Goal: Task Accomplishment & Management: Manage account settings

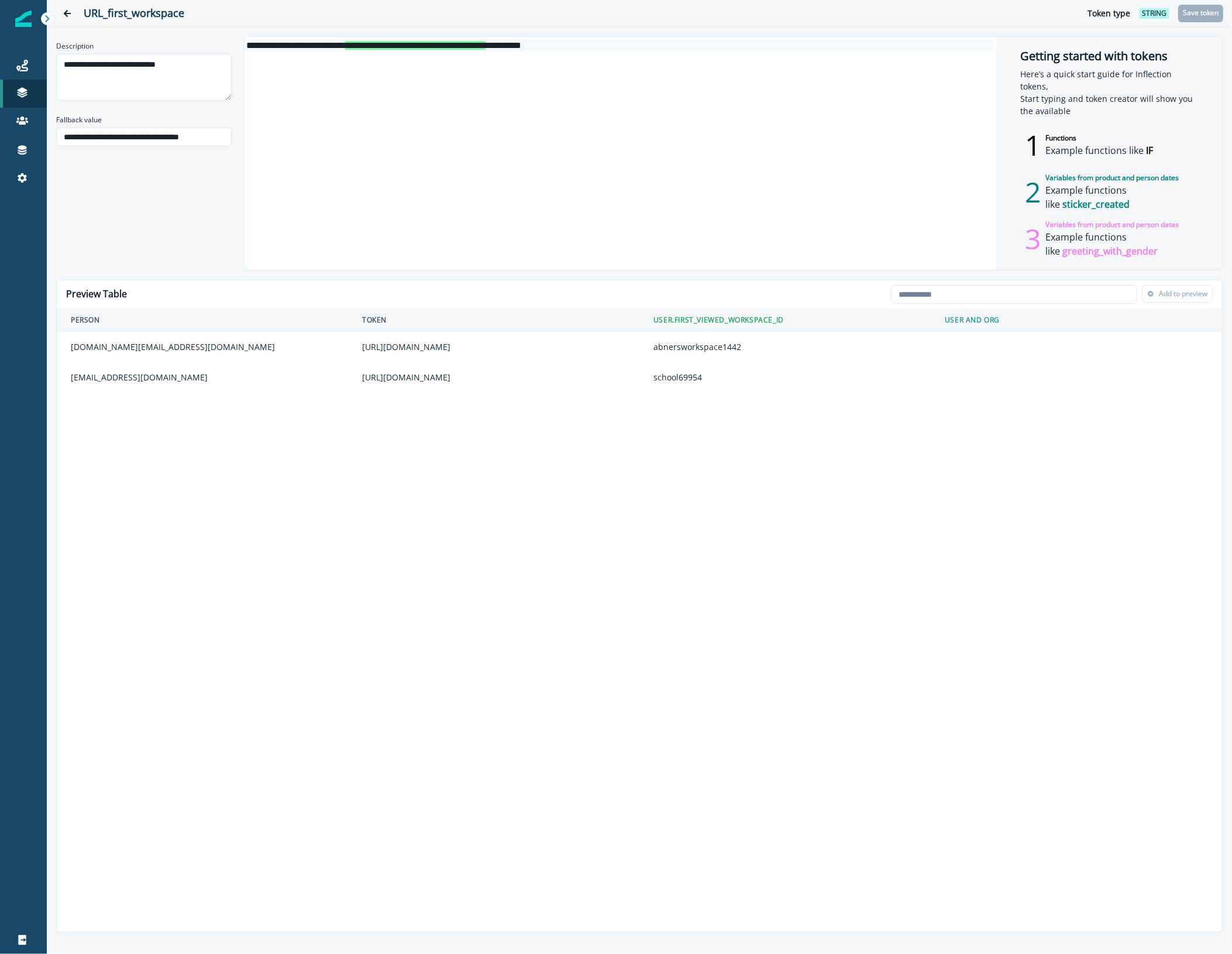
click at [1227, 220] on div "**********" at bounding box center [640, 477] width 1185 height 954
click at [69, 12] on icon "Go back" at bounding box center [67, 13] width 8 height 8
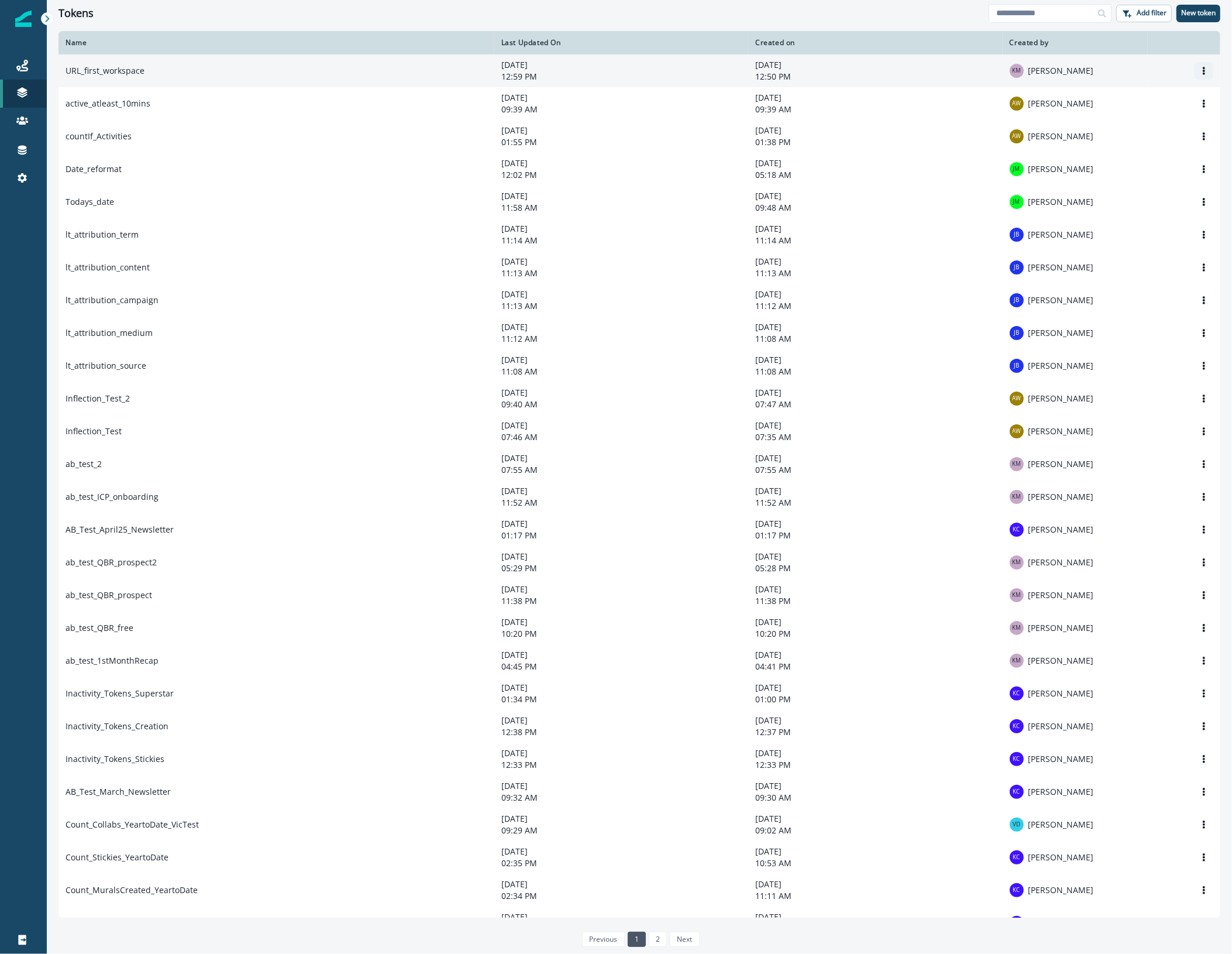
click at [1200, 69] on icon "Options" at bounding box center [1204, 71] width 8 height 8
click at [1118, 94] on button "Edit" at bounding box center [1137, 99] width 130 height 19
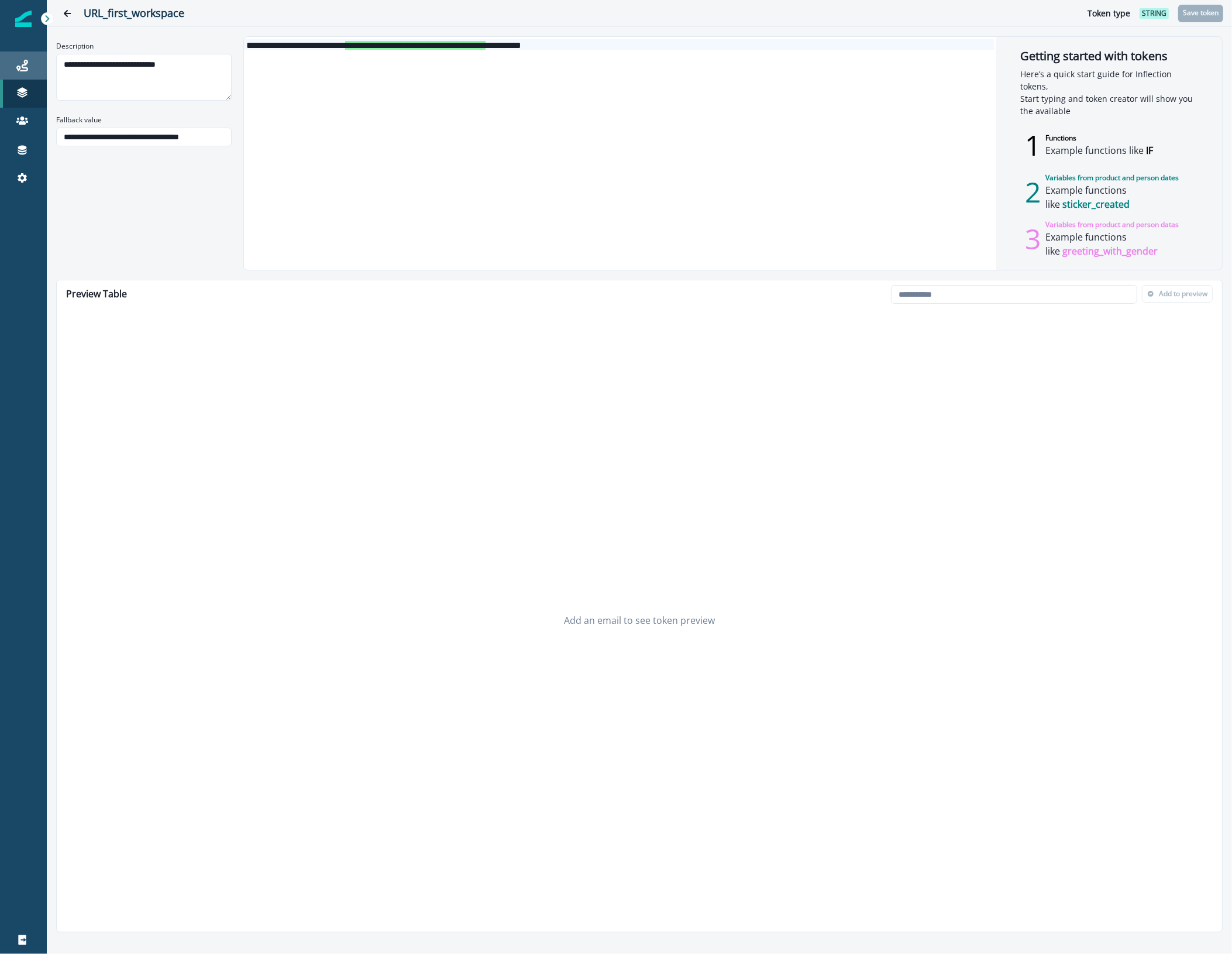
click at [32, 62] on div "Journeys" at bounding box center [23, 65] width 37 height 14
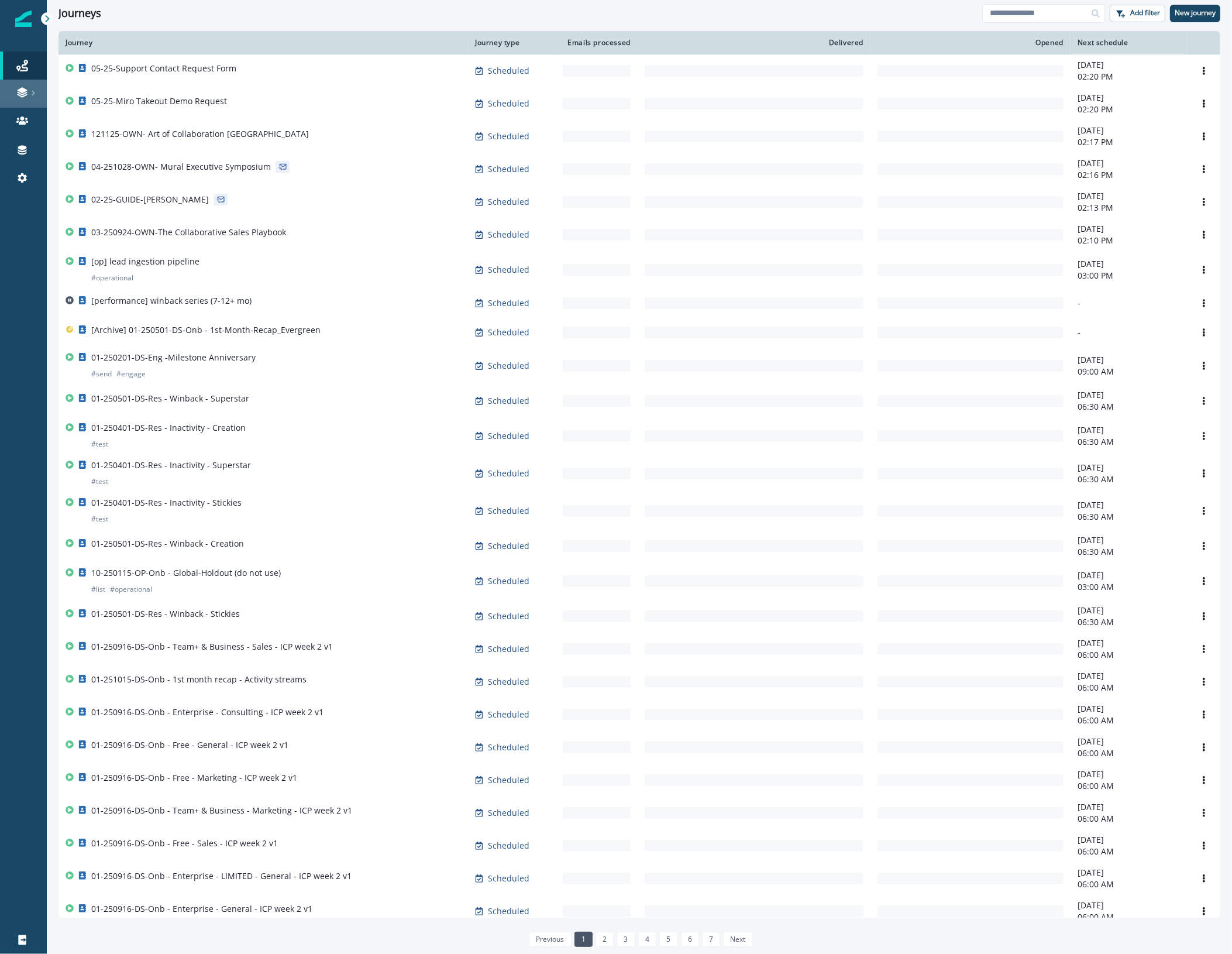
drag, startPoint x: 27, startPoint y: 94, endPoint x: 44, endPoint y: 92, distance: 17.1
click at [27, 94] on icon at bounding box center [22, 92] width 11 height 11
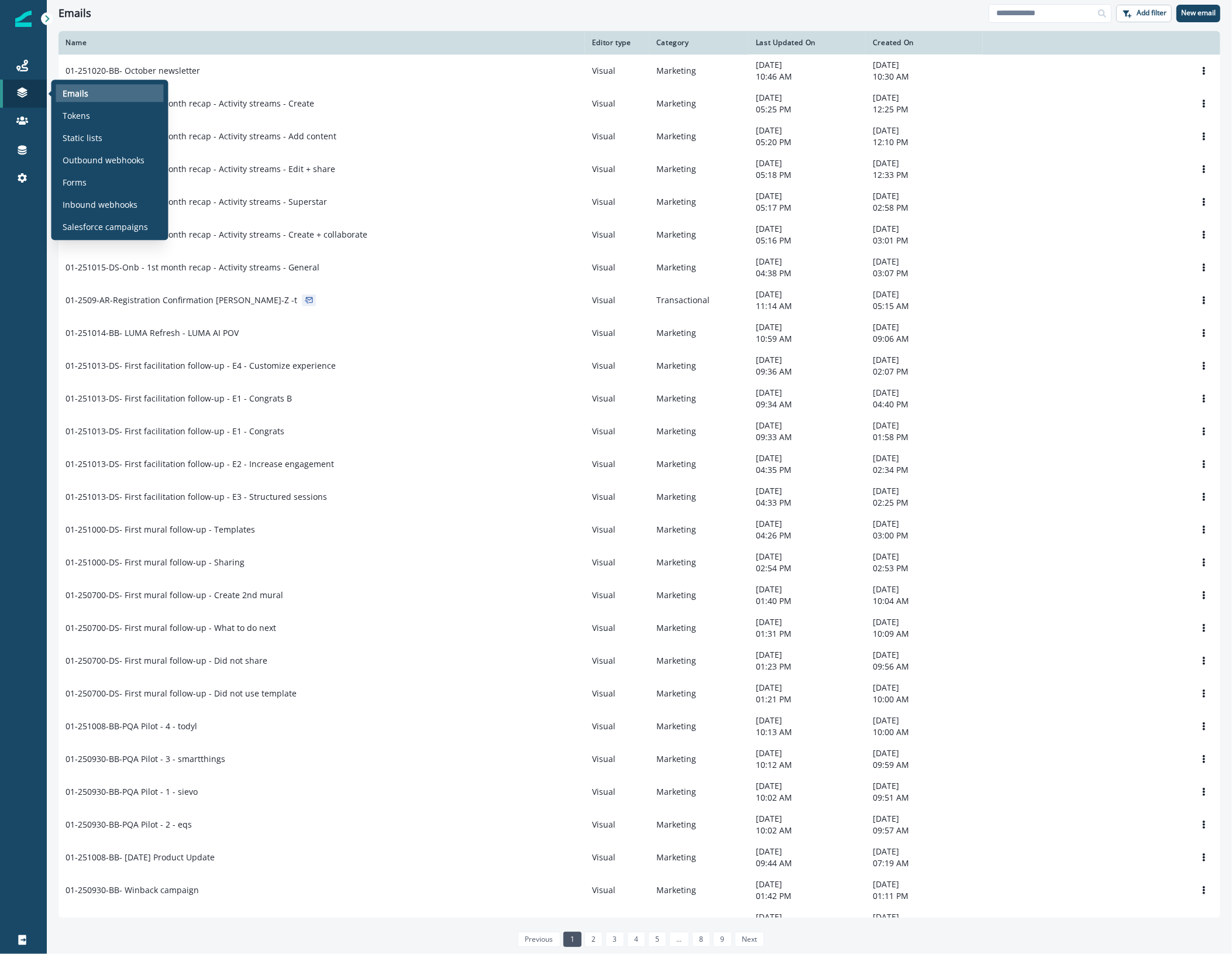
click at [100, 85] on div "Emails" at bounding box center [110, 93] width 108 height 17
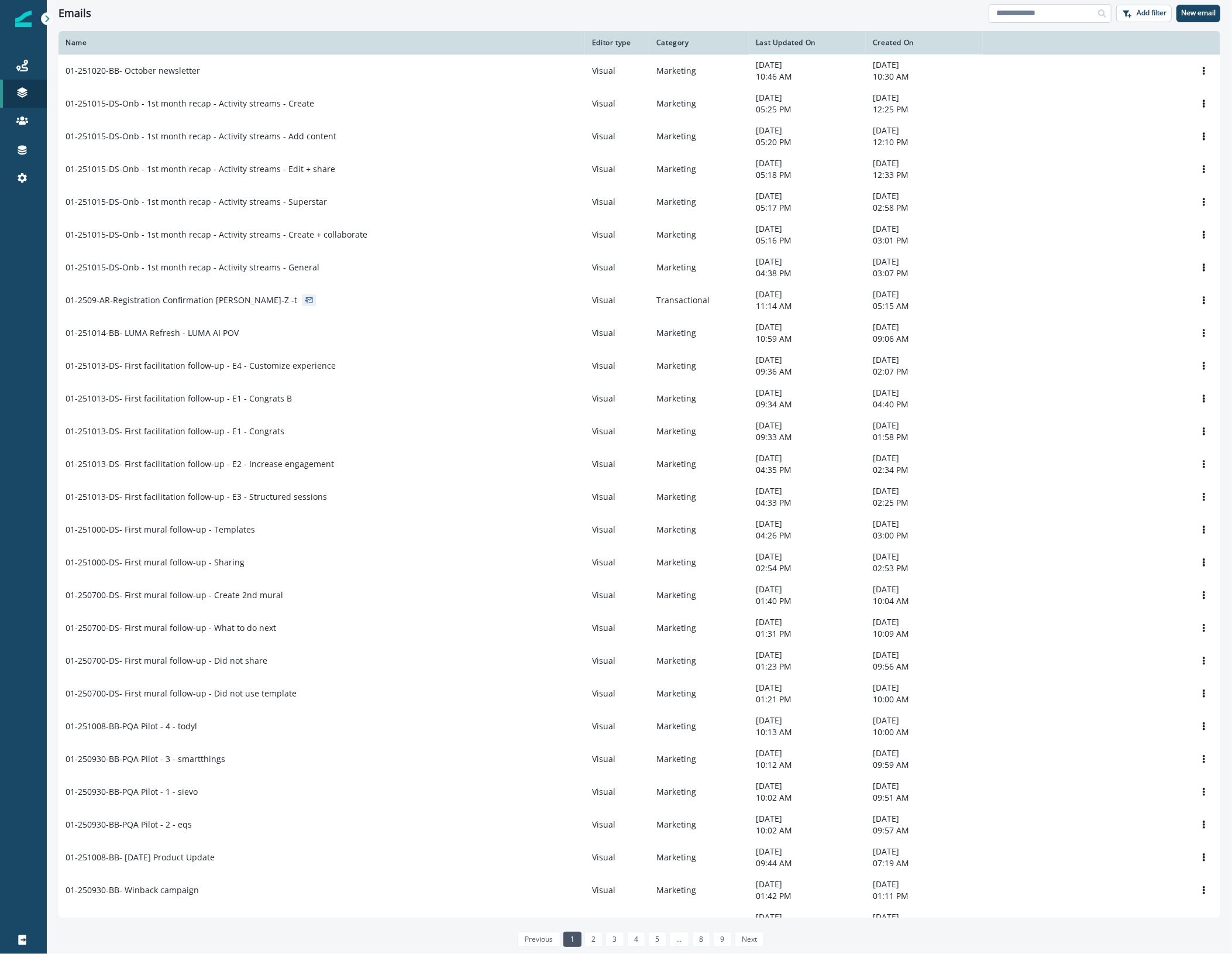
click at [1046, 19] on input at bounding box center [1050, 13] width 123 height 19
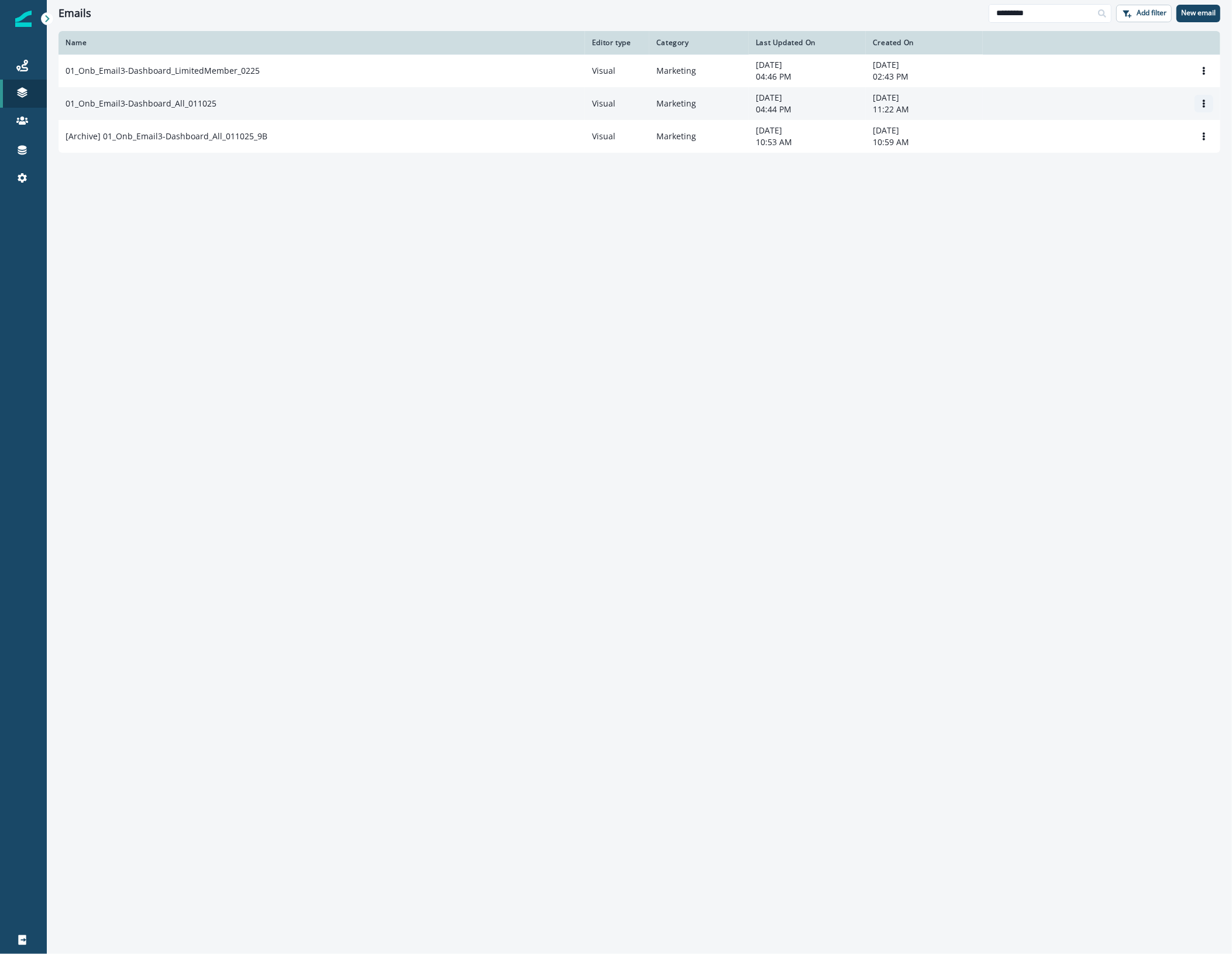
type input "*********"
click at [1205, 103] on icon "Options" at bounding box center [1204, 103] width 8 height 8
click at [1128, 135] on button "Clone" at bounding box center [1148, 132] width 130 height 19
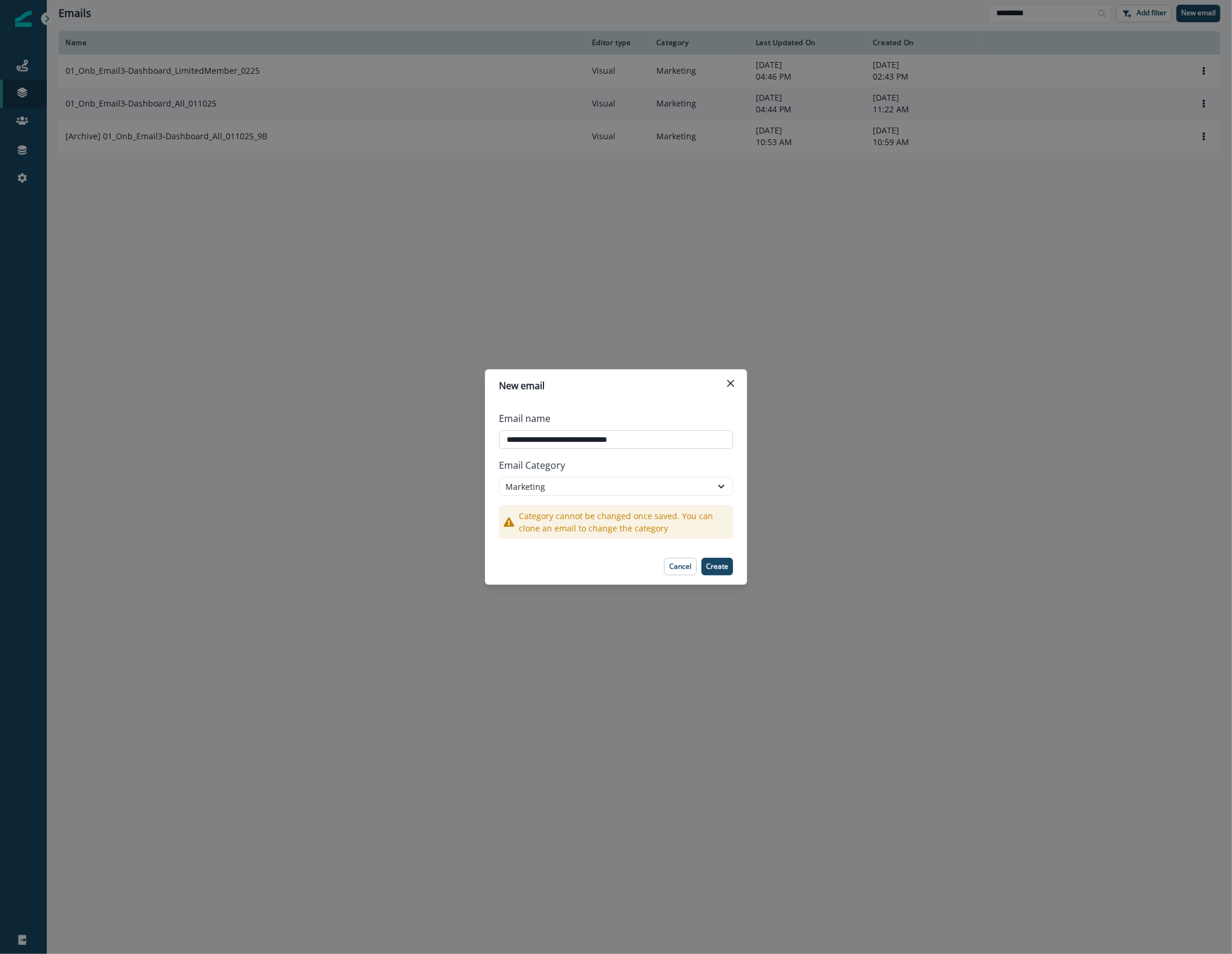
click at [665, 440] on input "**********" at bounding box center [616, 439] width 234 height 19
drag, startPoint x: 613, startPoint y: 437, endPoint x: 716, endPoint y: 449, distance: 103.7
click at [716, 449] on div "**********" at bounding box center [616, 431] width 234 height 47
type input "**********"
click at [721, 568] on p "Create" at bounding box center [716, 566] width 22 height 8
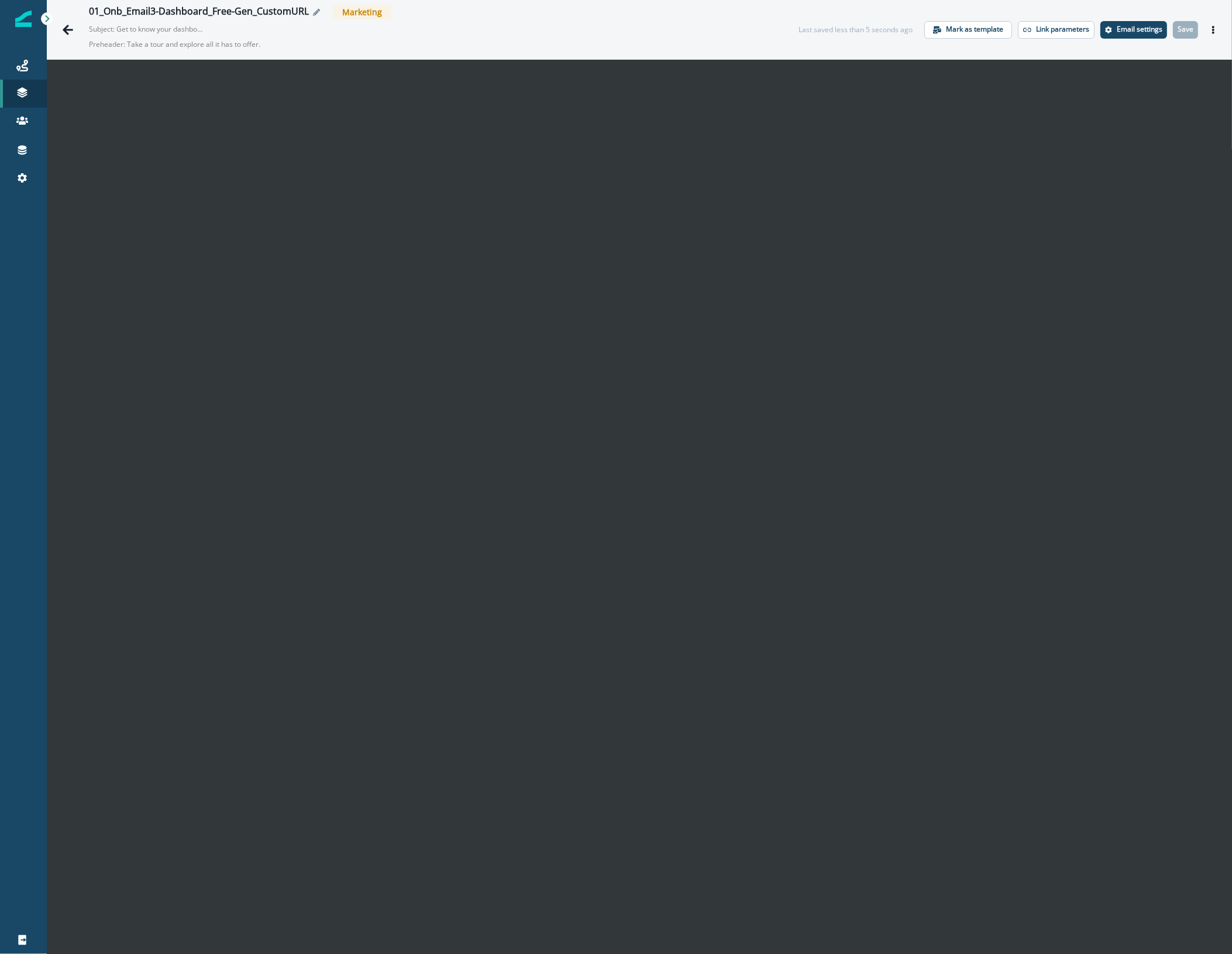
click at [313, 9] on icon "Edit name" at bounding box center [316, 12] width 7 height 7
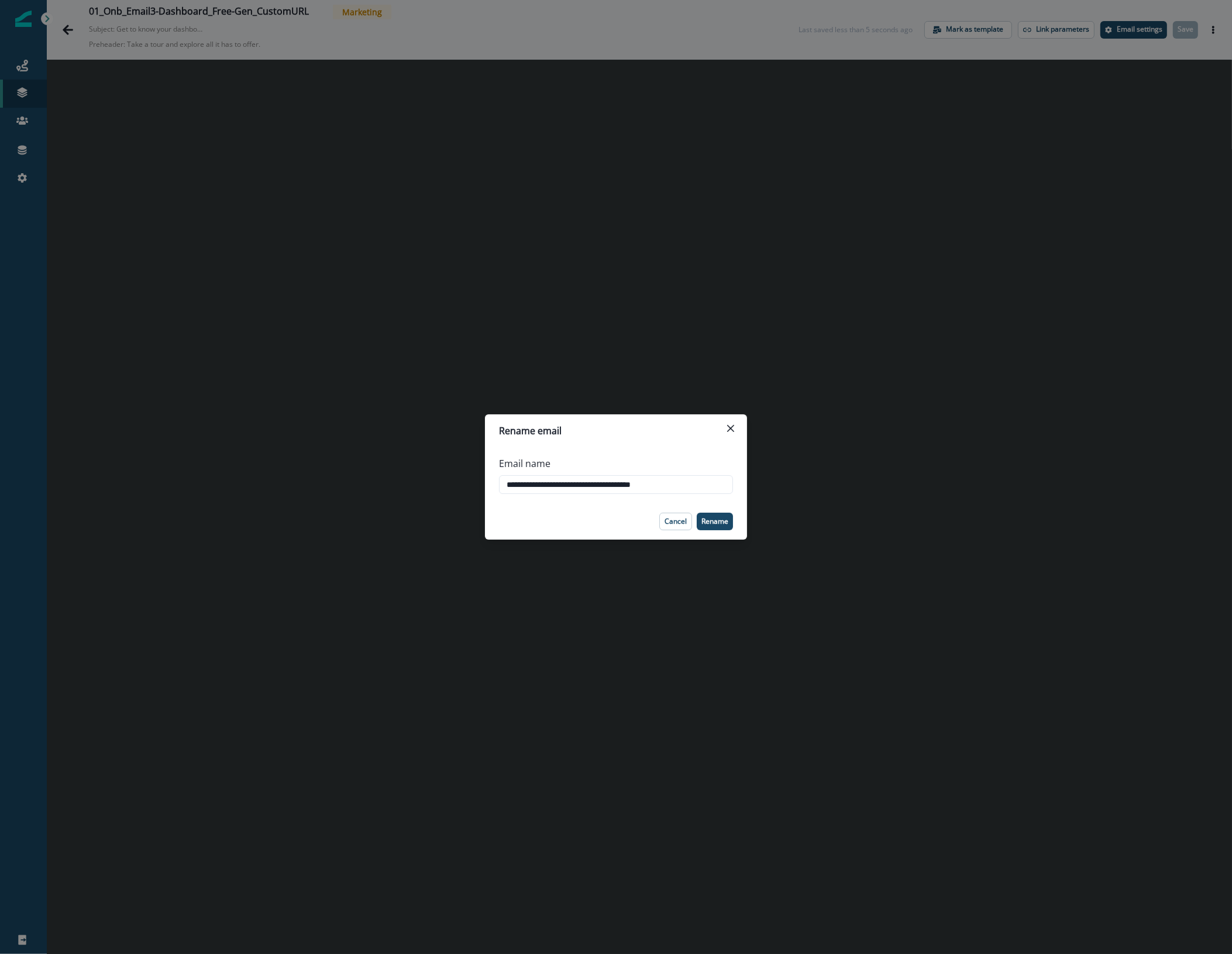
drag, startPoint x: 653, startPoint y: 483, endPoint x: 755, endPoint y: 484, distance: 102.0
click at [751, 484] on div "**********" at bounding box center [616, 477] width 1232 height 954
type input "**********"
click at [721, 521] on p "Rename" at bounding box center [714, 521] width 27 height 8
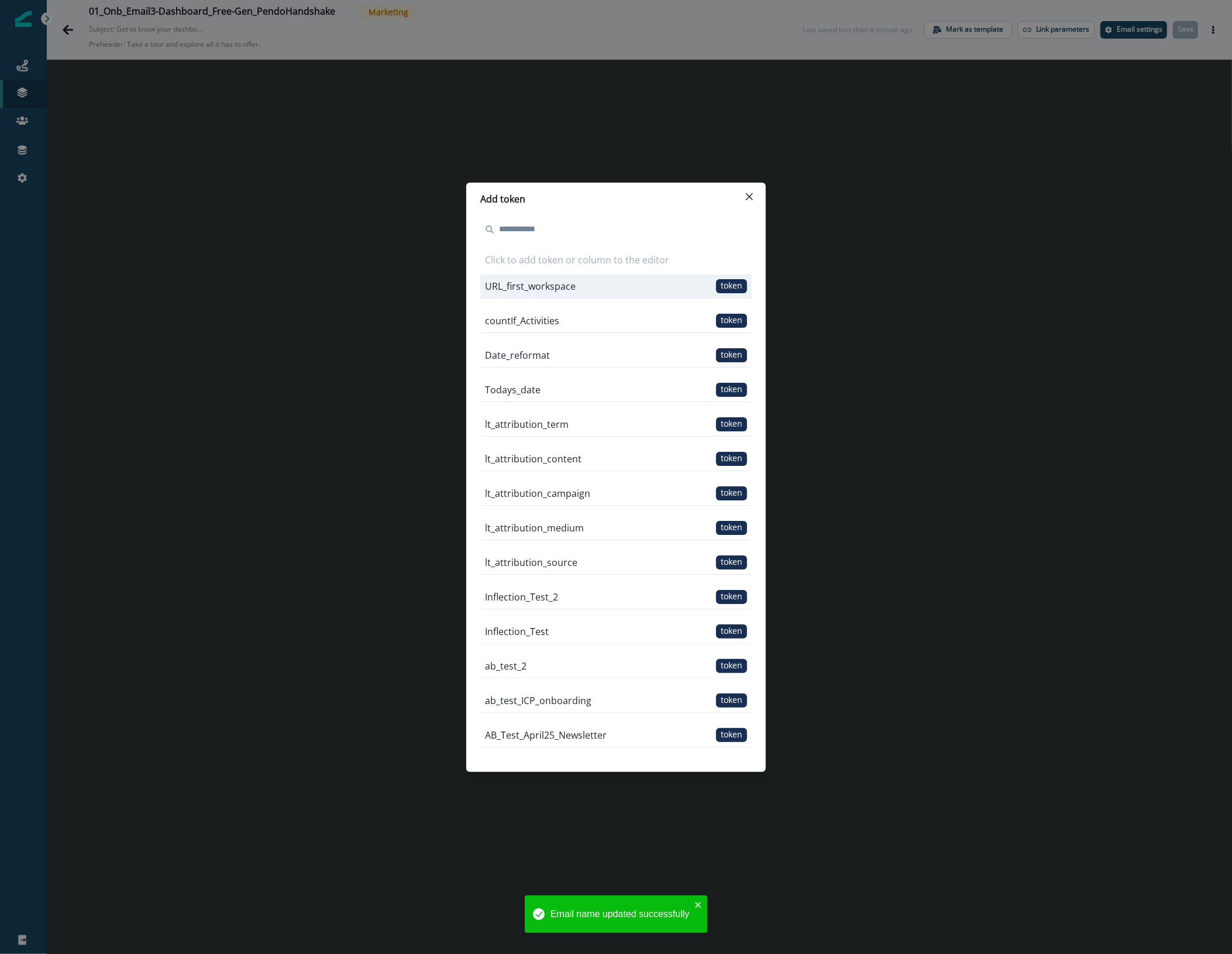
click at [724, 284] on span "token" at bounding box center [731, 286] width 31 height 14
click at [723, 287] on span "token" at bounding box center [731, 286] width 31 height 14
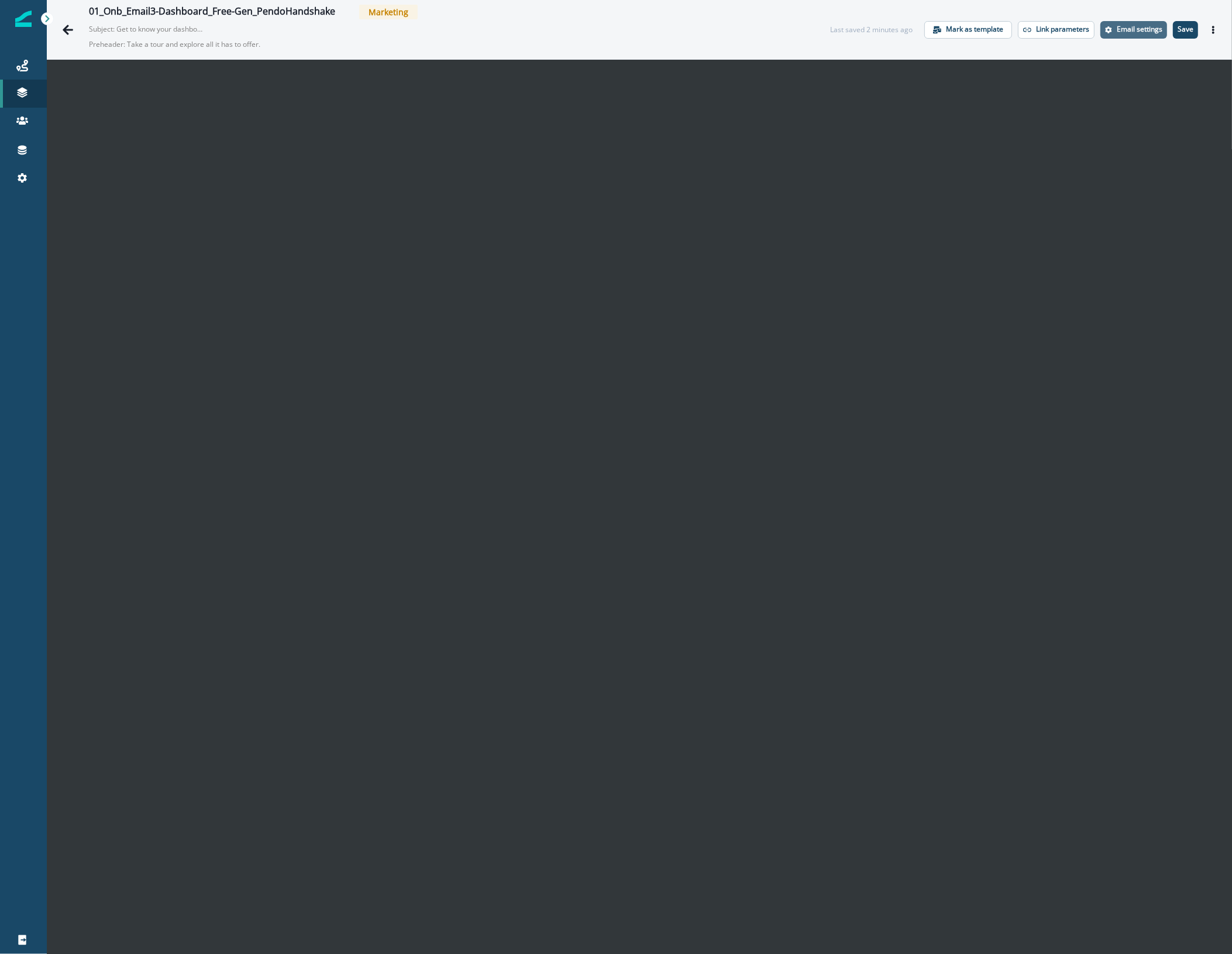
click at [1129, 30] on p "Email settings" at bounding box center [1139, 29] width 46 height 8
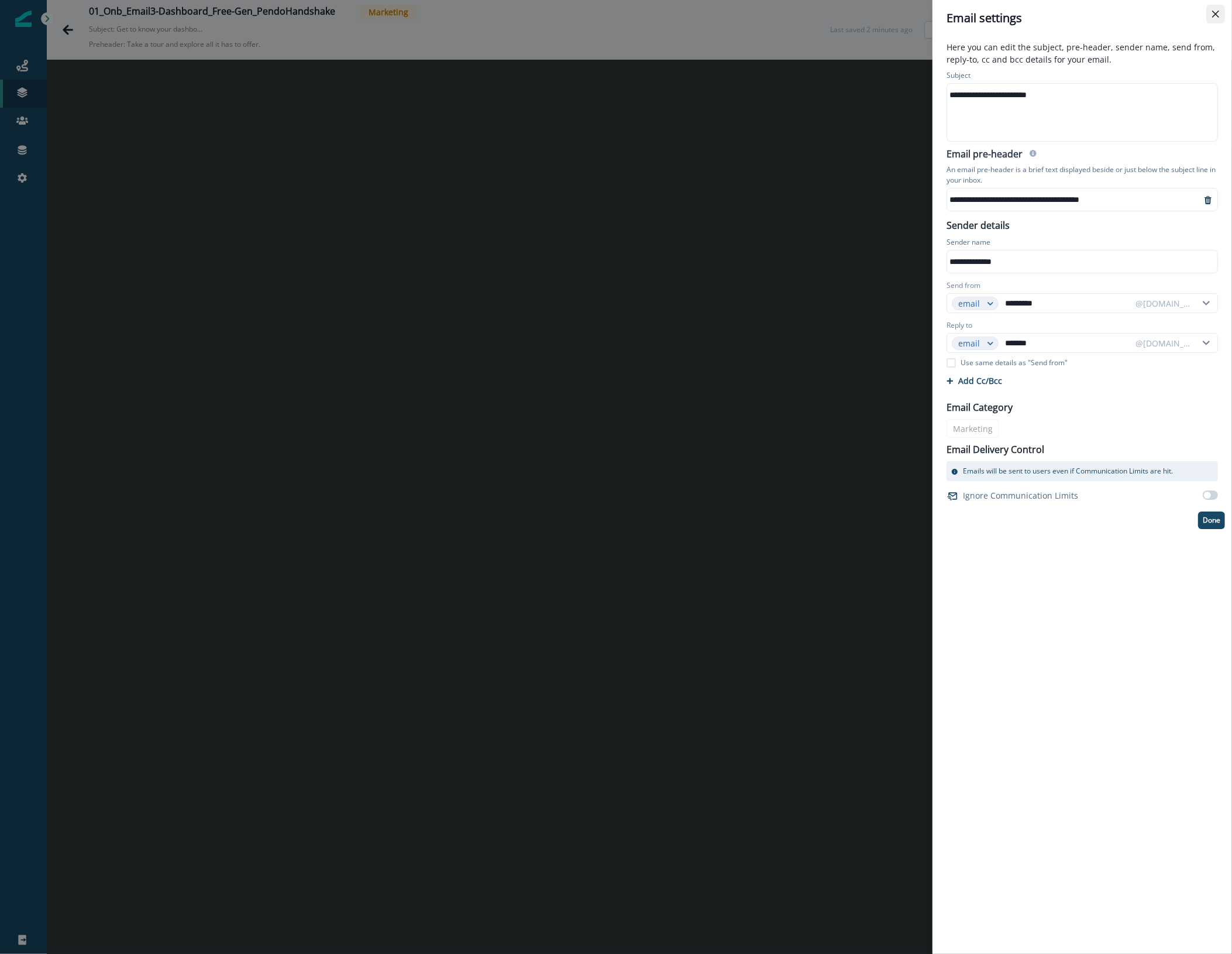
click at [1218, 9] on button "Close" at bounding box center [1215, 14] width 19 height 19
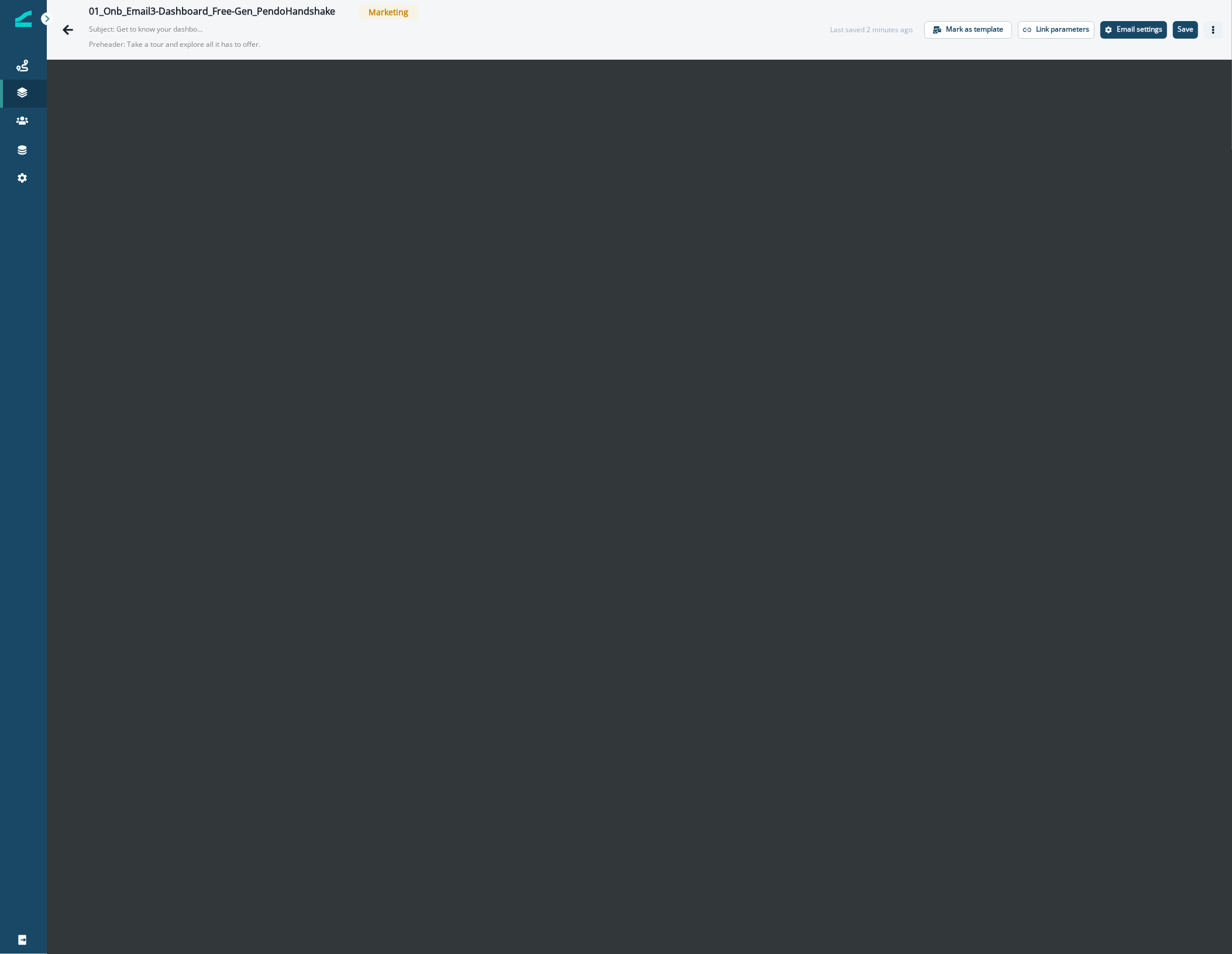
click at [1209, 30] on icon "Actions" at bounding box center [1213, 30] width 8 height 8
click at [1016, 51] on div "01_Onb_Email3-Dashboard_Free-Gen_PendoHandshake Marketing Subject: Get to know …" at bounding box center [640, 30] width 1185 height 59
click at [1045, 30] on p "Link parameters" at bounding box center [1062, 29] width 53 height 8
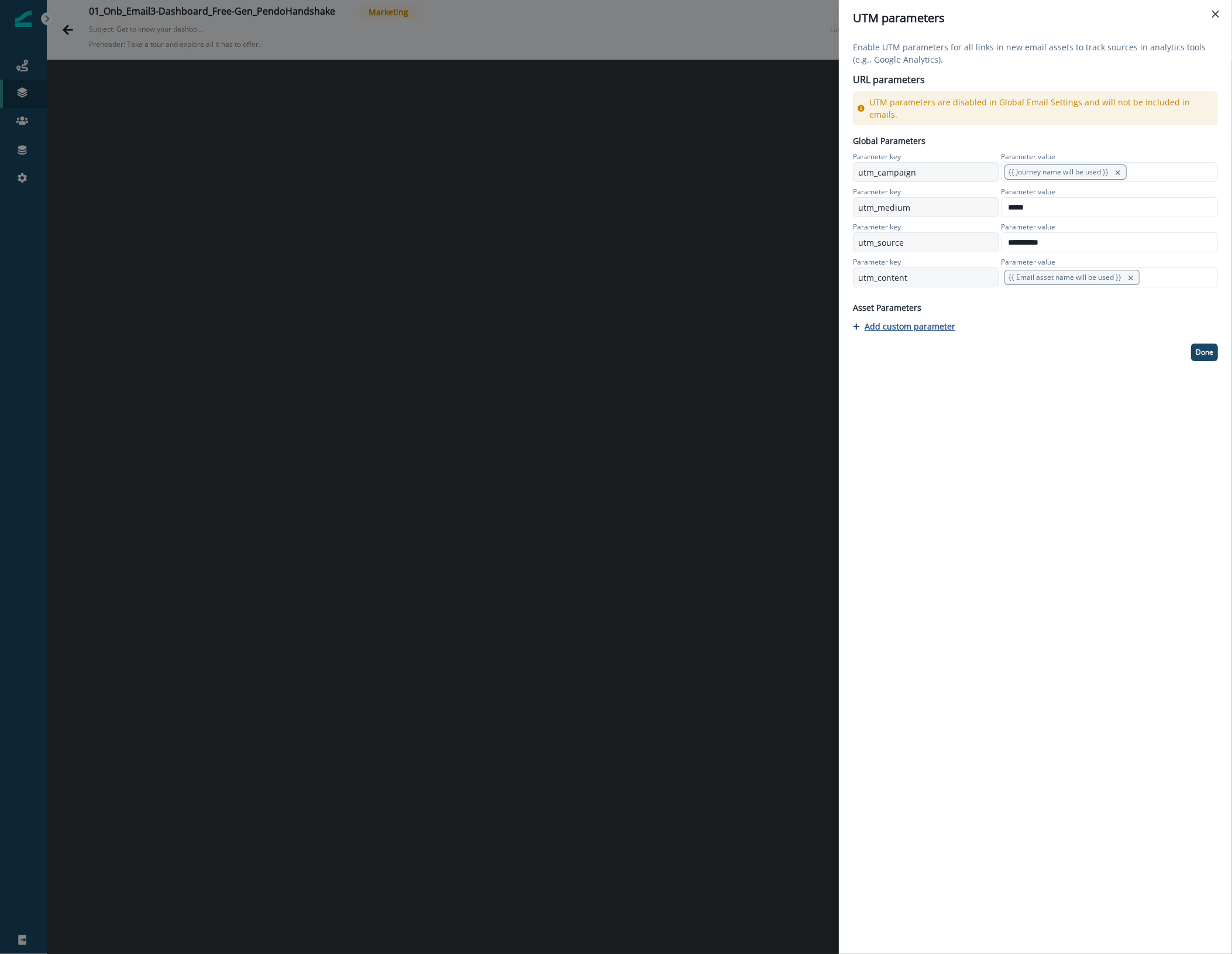
click at [924, 321] on p "Add custom parameter" at bounding box center [910, 326] width 90 height 11
click at [932, 331] on input "text" at bounding box center [926, 339] width 146 height 20
click at [1040, 336] on icon at bounding box center [1043, 339] width 6 height 7
click at [1030, 373] on p "Token" at bounding box center [1028, 374] width 47 height 21
click at [1189, 335] on icon at bounding box center [1188, 339] width 17 height 8
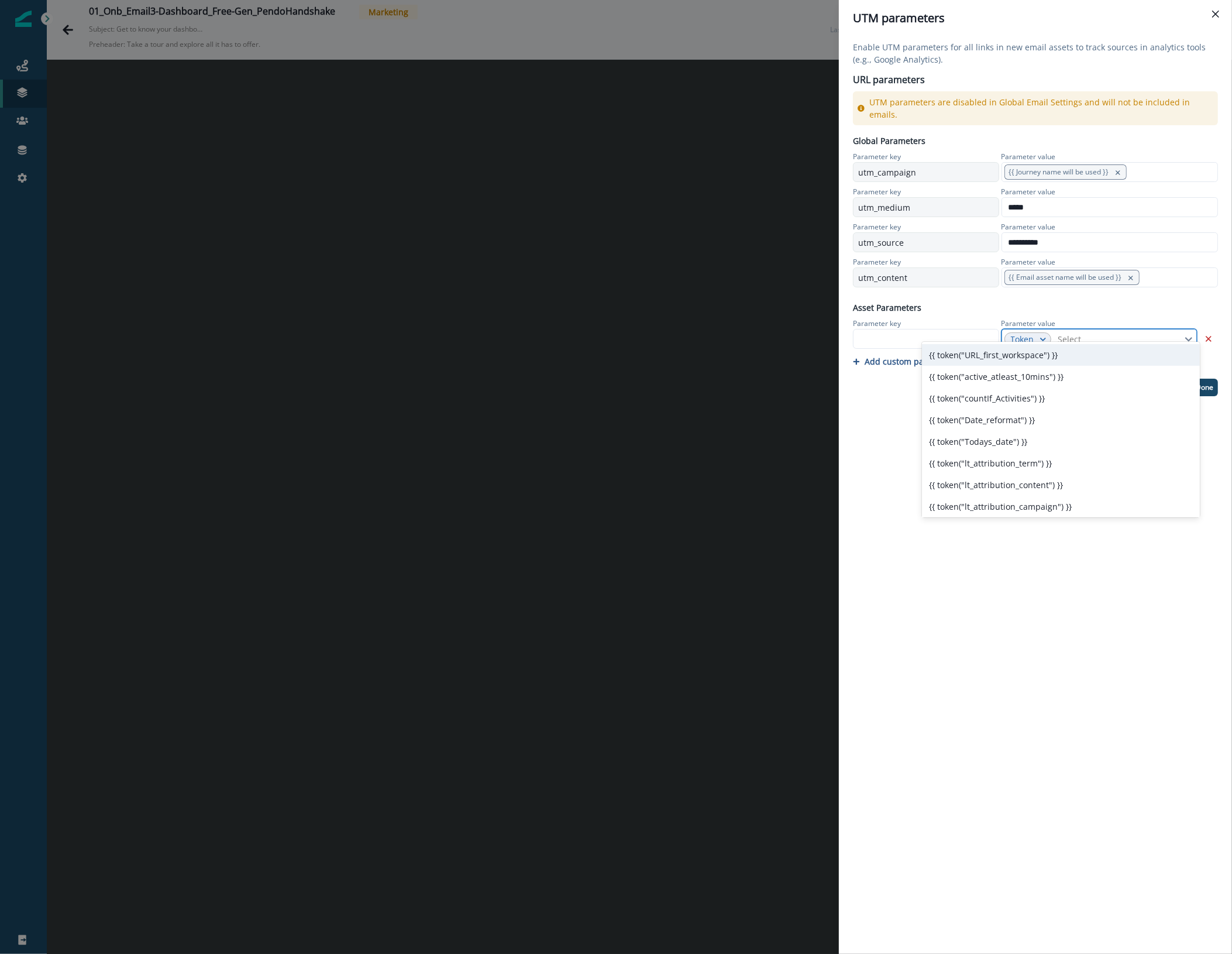
click at [1087, 359] on div "{{ token("URL_first_workspace") }}" at bounding box center [1060, 355] width 278 height 21
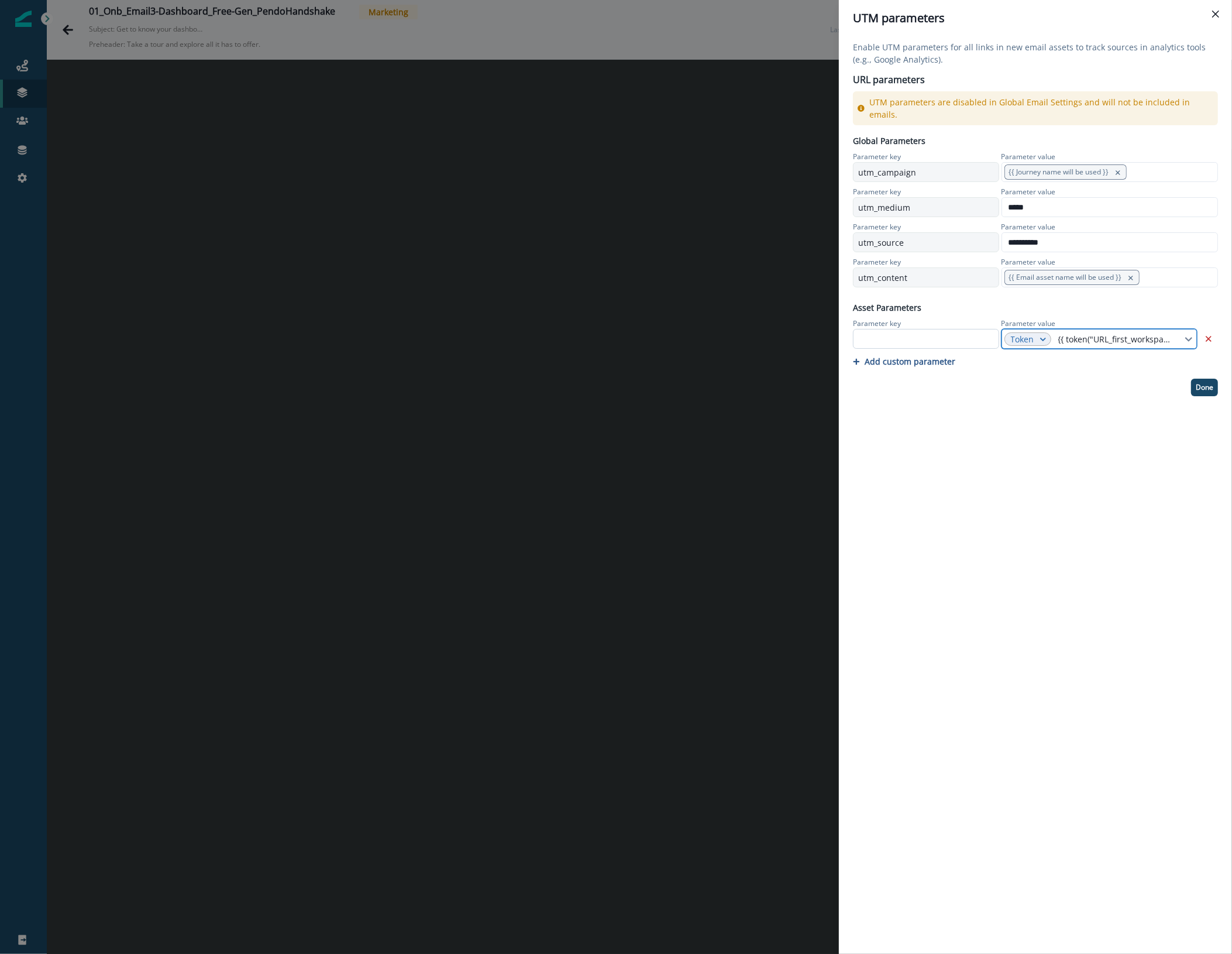
click at [878, 329] on input "text" at bounding box center [926, 339] width 146 height 20
type input "**********"
click at [947, 396] on div "**********" at bounding box center [1035, 495] width 393 height 917
click at [1202, 383] on p "Done" at bounding box center [1204, 387] width 17 height 8
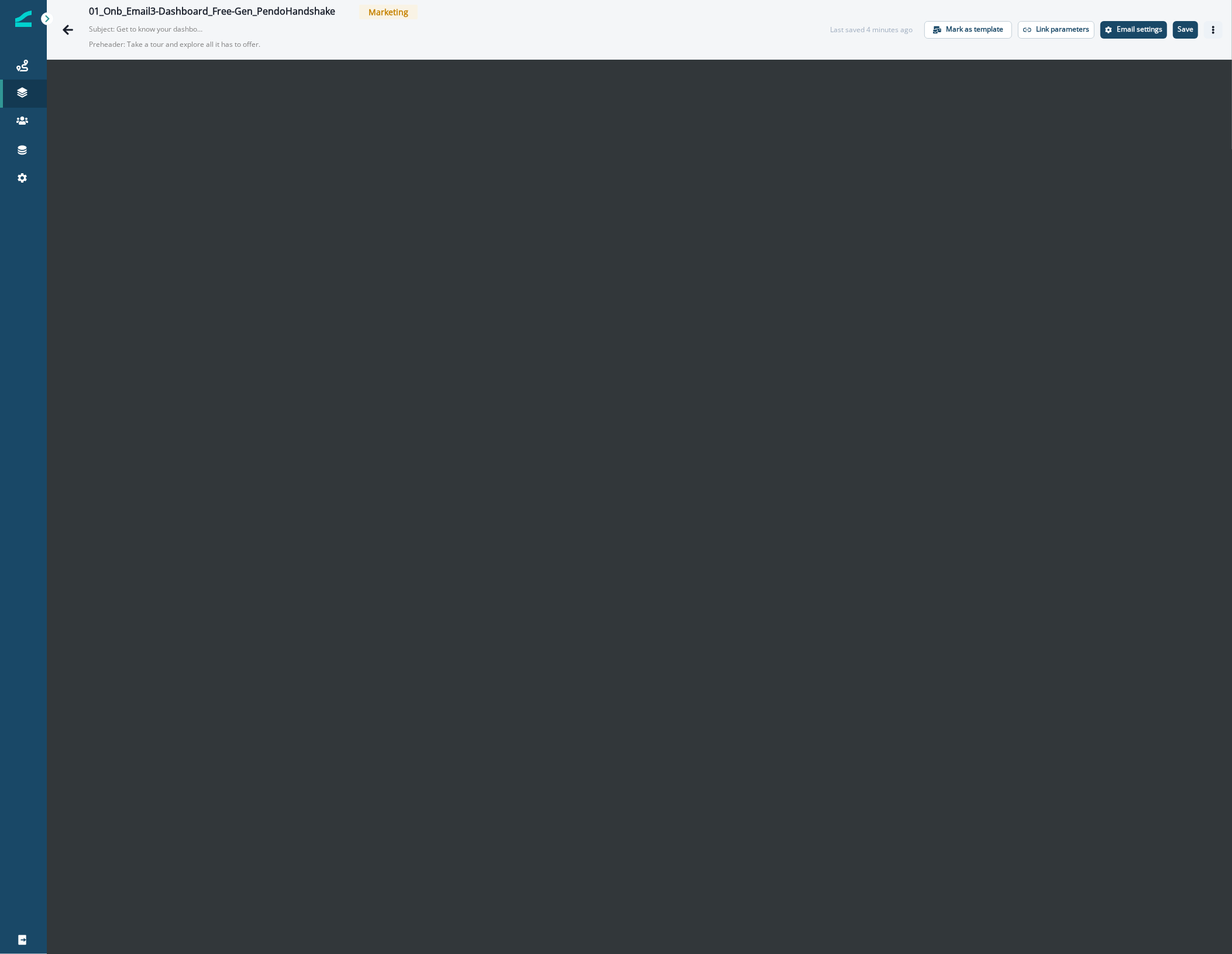
click at [1209, 27] on icon "Actions" at bounding box center [1213, 30] width 8 height 8
click at [1166, 59] on button "Preview" at bounding box center [1145, 59] width 130 height 21
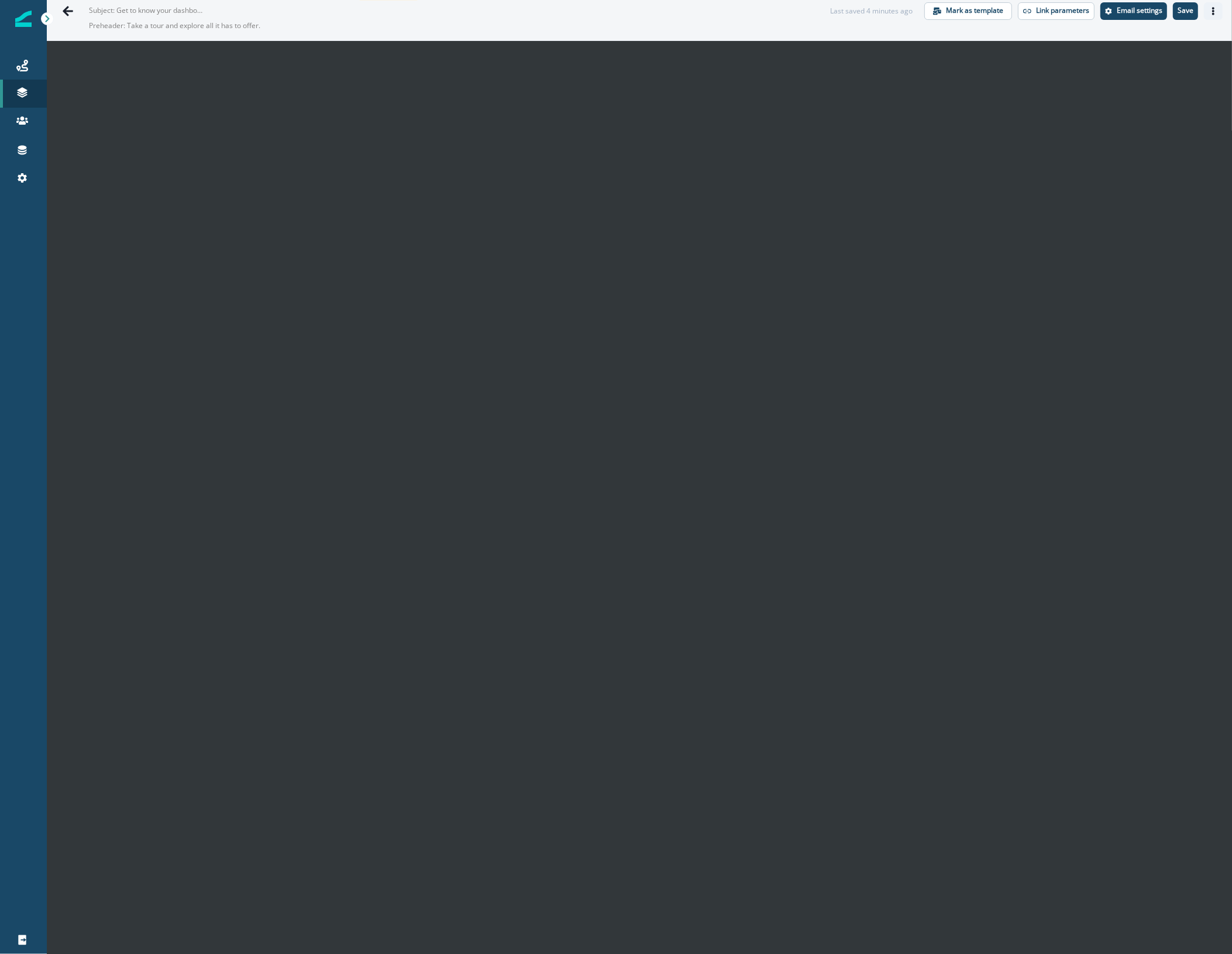
click at [1209, 12] on icon "Actions" at bounding box center [1213, 11] width 8 height 8
click at [1150, 87] on button "Send test email" at bounding box center [1145, 82] width 130 height 21
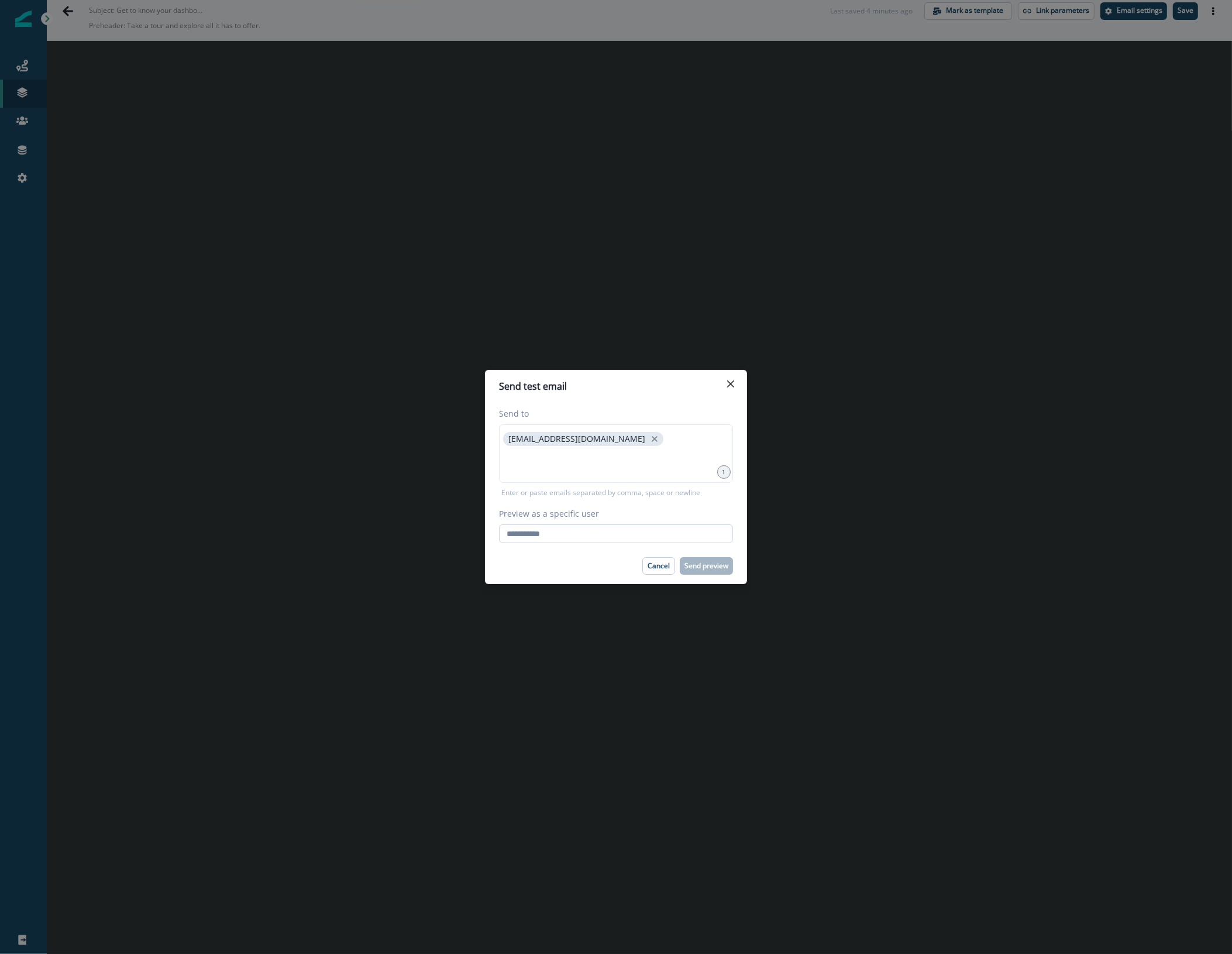
click at [563, 539] on input "Preview as a specific user" at bounding box center [616, 533] width 234 height 19
type input "**********"
click at [534, 567] on div "Cancel Send preview" at bounding box center [616, 565] width 234 height 17
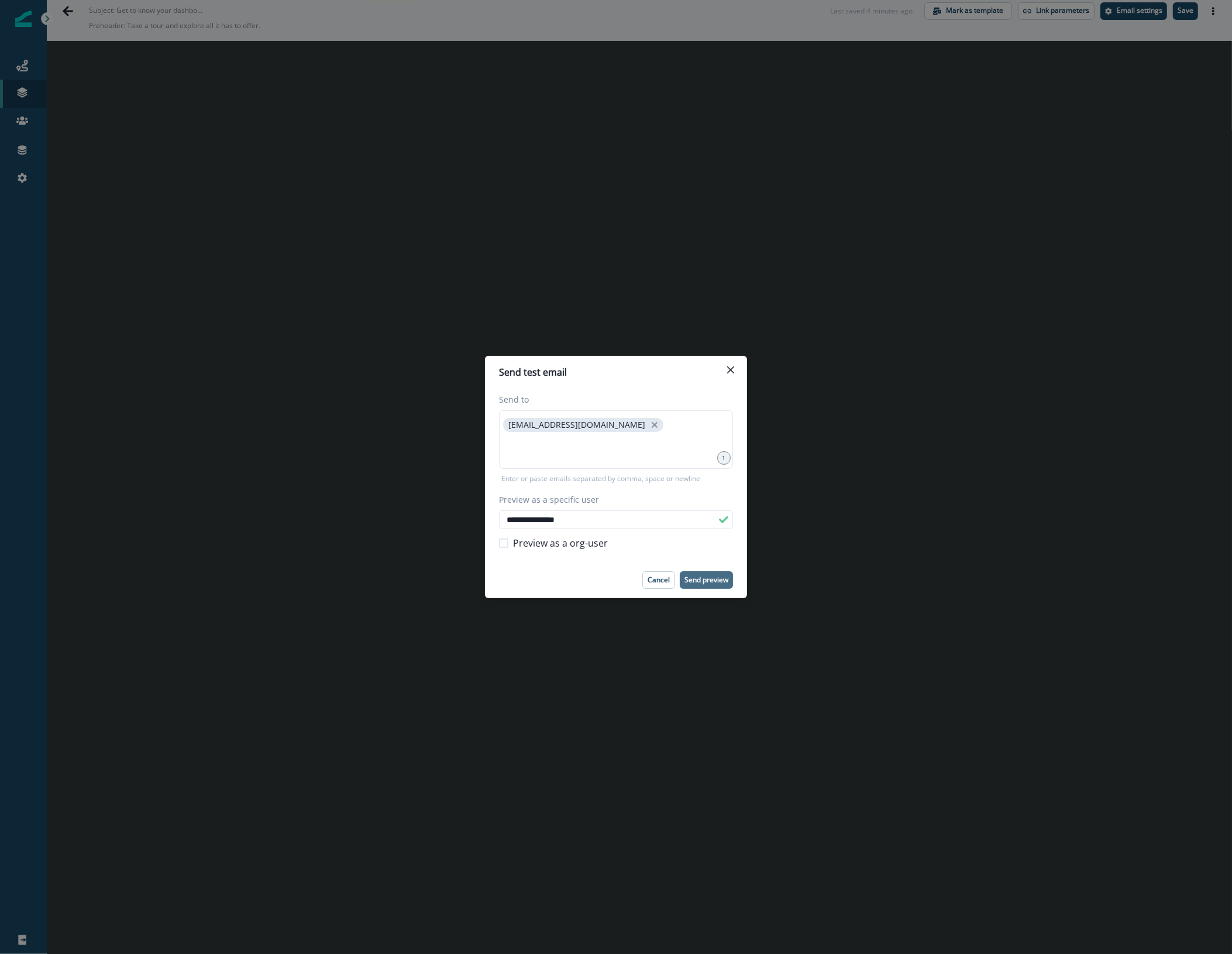
click at [708, 581] on p "Send preview" at bounding box center [706, 580] width 44 height 8
click at [729, 369] on icon "Close" at bounding box center [730, 370] width 7 height 7
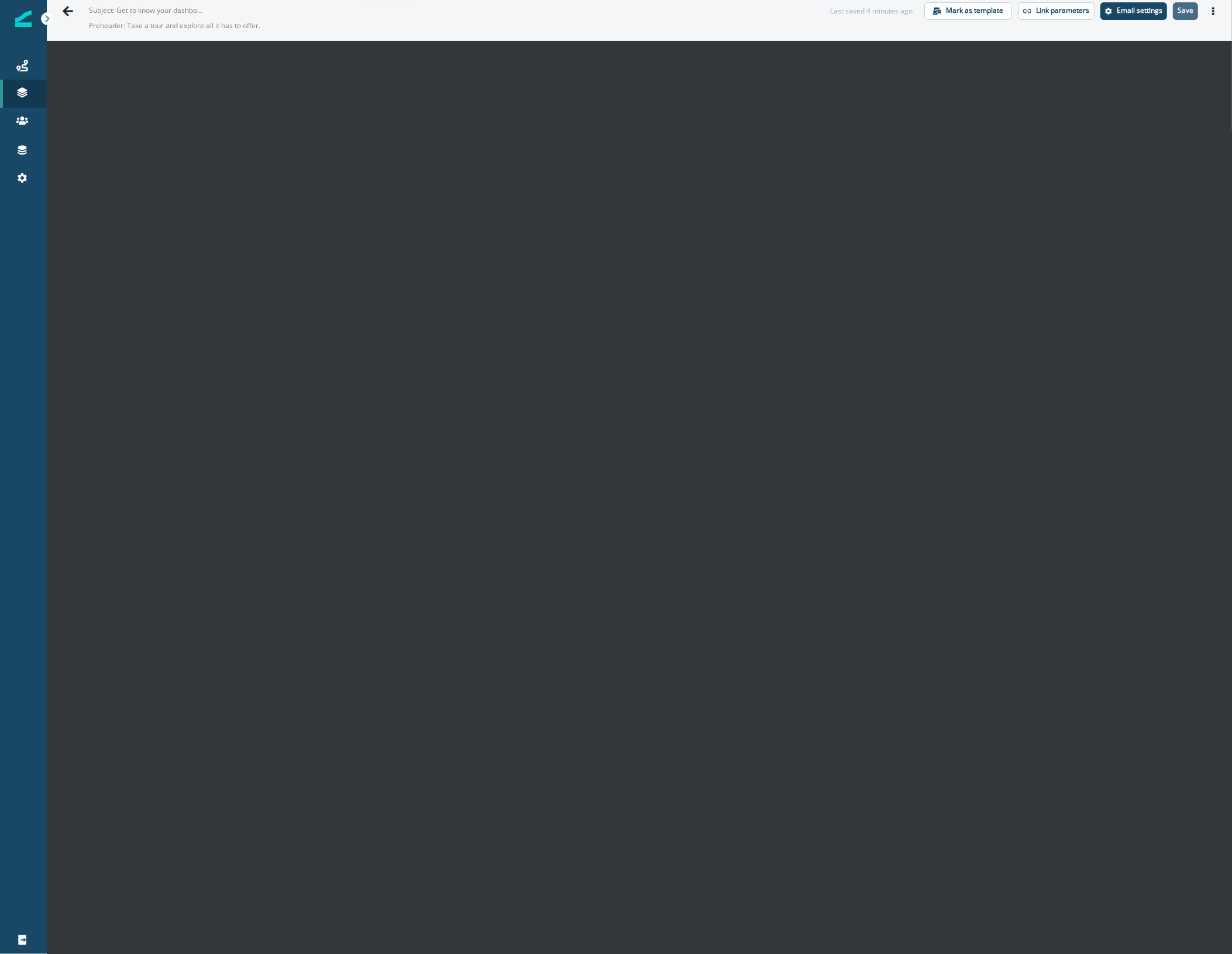
click at [1177, 11] on p "Save" at bounding box center [1185, 10] width 16 height 8
click at [697, 894] on icon "close" at bounding box center [698, 898] width 8 height 9
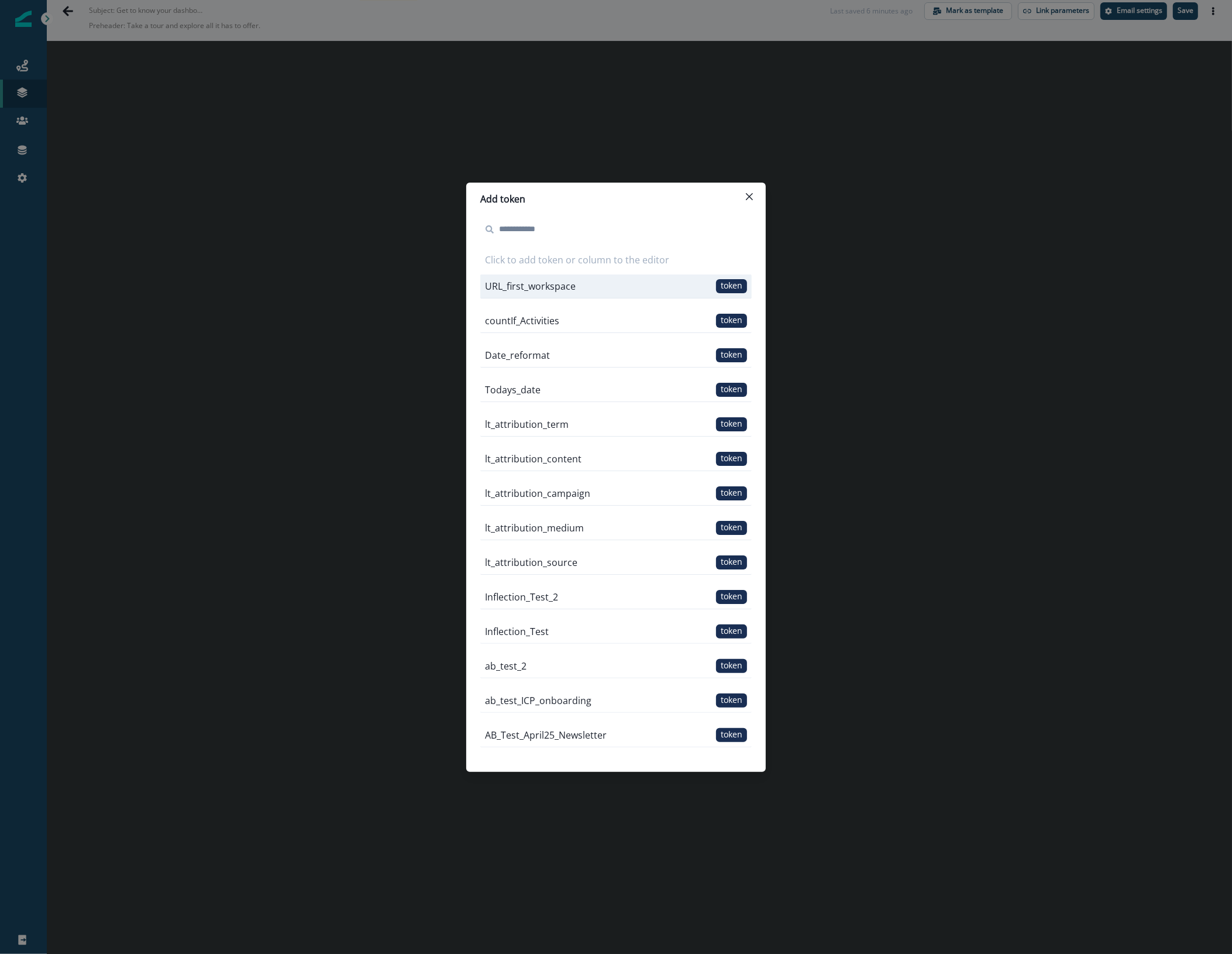
click at [716, 288] on span "token" at bounding box center [731, 286] width 31 height 14
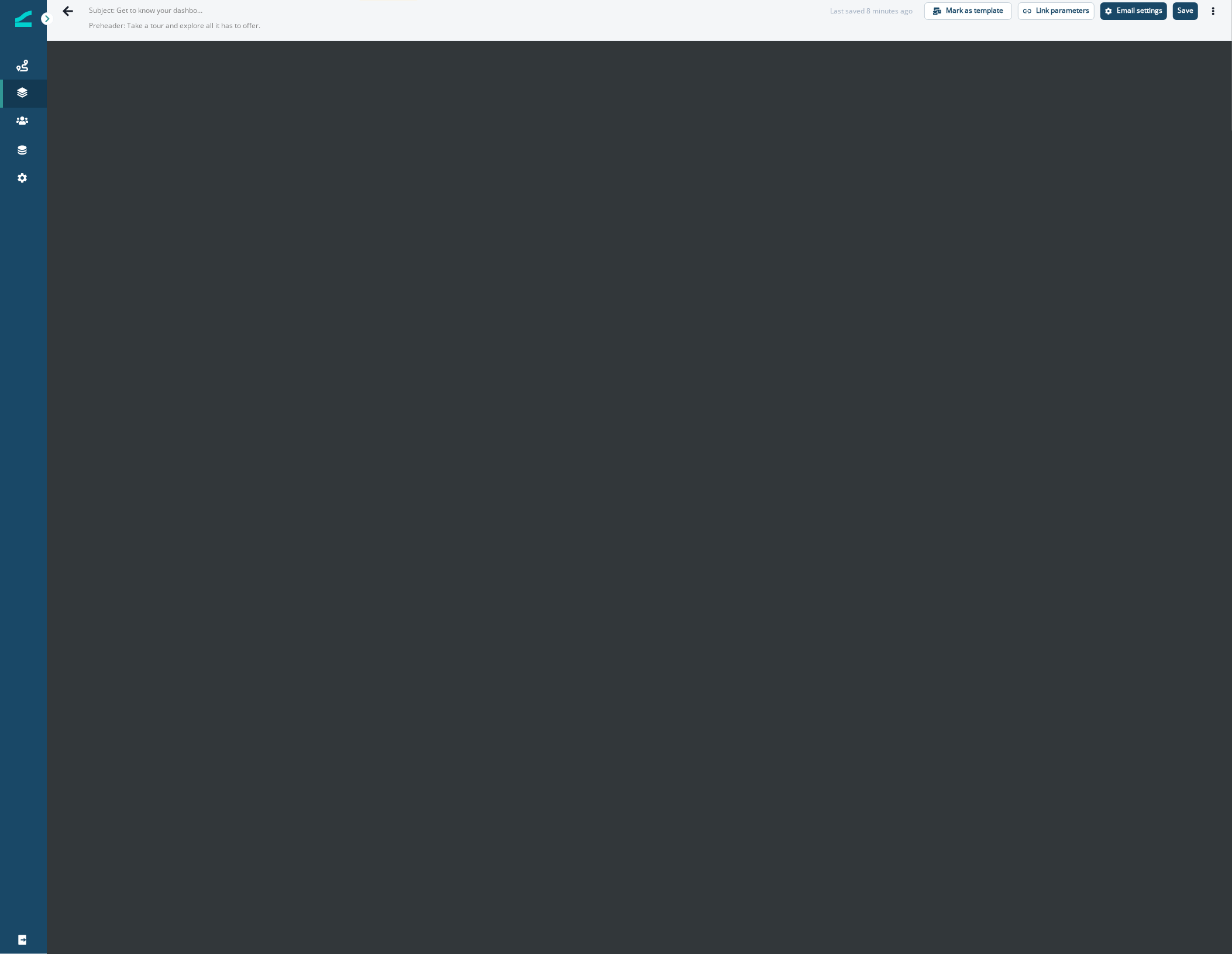
scroll to position [0, 0]
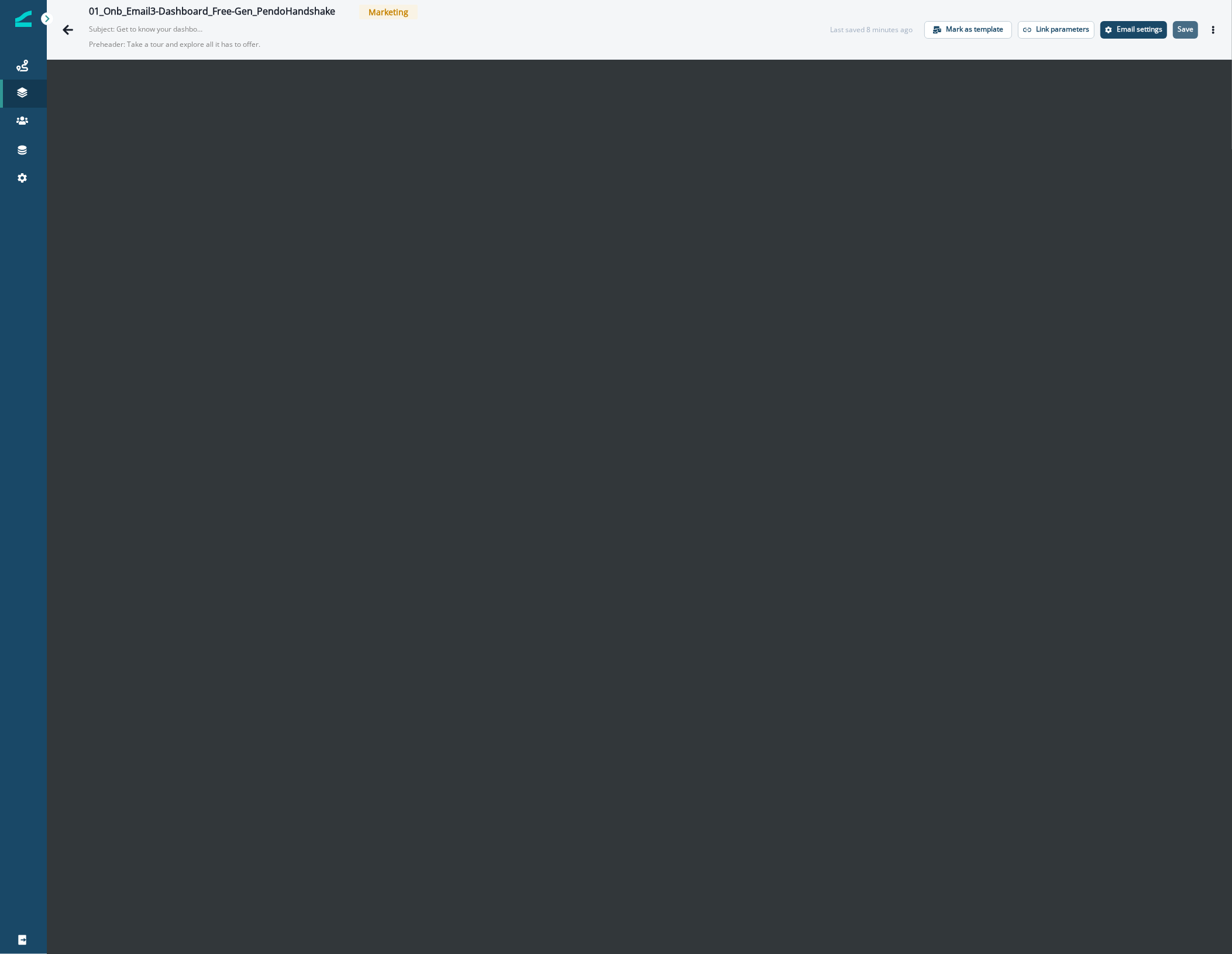
click at [1180, 22] on button "Save" at bounding box center [1185, 30] width 25 height 17
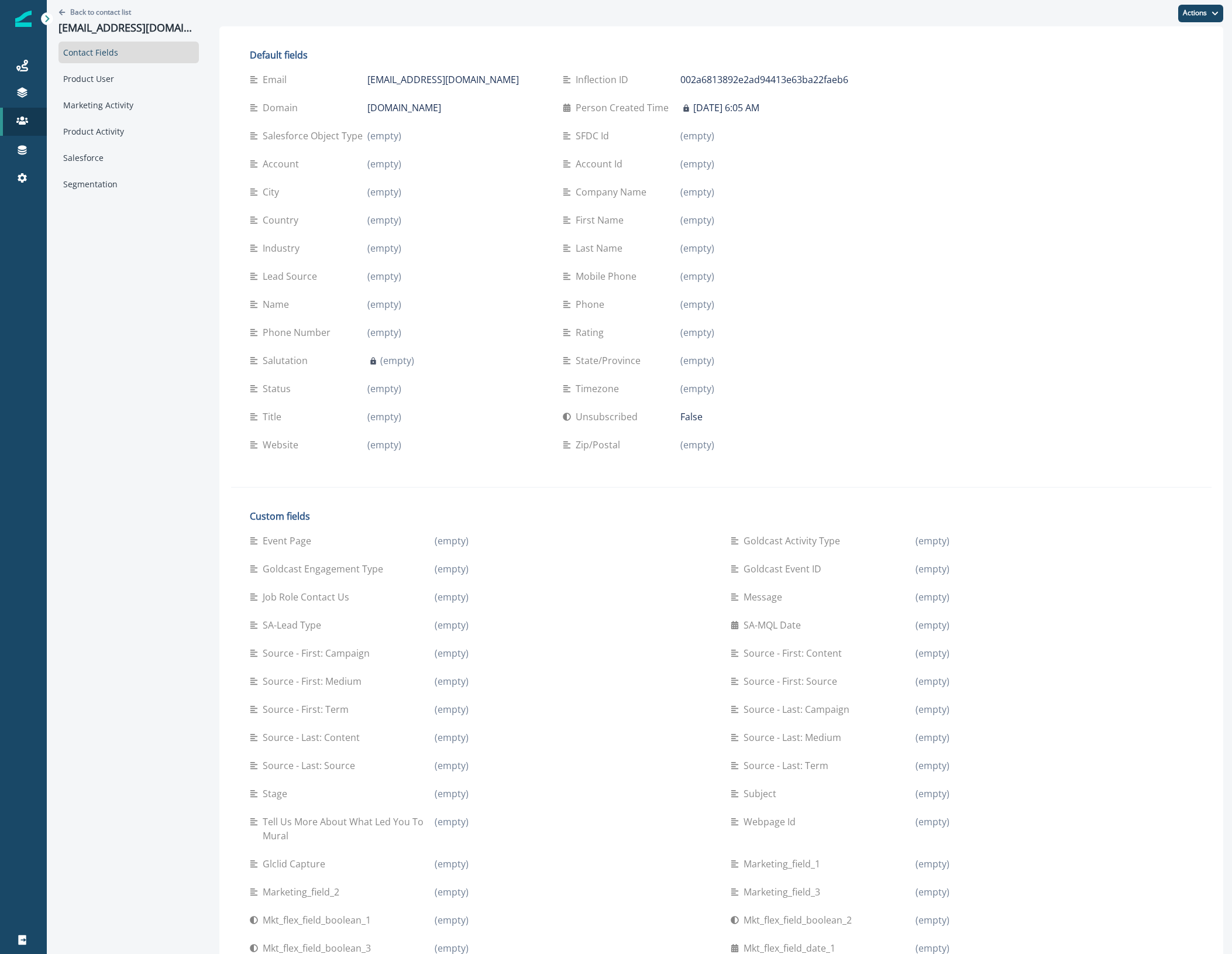
click at [37, 97] on div at bounding box center [23, 92] width 37 height 11
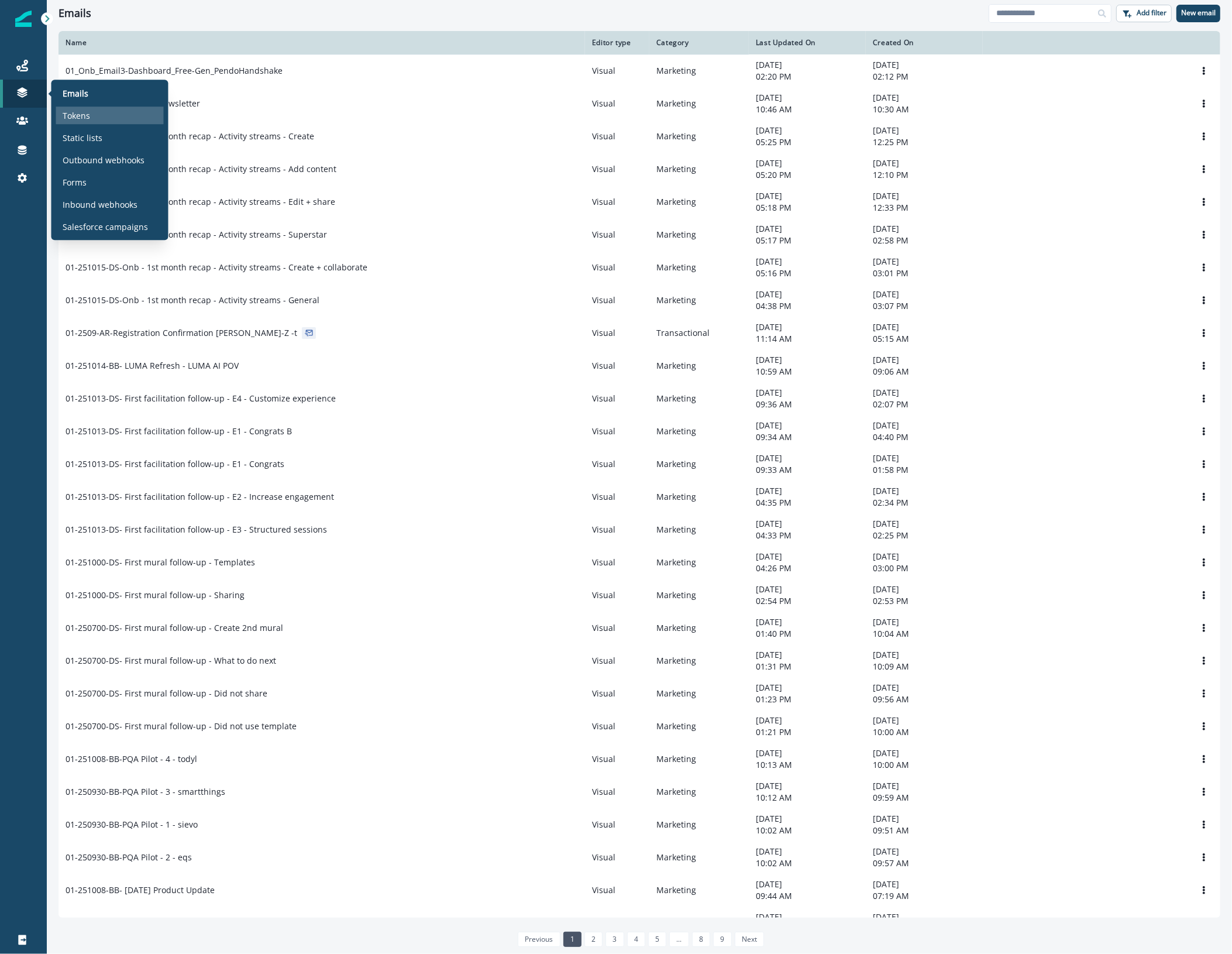
click at [78, 113] on p "Tokens" at bounding box center [77, 116] width 27 height 12
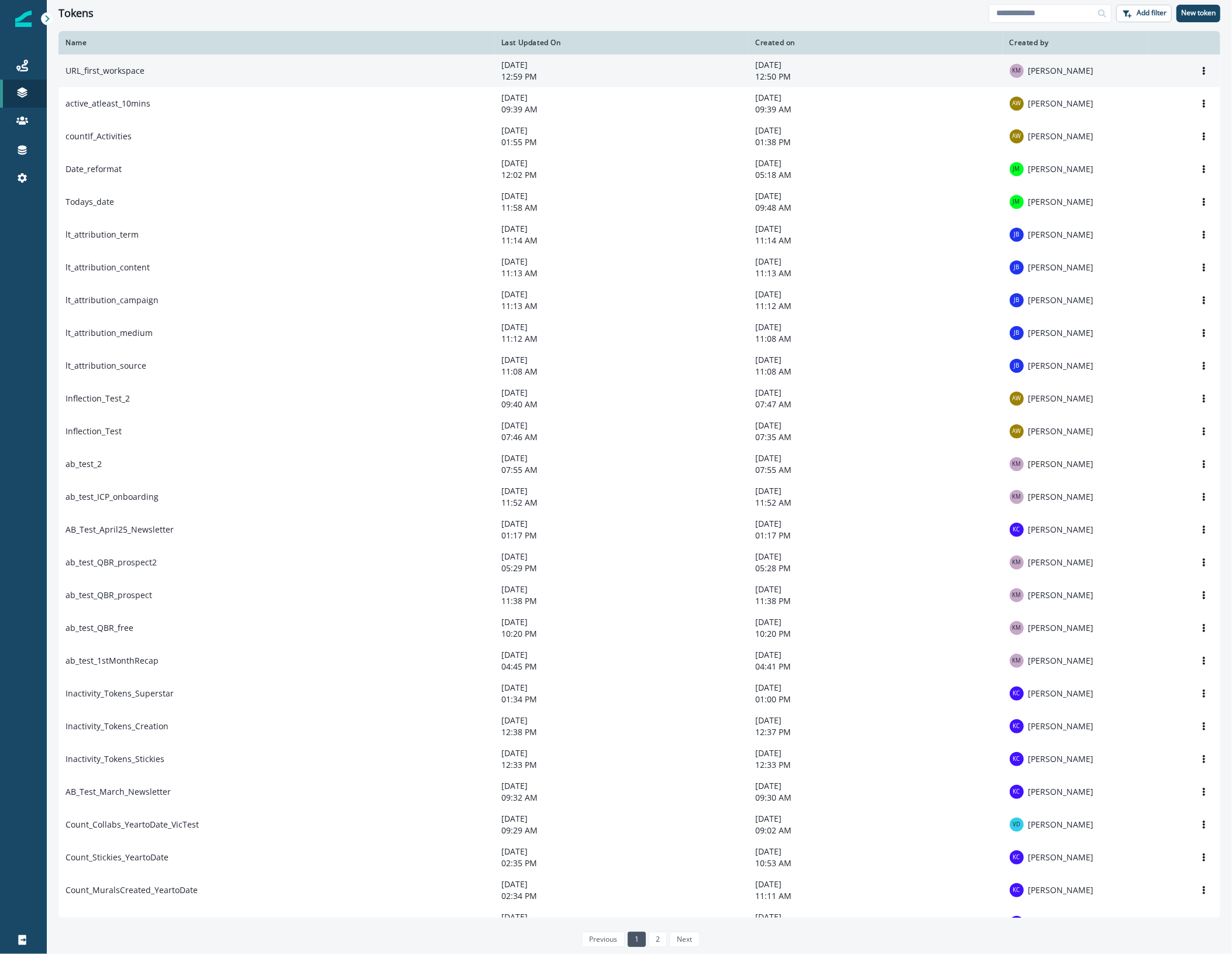
click at [285, 78] on td "URL_first_workspace" at bounding box center [276, 71] width 436 height 33
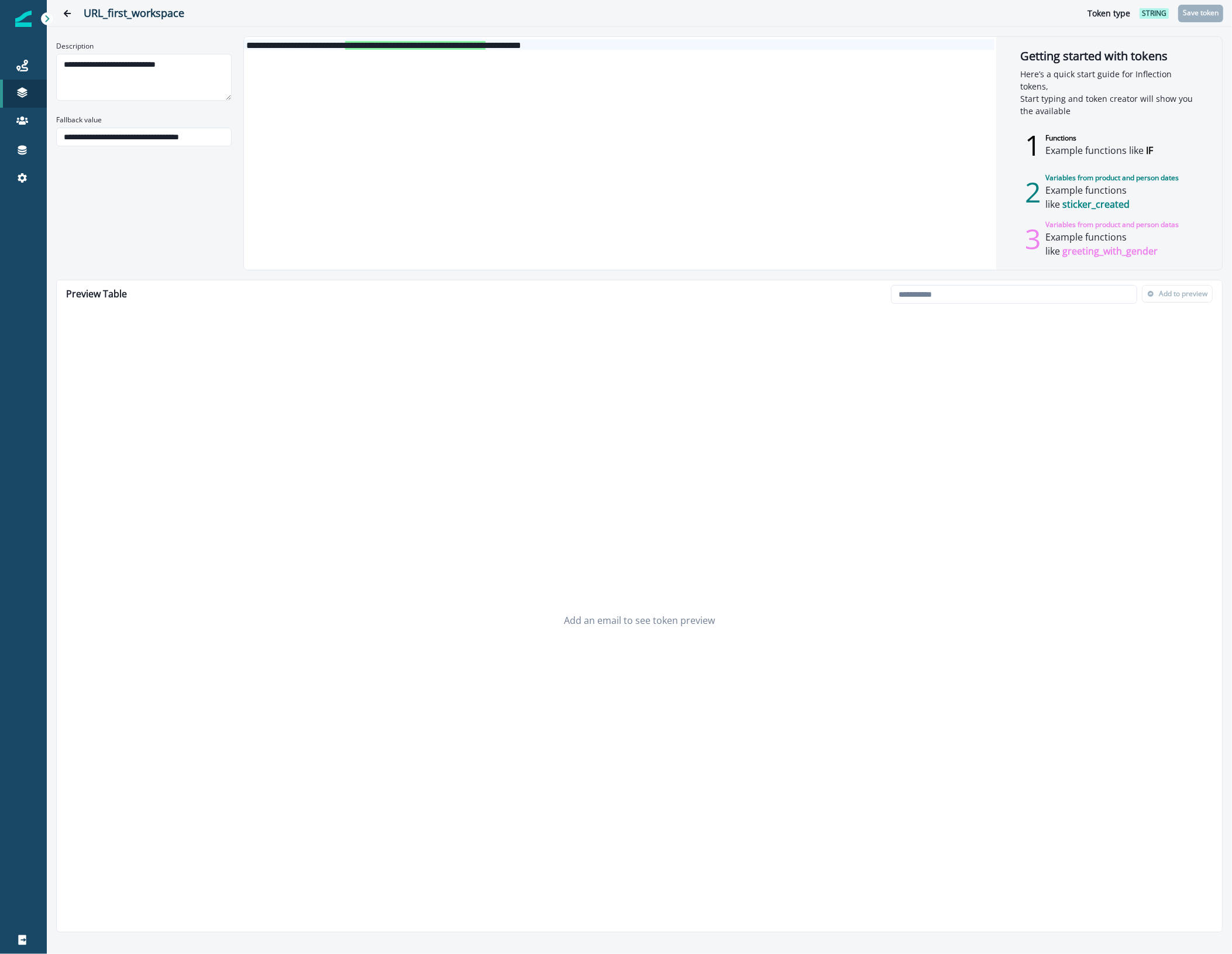
click at [968, 80] on div "**********" at bounding box center [619, 153] width 751 height 233
click at [605, 41] on div "**********" at bounding box center [619, 45] width 751 height 11
click at [604, 52] on div "**********" at bounding box center [619, 153] width 751 height 233
click at [66, 11] on icon "Go back" at bounding box center [67, 13] width 7 height 7
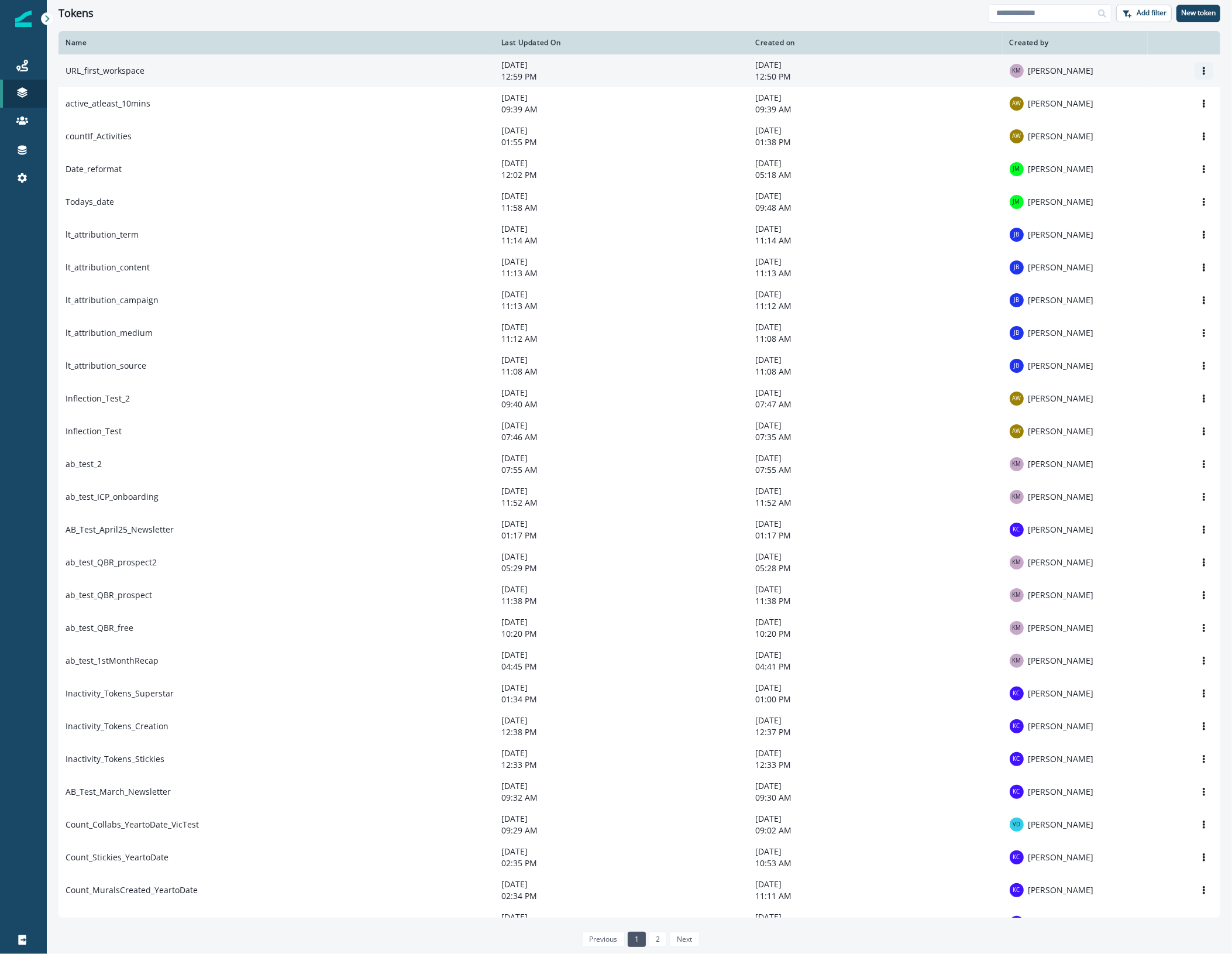
click at [1200, 74] on icon "Options" at bounding box center [1204, 71] width 8 height 8
click at [1177, 98] on button "Edit" at bounding box center [1137, 99] width 130 height 19
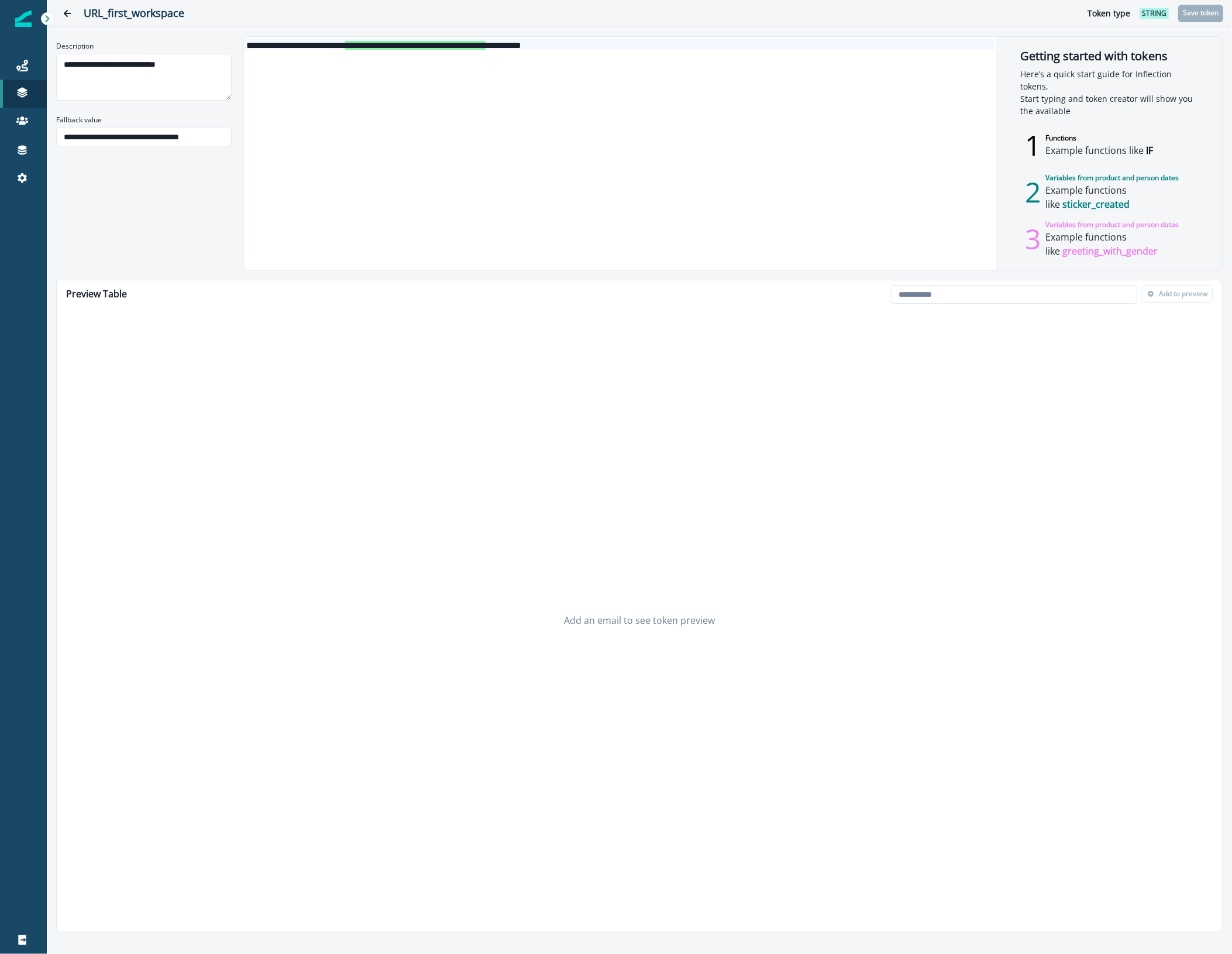
click at [632, 47] on div "**********" at bounding box center [619, 45] width 751 height 11
click at [35, 69] on div "Journeys" at bounding box center [23, 65] width 37 height 14
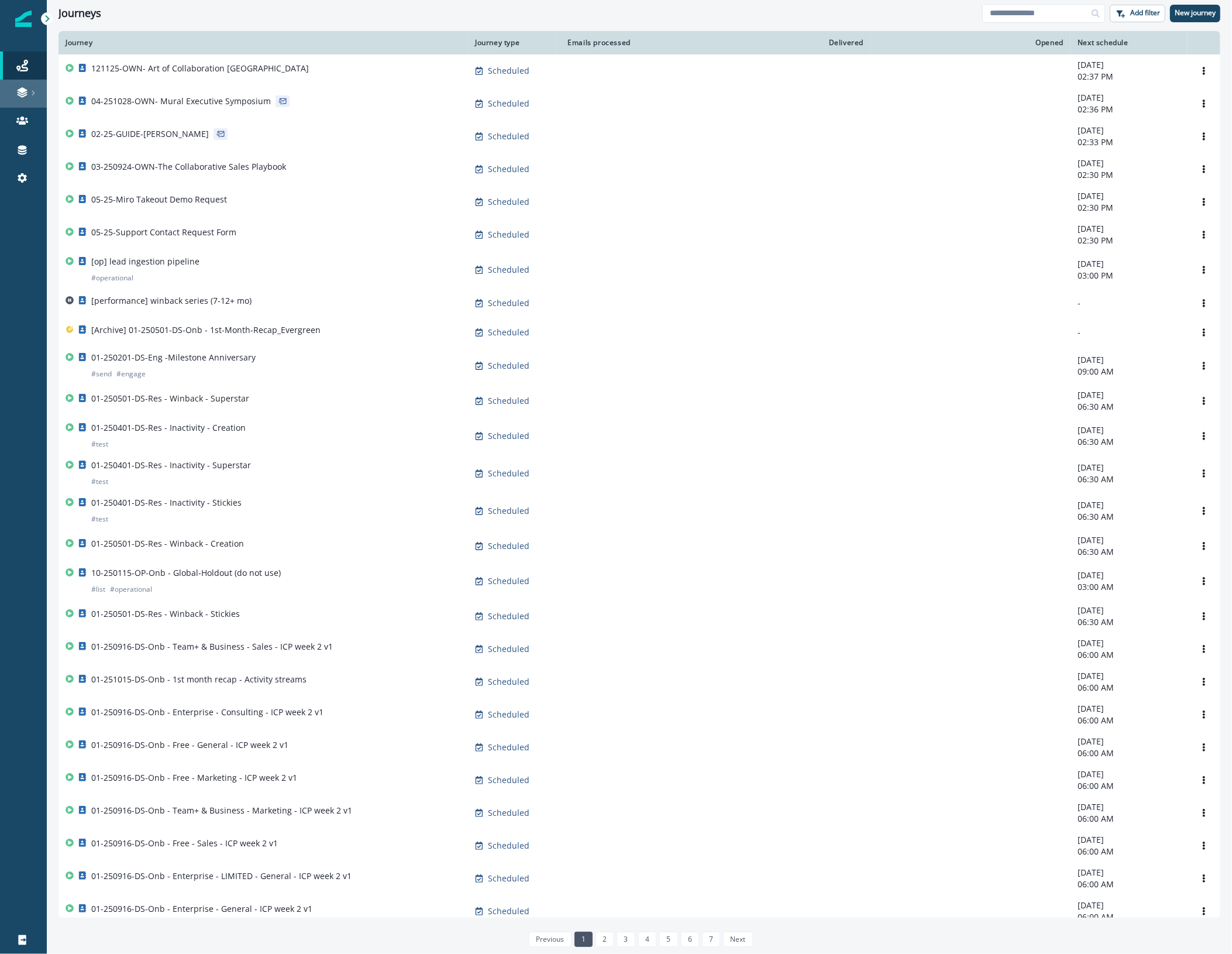
click at [27, 80] on link at bounding box center [24, 94] width 47 height 28
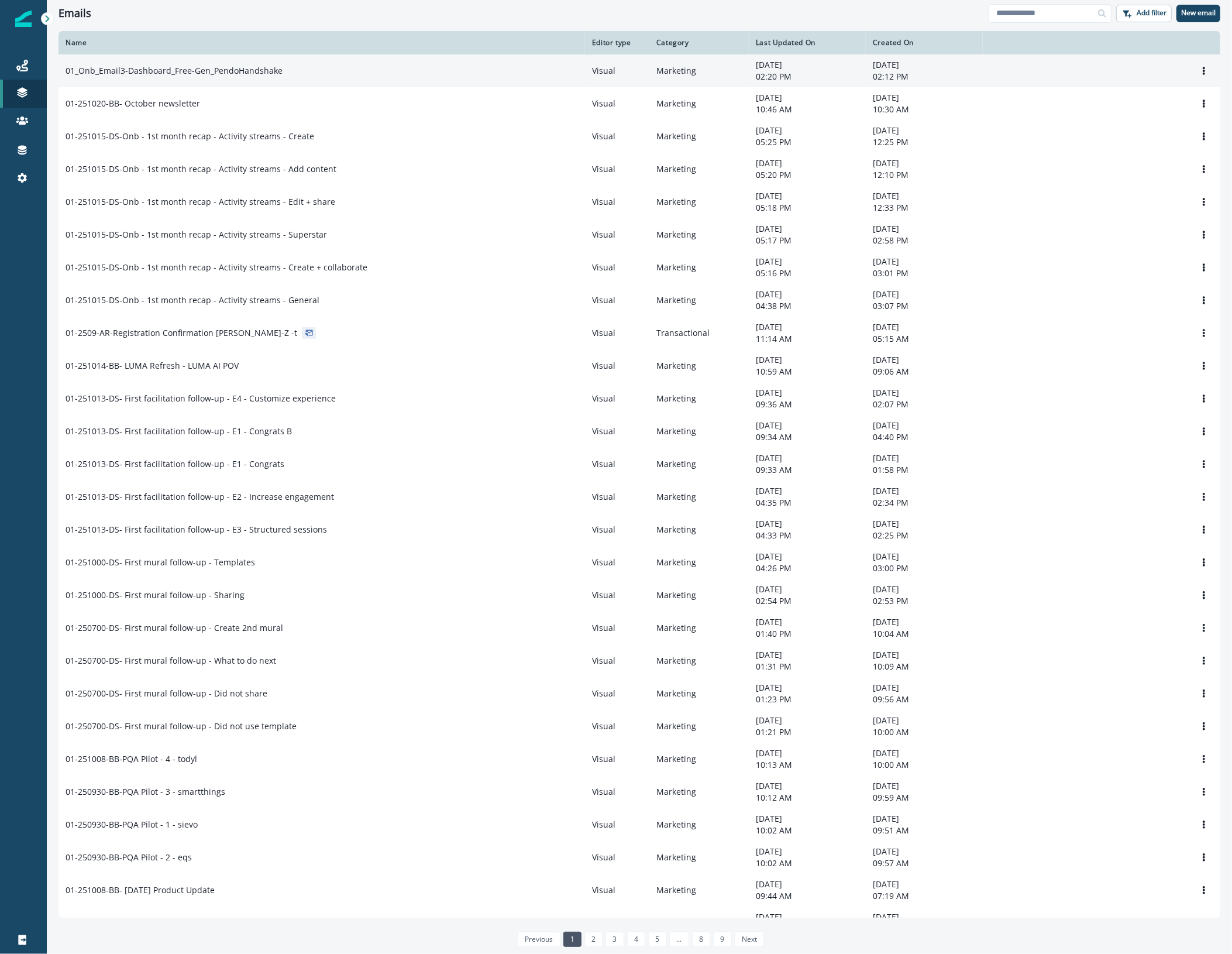
click at [346, 60] on td "01_Onb_Email3-Dashboard_Free-Gen_PendoHandshake" at bounding box center [322, 71] width 526 height 33
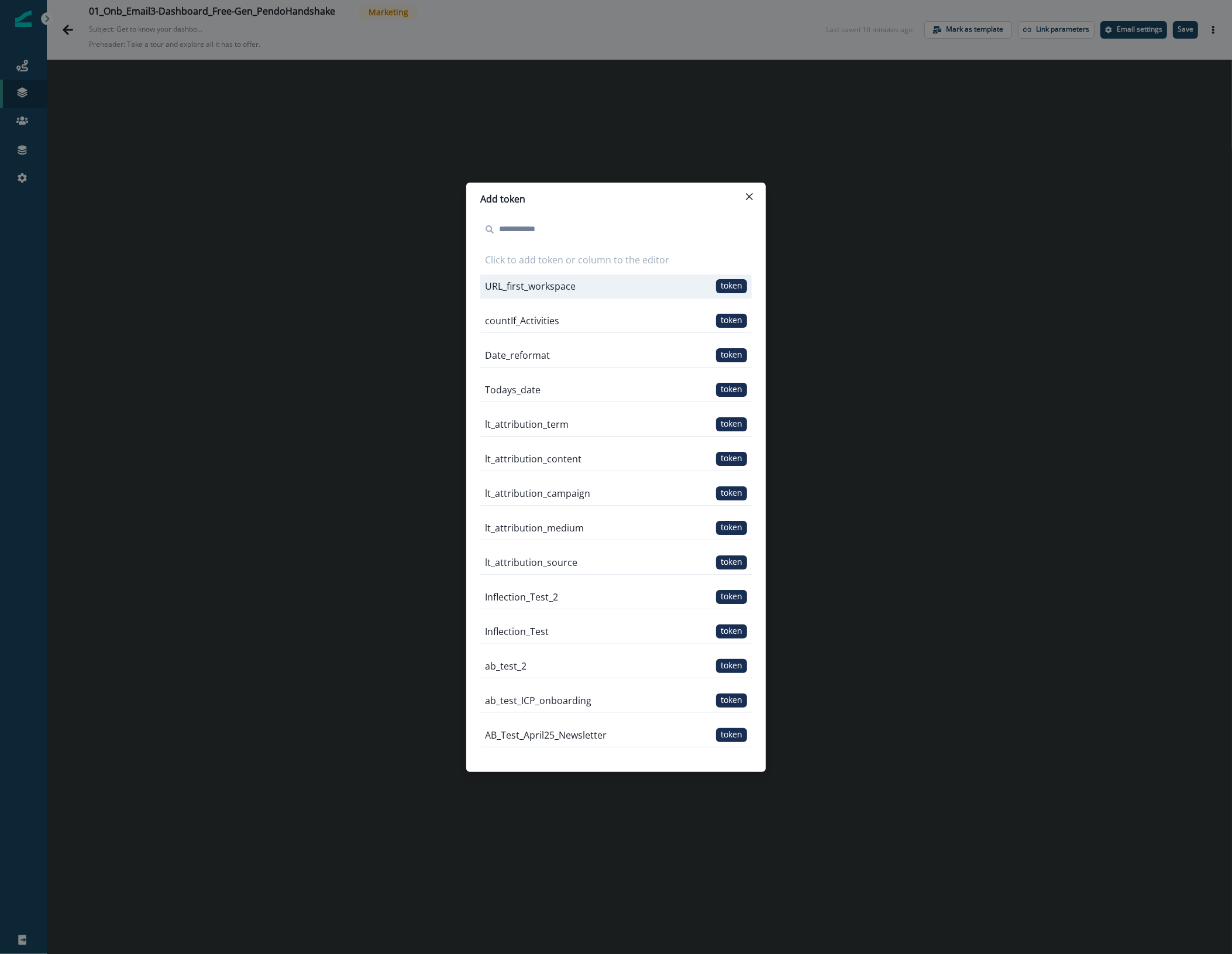
click at [717, 282] on span "token" at bounding box center [731, 286] width 31 height 14
click at [751, 194] on icon "Close" at bounding box center [749, 196] width 7 height 7
click at [938, 265] on div "Add token Click to add token or column to the editor URL_first_workspace token …" at bounding box center [616, 477] width 1232 height 954
click at [716, 285] on span "token" at bounding box center [731, 286] width 31 height 14
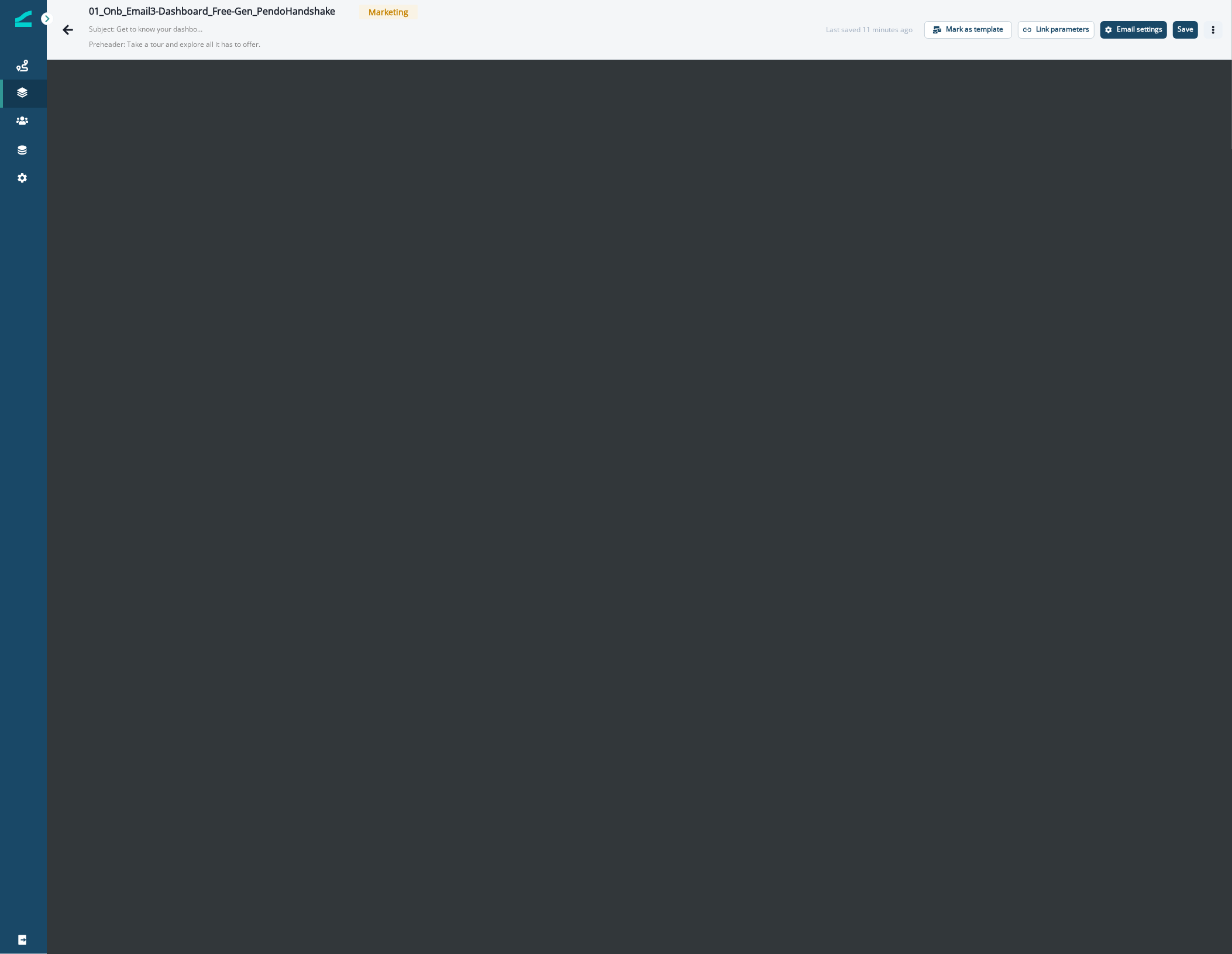
click at [1204, 33] on button "Actions" at bounding box center [1213, 30] width 19 height 17
click at [1209, 27] on icon "Actions" at bounding box center [1213, 30] width 8 height 8
click at [1139, 59] on button "Preview" at bounding box center [1145, 59] width 130 height 21
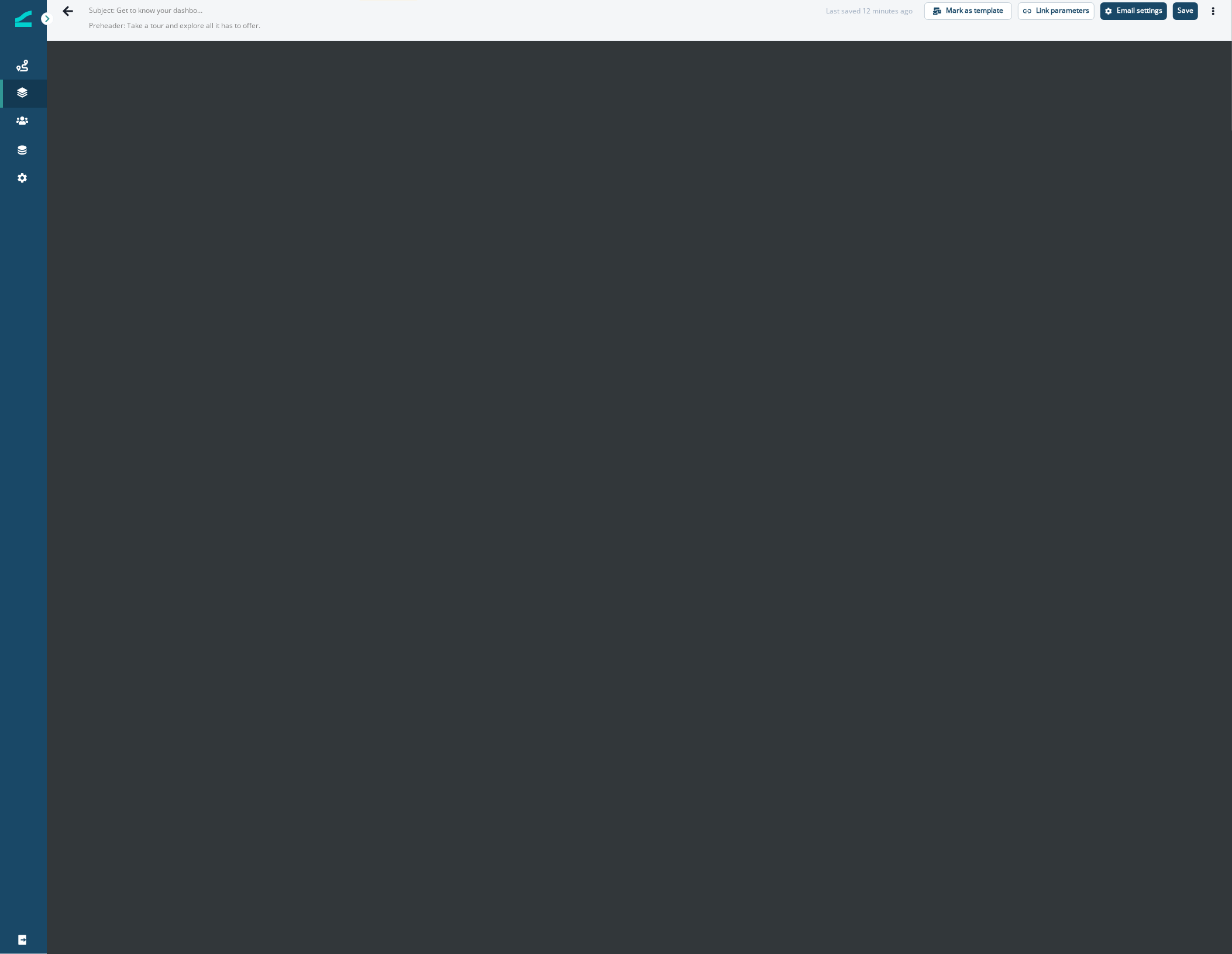
drag, startPoint x: 817, startPoint y: 15, endPoint x: 773, endPoint y: 0, distance: 46.5
click at [826, 15] on div "Last saved 12 minutes ago" at bounding box center [869, 11] width 87 height 11
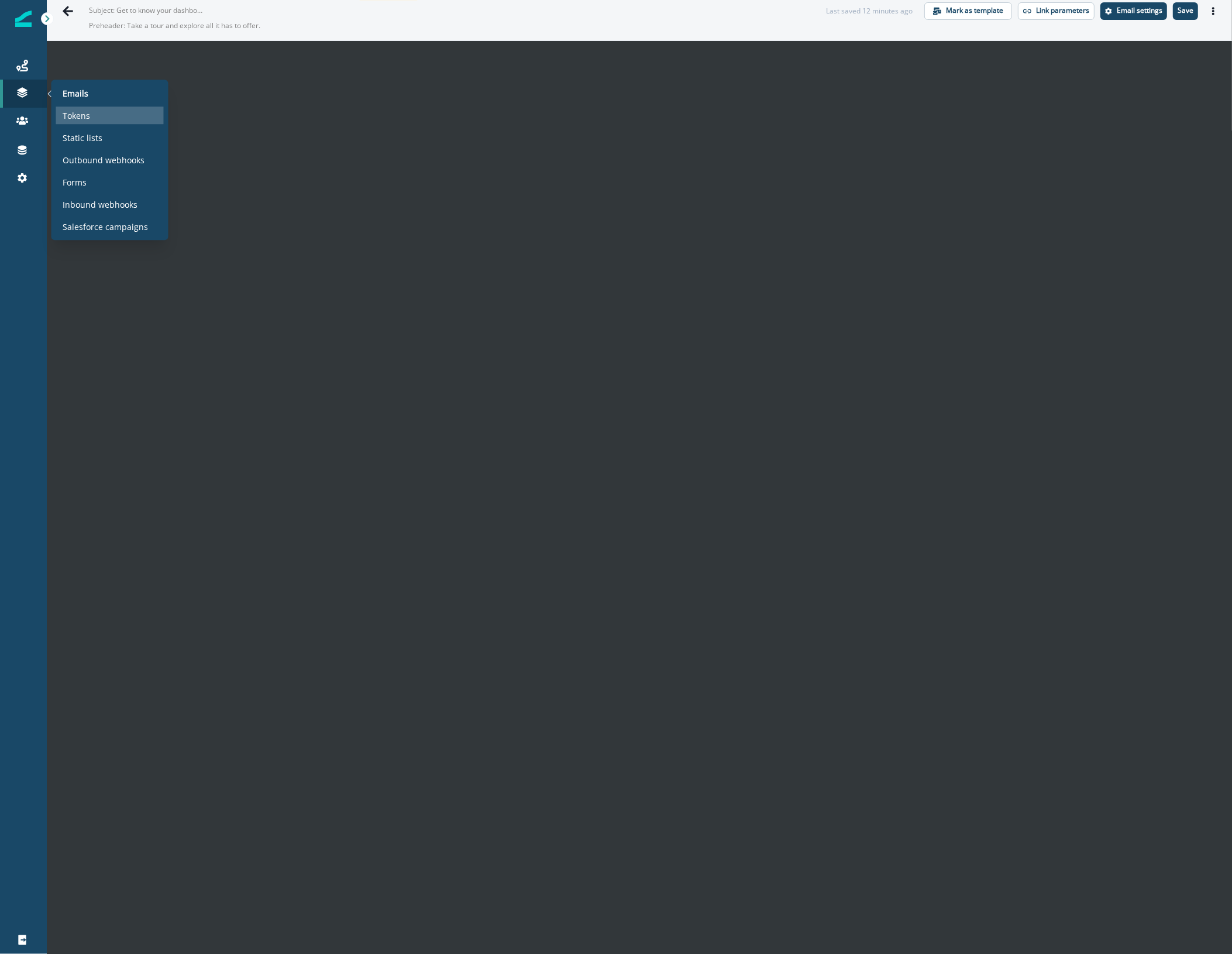
click at [68, 108] on div "Tokens" at bounding box center [110, 115] width 108 height 17
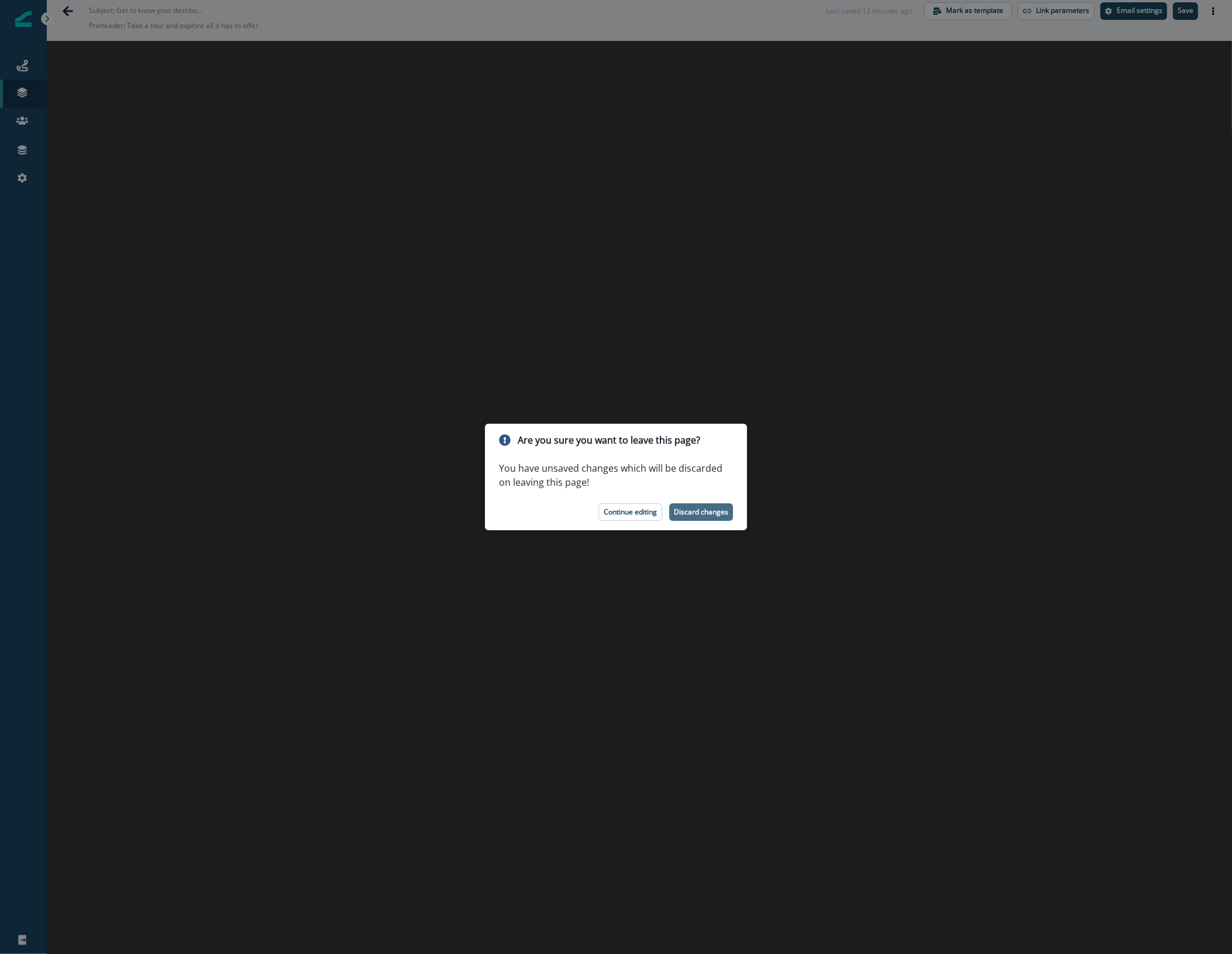
click at [694, 508] on p "Discard changes" at bounding box center [701, 512] width 55 height 8
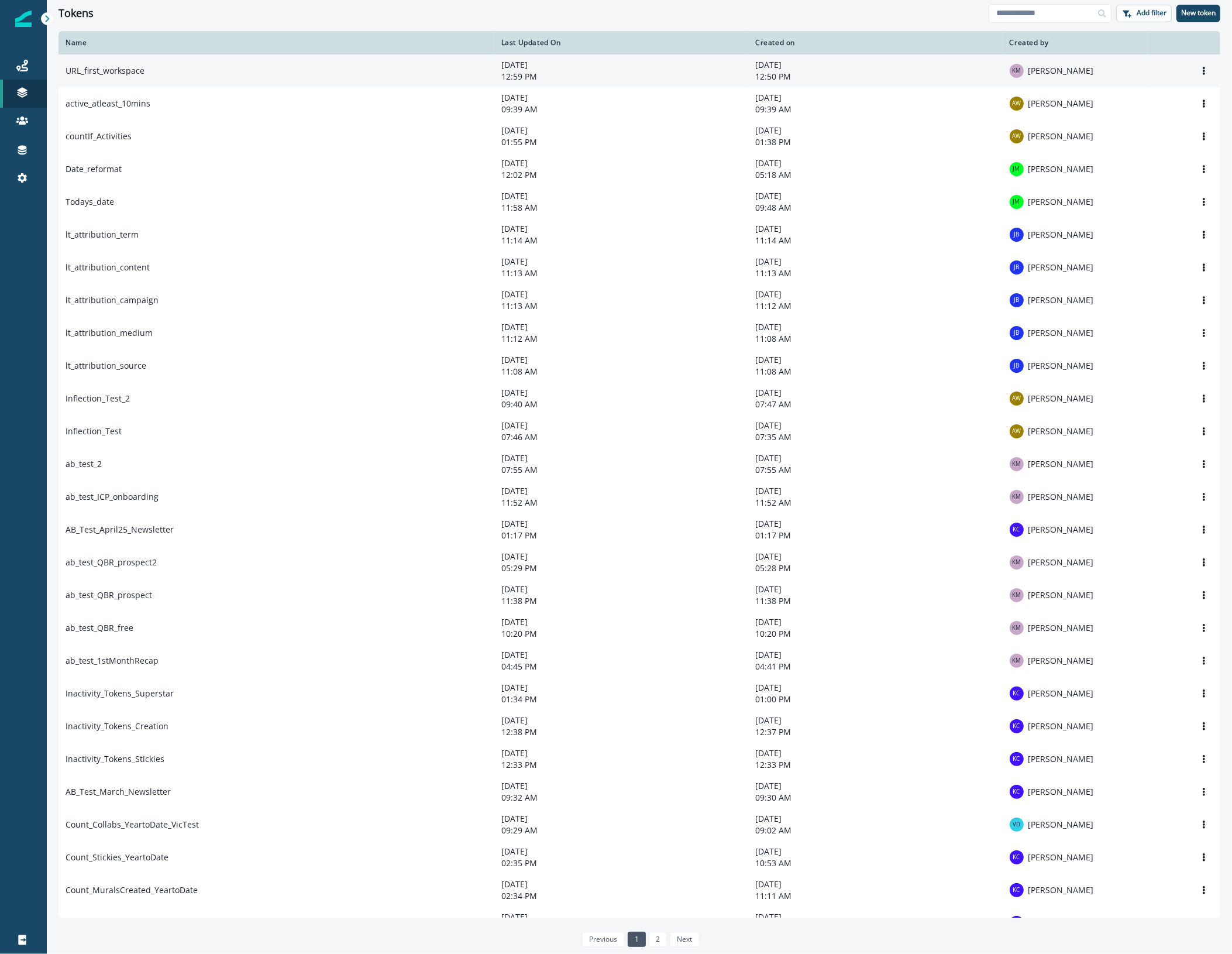
click at [222, 73] on td "URL_first_workspace" at bounding box center [276, 71] width 436 height 33
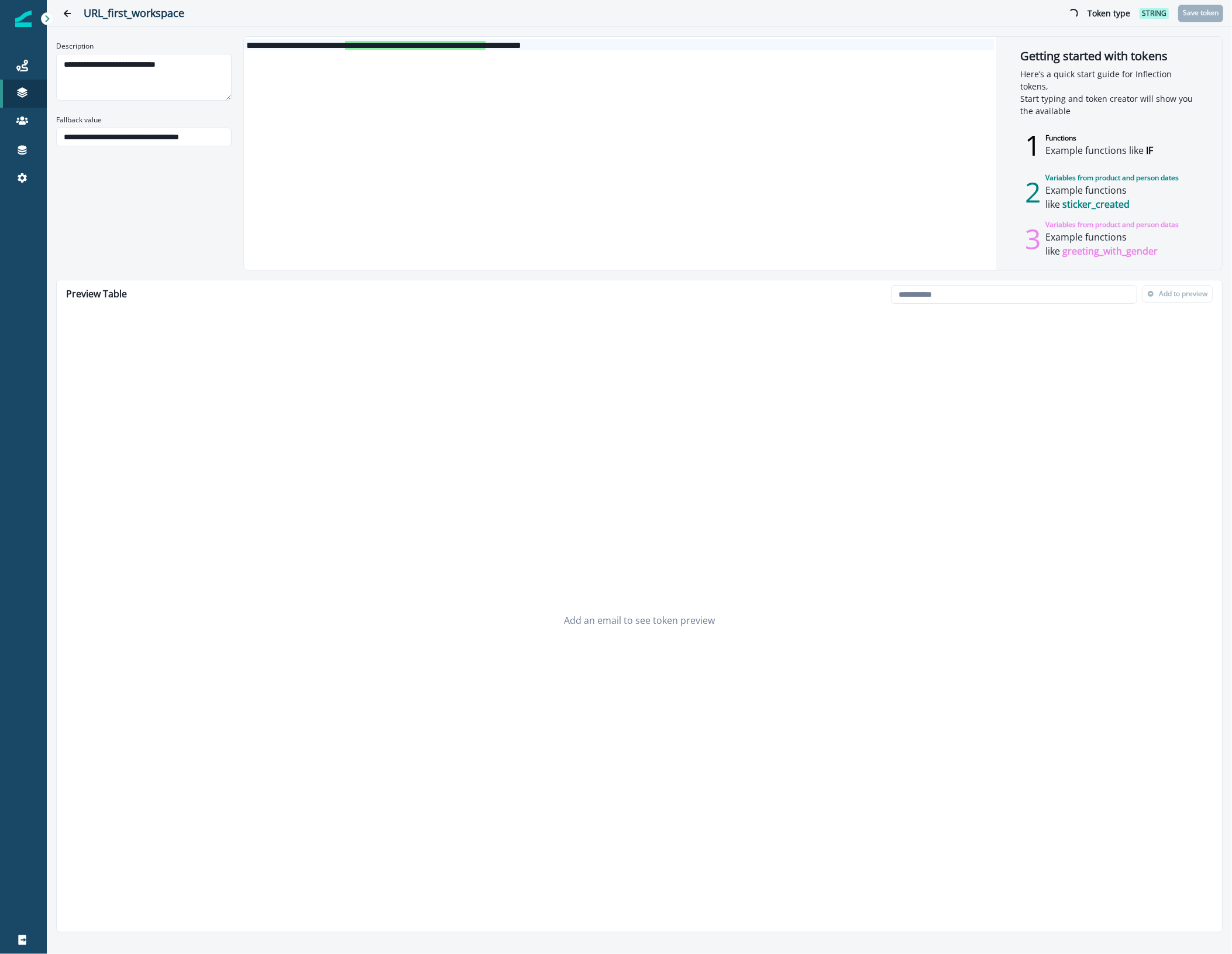
click at [585, 43] on div "**********" at bounding box center [619, 45] width 751 height 11
drag, startPoint x: 840, startPoint y: 40, endPoint x: 802, endPoint y: 41, distance: 38.0
click at [802, 41] on div "**********" at bounding box center [619, 45] width 751 height 11
click at [932, 42] on div "**********" at bounding box center [619, 45] width 751 height 11
drag, startPoint x: 932, startPoint y: 43, endPoint x: 894, endPoint y: 43, distance: 38.0
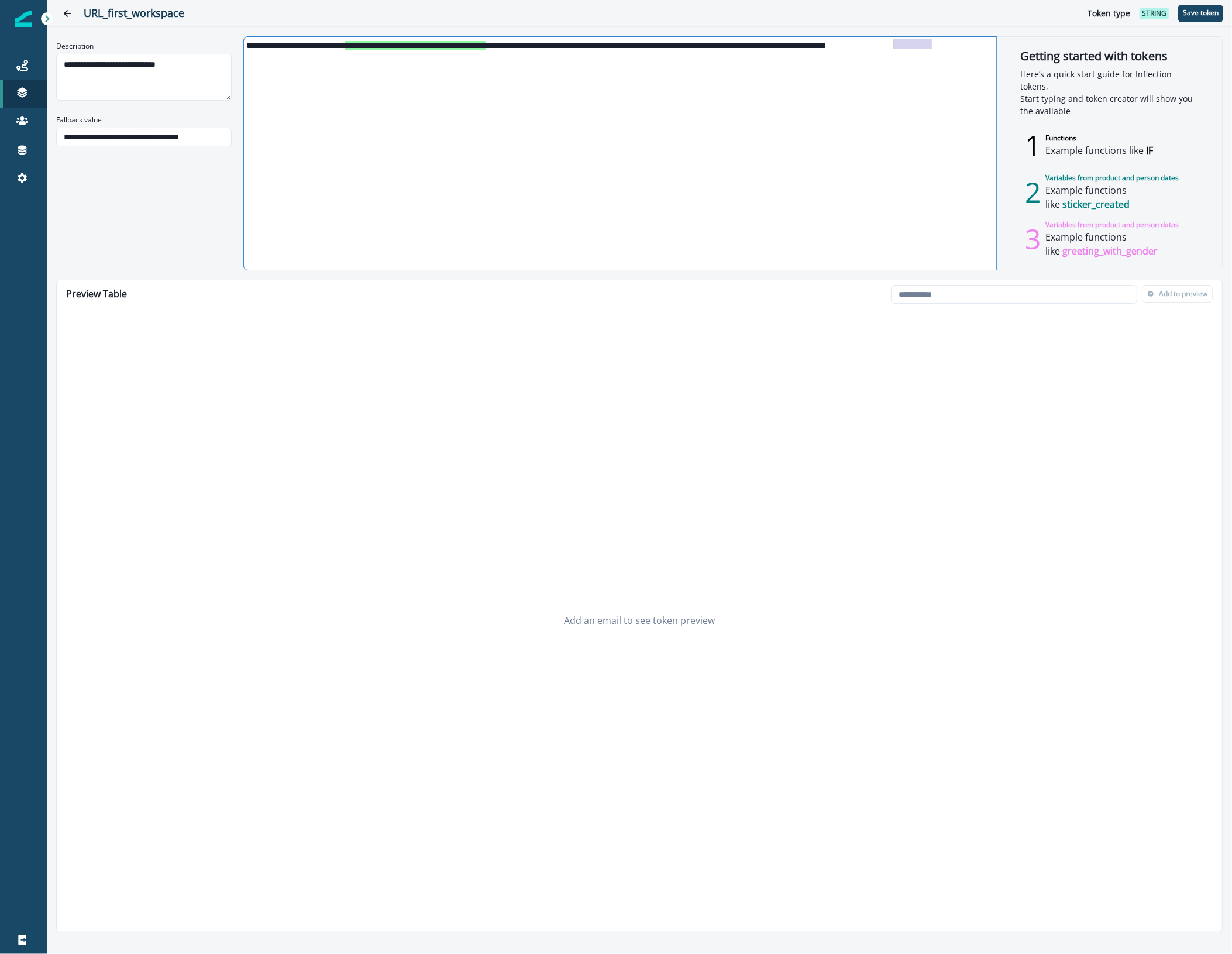
click at [894, 43] on div "**********" at bounding box center [619, 45] width 751 height 11
click at [931, 44] on div "**********" at bounding box center [619, 45] width 751 height 11
click at [1152, 383] on div "Add an email to see token preview" at bounding box center [640, 619] width 1165 height 623
click at [945, 42] on div "**********" at bounding box center [619, 45] width 751 height 11
click at [1035, 21] on div "URL_first_workspace Token type string Save token" at bounding box center [640, 13] width 1185 height 27
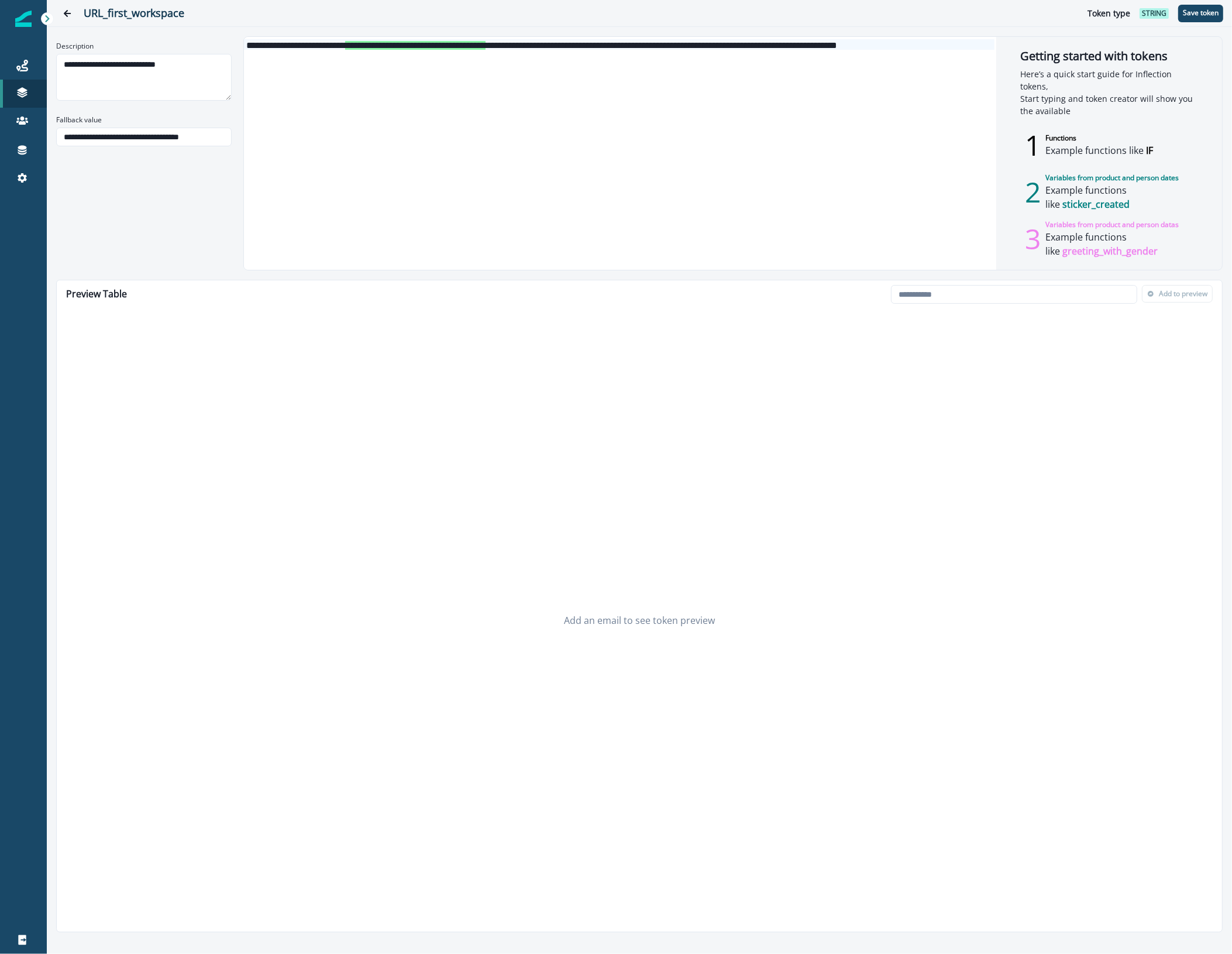
drag, startPoint x: 1205, startPoint y: 10, endPoint x: 685, endPoint y: 68, distance: 523.2
click at [677, 71] on div "**********" at bounding box center [640, 477] width 1185 height 954
drag, startPoint x: 840, startPoint y: 42, endPoint x: 825, endPoint y: 42, distance: 15.0
click at [818, 44] on div "**********" at bounding box center [619, 45] width 751 height 11
click at [1099, 263] on div "Getting started with tokens Here’s a quick start guide for Inflection tokens, S…" at bounding box center [1109, 153] width 226 height 233
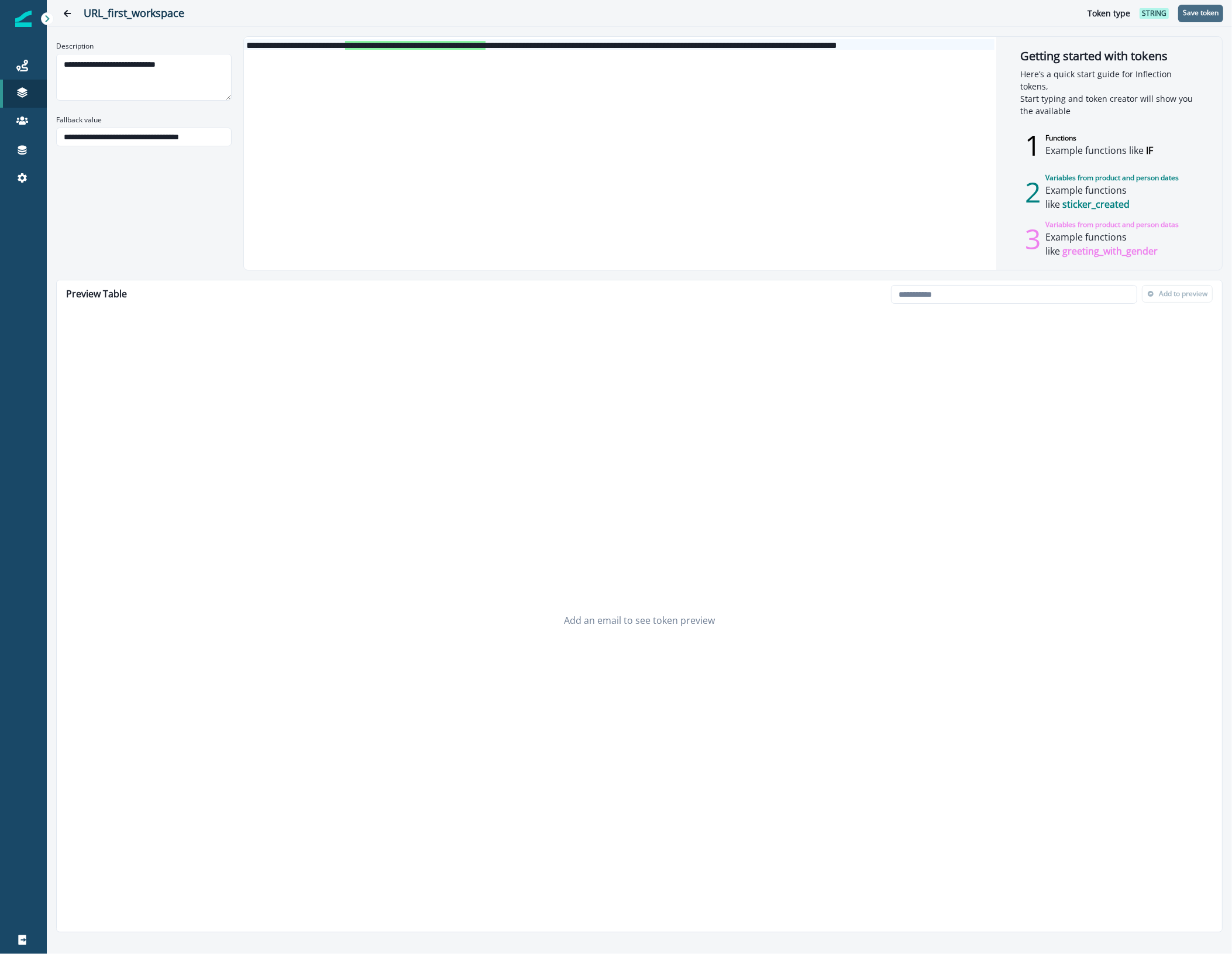
drag, startPoint x: 1203, startPoint y: 14, endPoint x: 1211, endPoint y: 9, distance: 9.4
click at [1211, 9] on p "Save token" at bounding box center [1200, 13] width 36 height 8
click at [66, 11] on icon "Go back" at bounding box center [67, 13] width 7 height 7
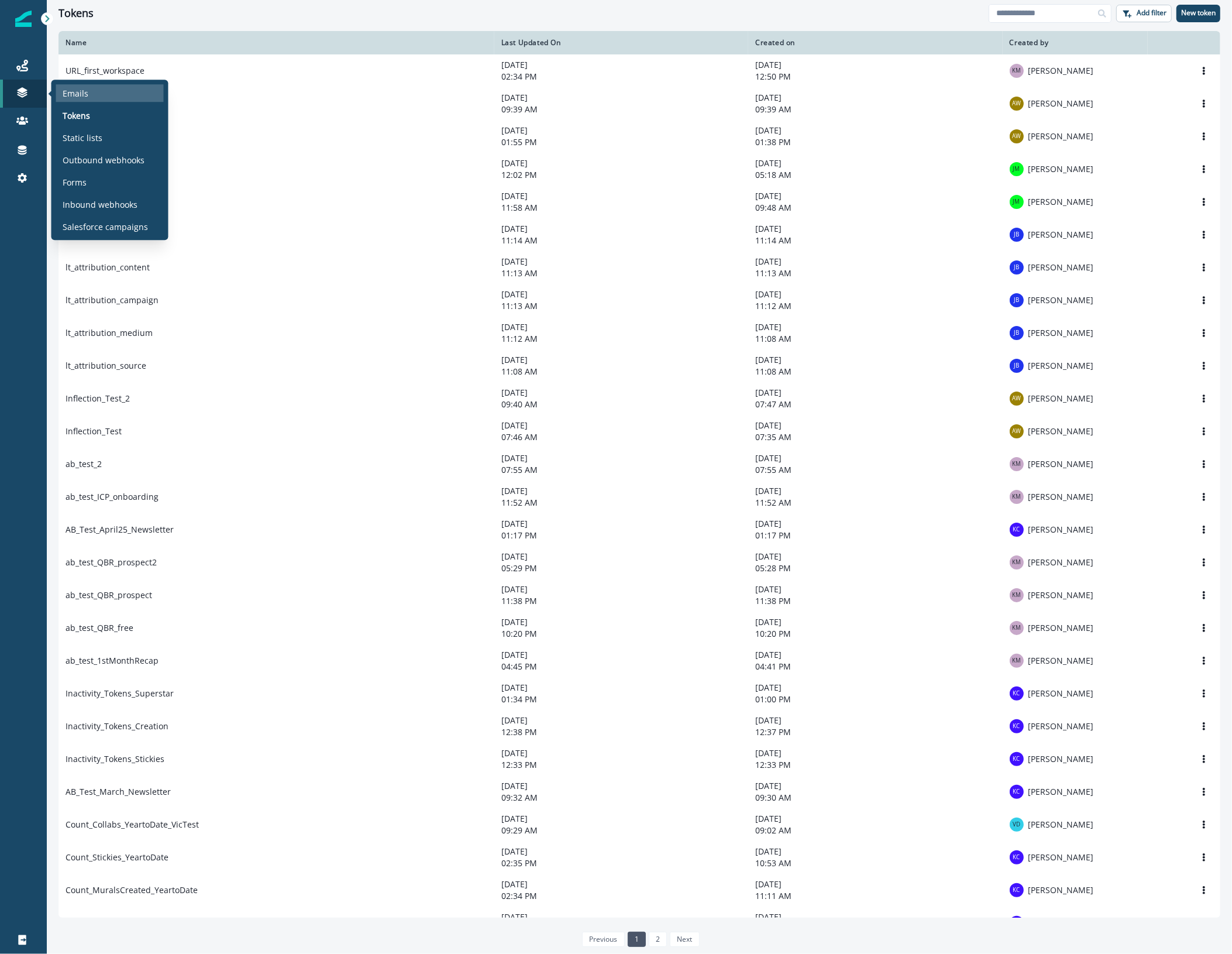
click at [80, 95] on p "Emails" at bounding box center [76, 94] width 26 height 12
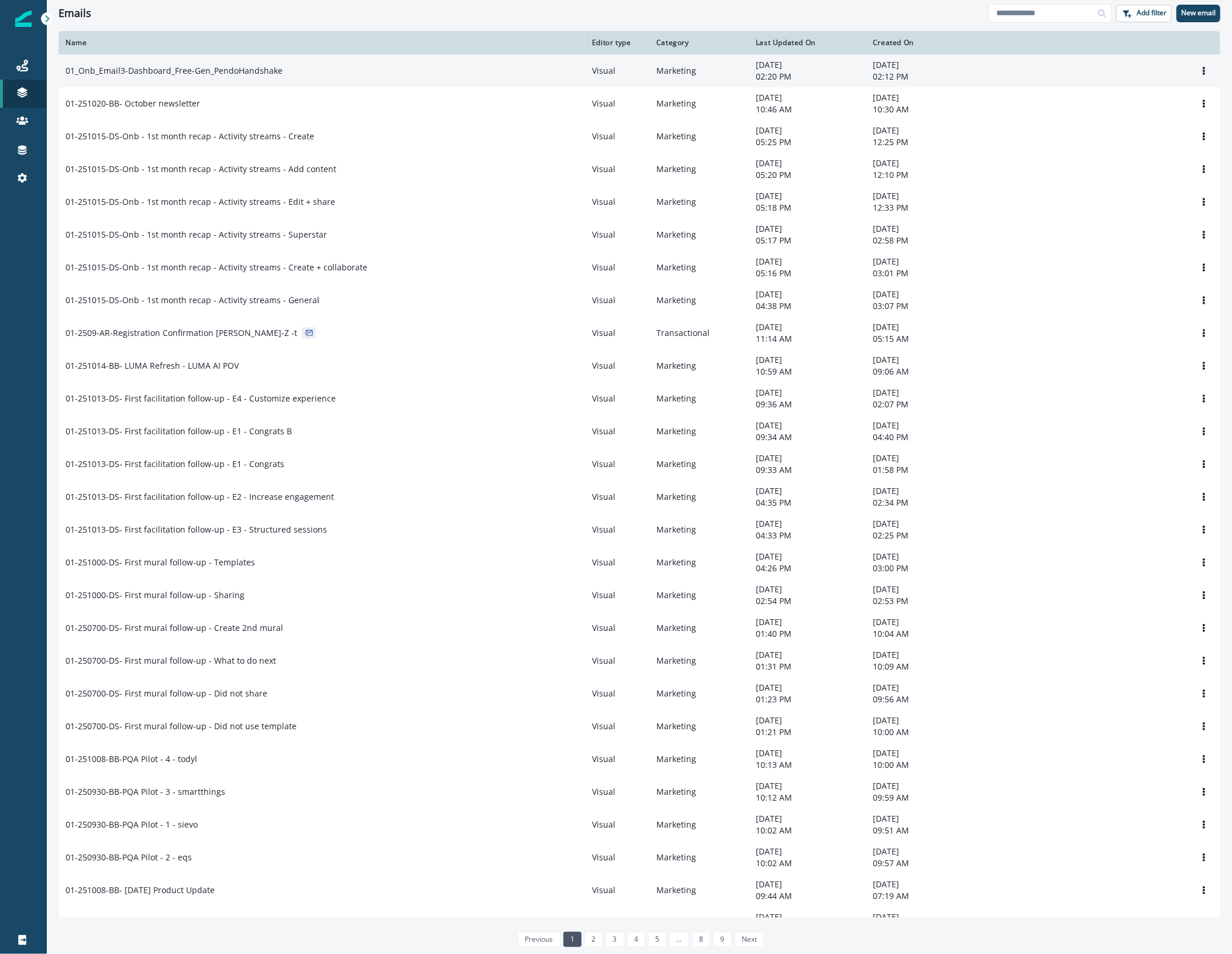
click at [353, 79] on td "01_Onb_Email3-Dashboard_Free-Gen_PendoHandshake" at bounding box center [322, 71] width 526 height 33
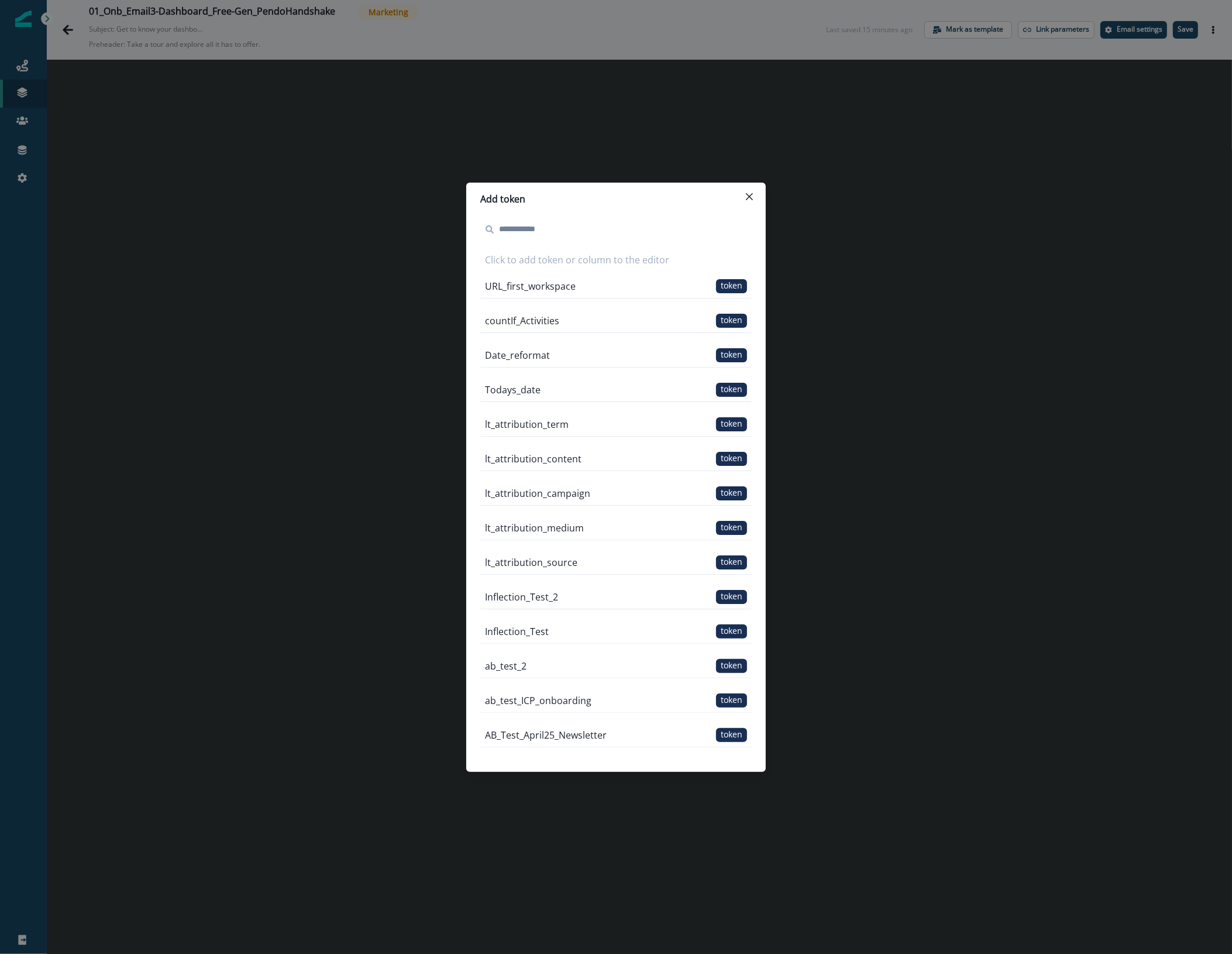
click at [721, 283] on span "token" at bounding box center [731, 286] width 31 height 14
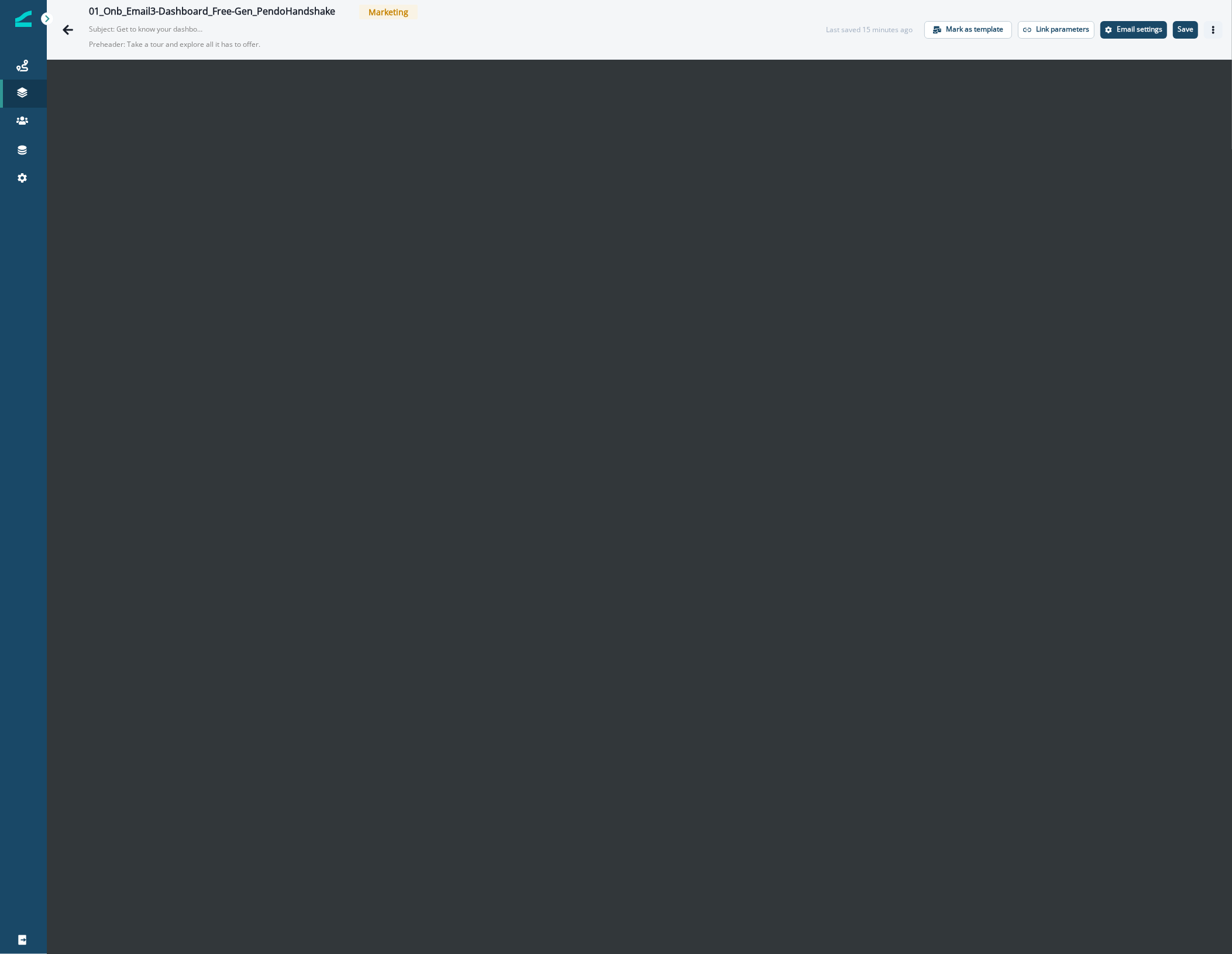
click at [1204, 21] on button "Actions" at bounding box center [1213, 30] width 19 height 17
click at [1208, 27] on button "Actions" at bounding box center [1213, 30] width 19 height 17
click at [1137, 68] on button "Preview" at bounding box center [1145, 59] width 130 height 21
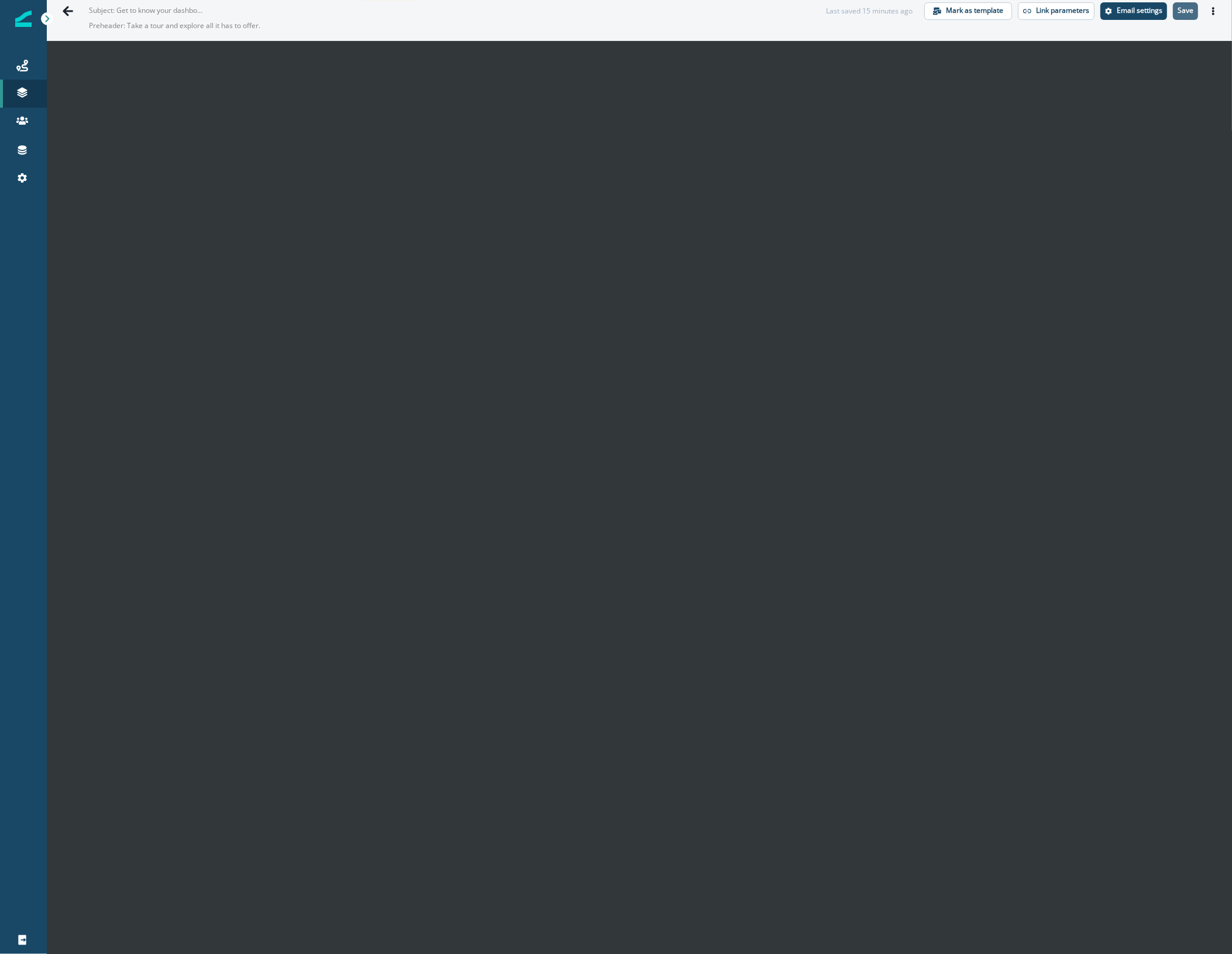
click at [1177, 6] on p "Save" at bounding box center [1185, 10] width 16 height 8
click at [1212, 10] on icon "Actions" at bounding box center [1213, 11] width 2 height 8
click at [1156, 85] on button "Send test email" at bounding box center [1145, 82] width 130 height 21
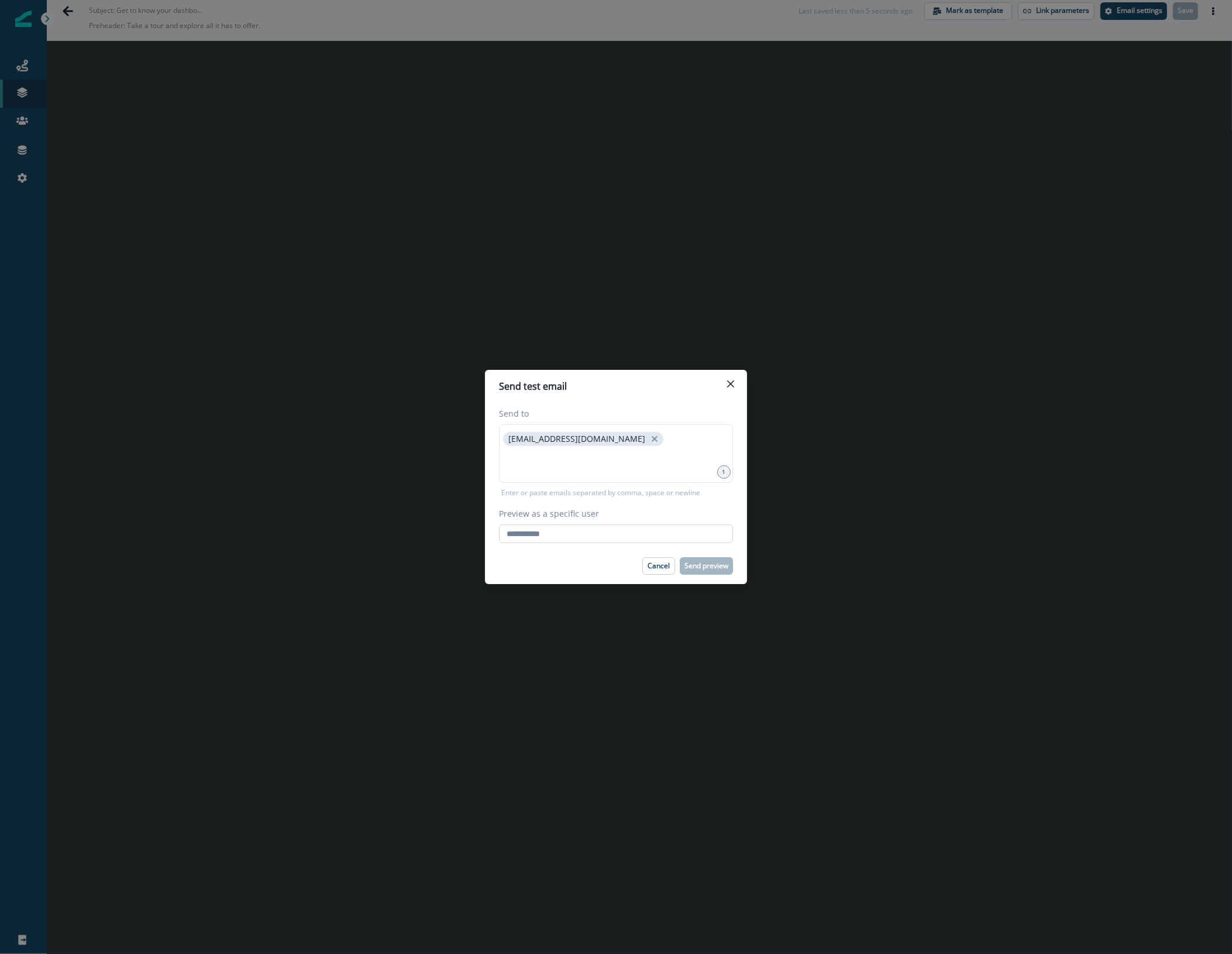
click at [580, 536] on input "Preview as a specific user" at bounding box center [616, 533] width 234 height 19
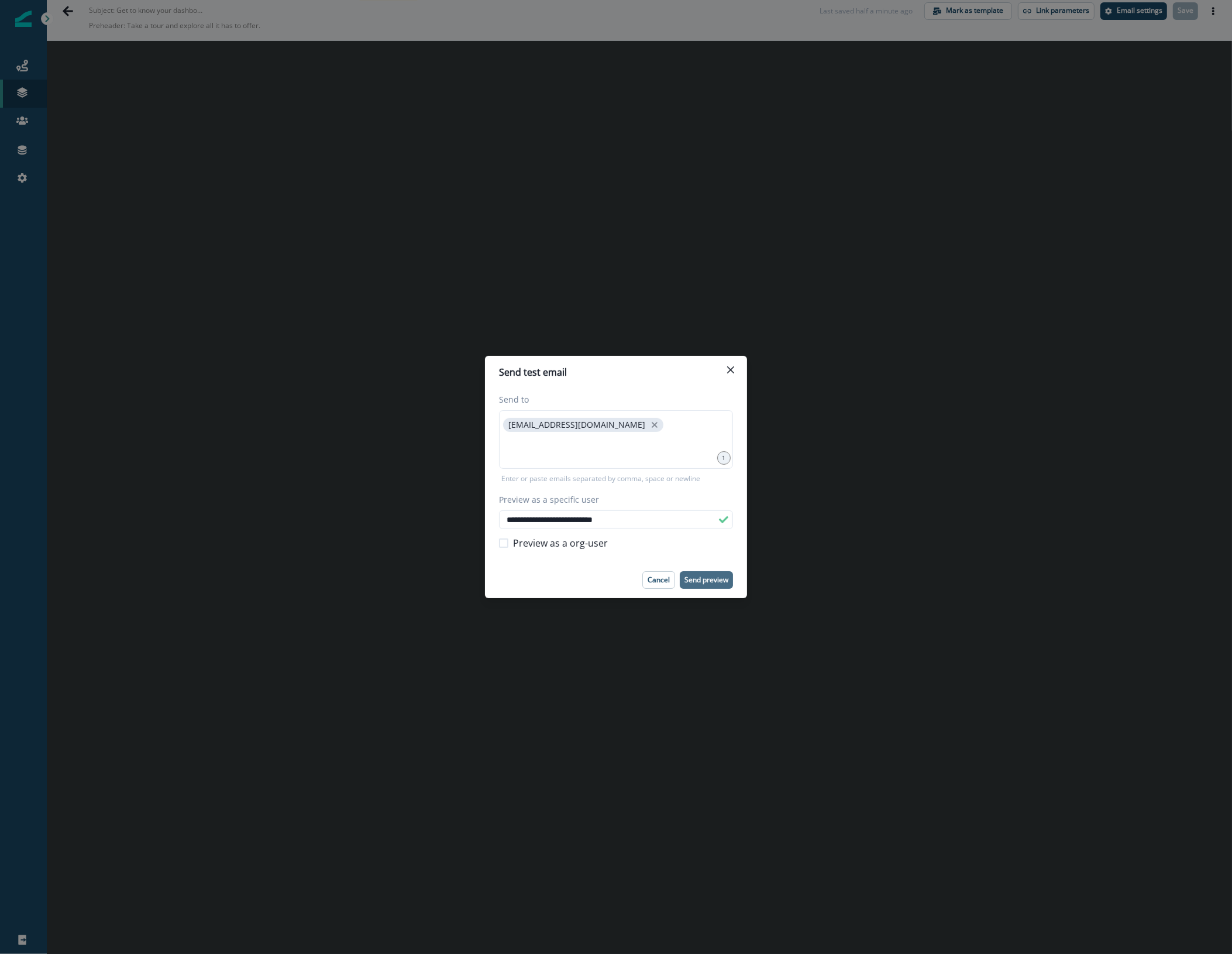
type input "**********"
click at [708, 580] on p "Send preview" at bounding box center [706, 580] width 44 height 8
click at [727, 367] on icon "Close" at bounding box center [730, 370] width 7 height 7
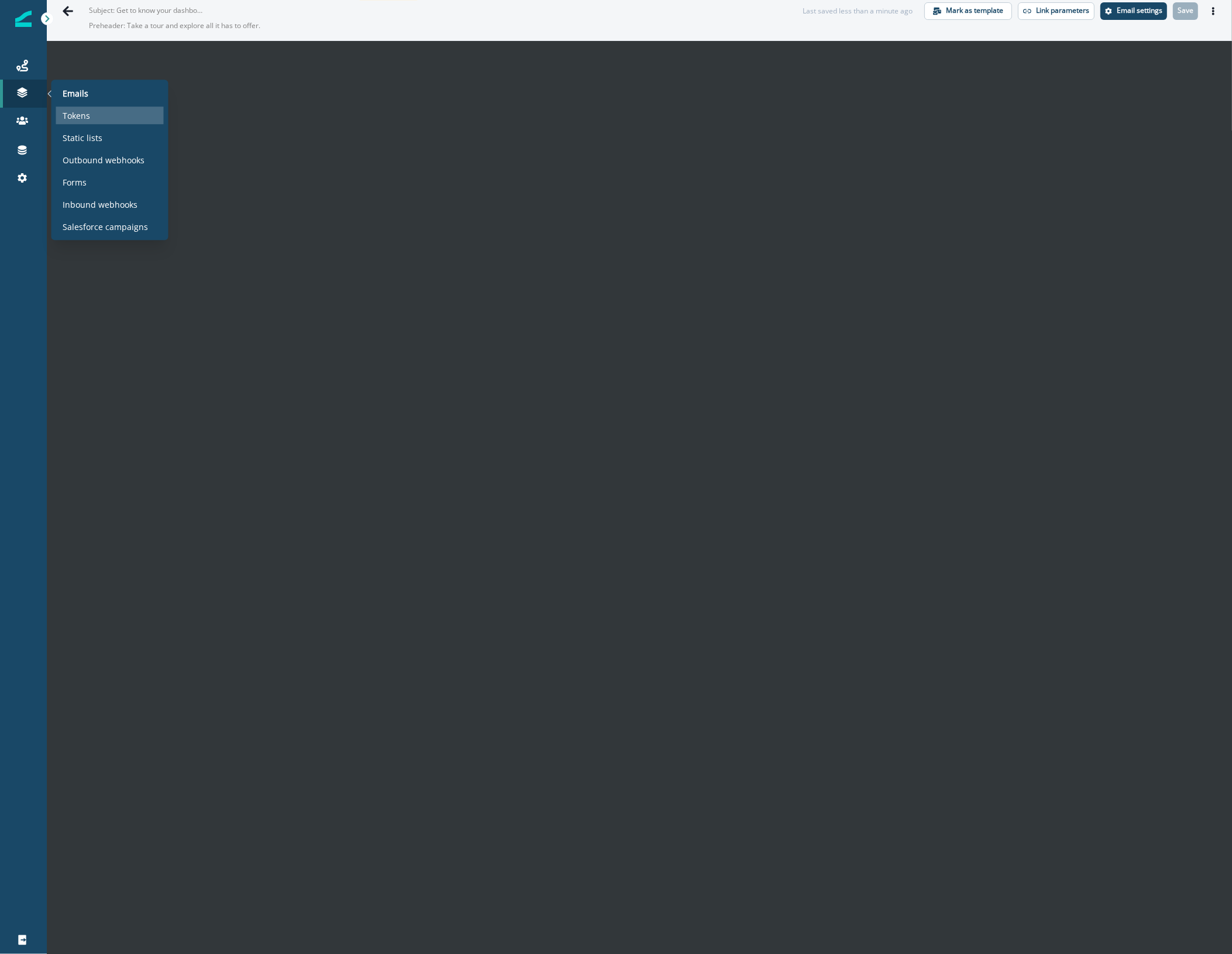
click at [88, 116] on p "Tokens" at bounding box center [77, 116] width 27 height 12
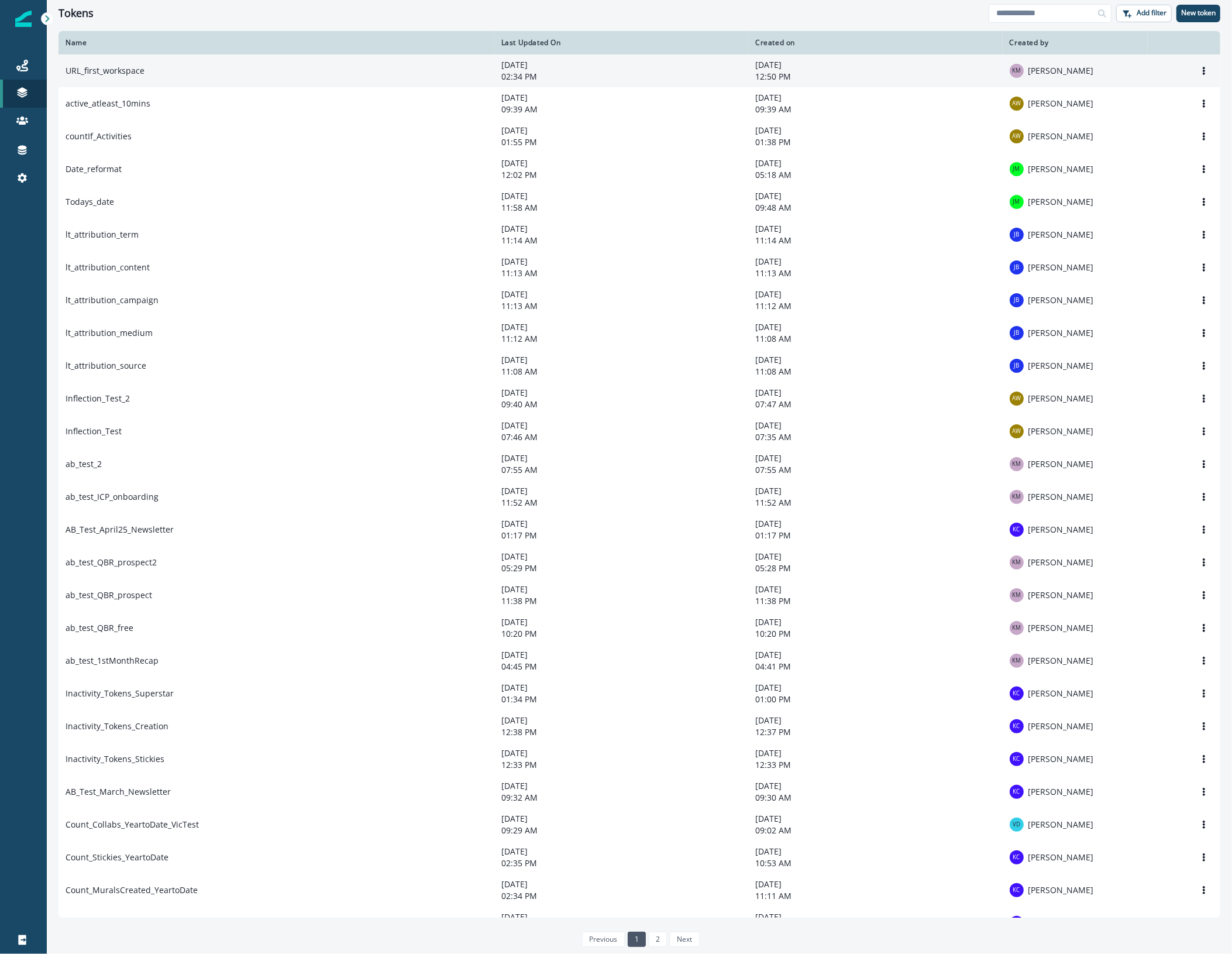
click at [243, 73] on td "URL_first_workspace" at bounding box center [276, 71] width 436 height 33
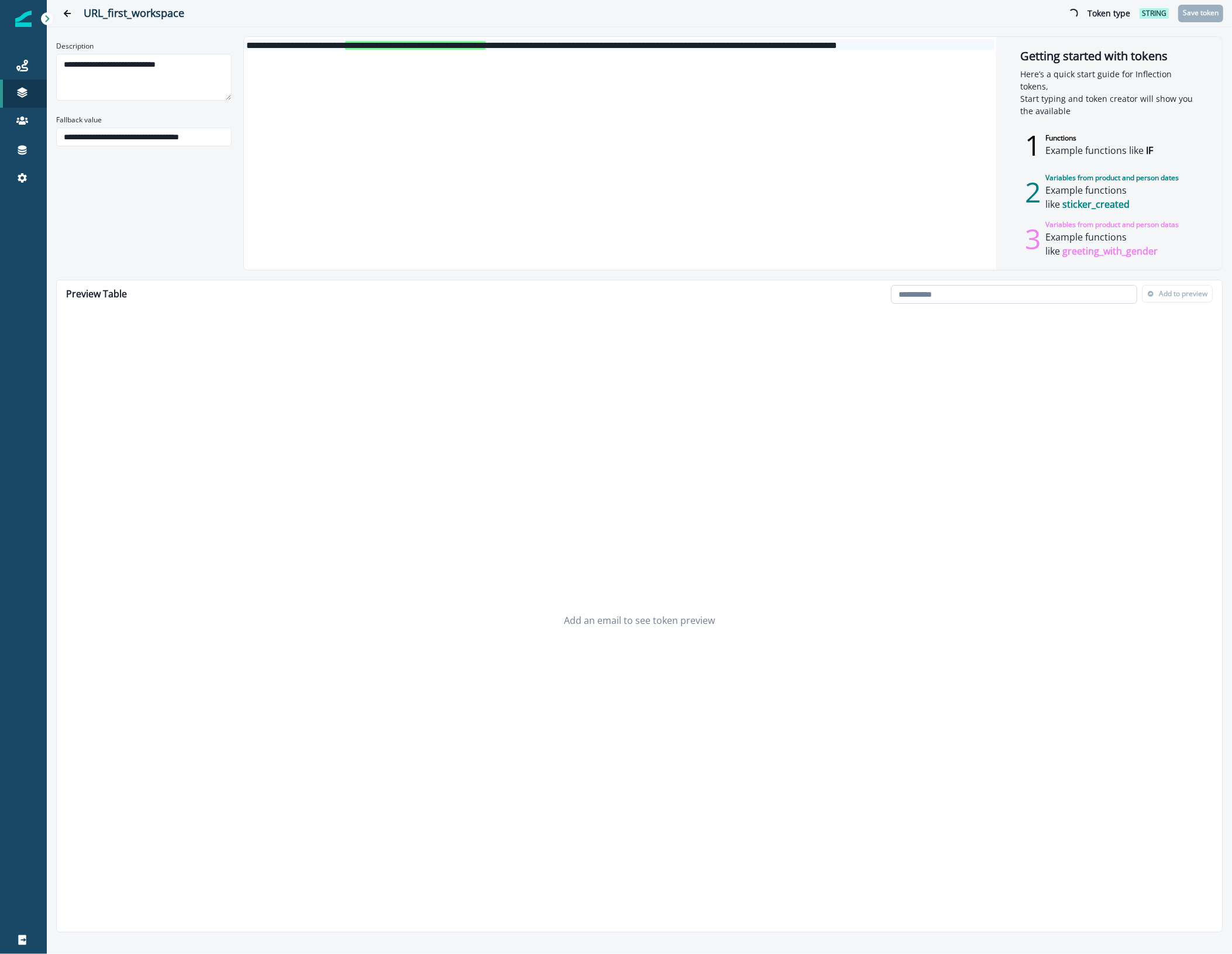
click at [1035, 290] on input "email" at bounding box center [1014, 294] width 246 height 19
type input "**********"
click at [1180, 296] on p "Add to preview" at bounding box center [1183, 294] width 49 height 8
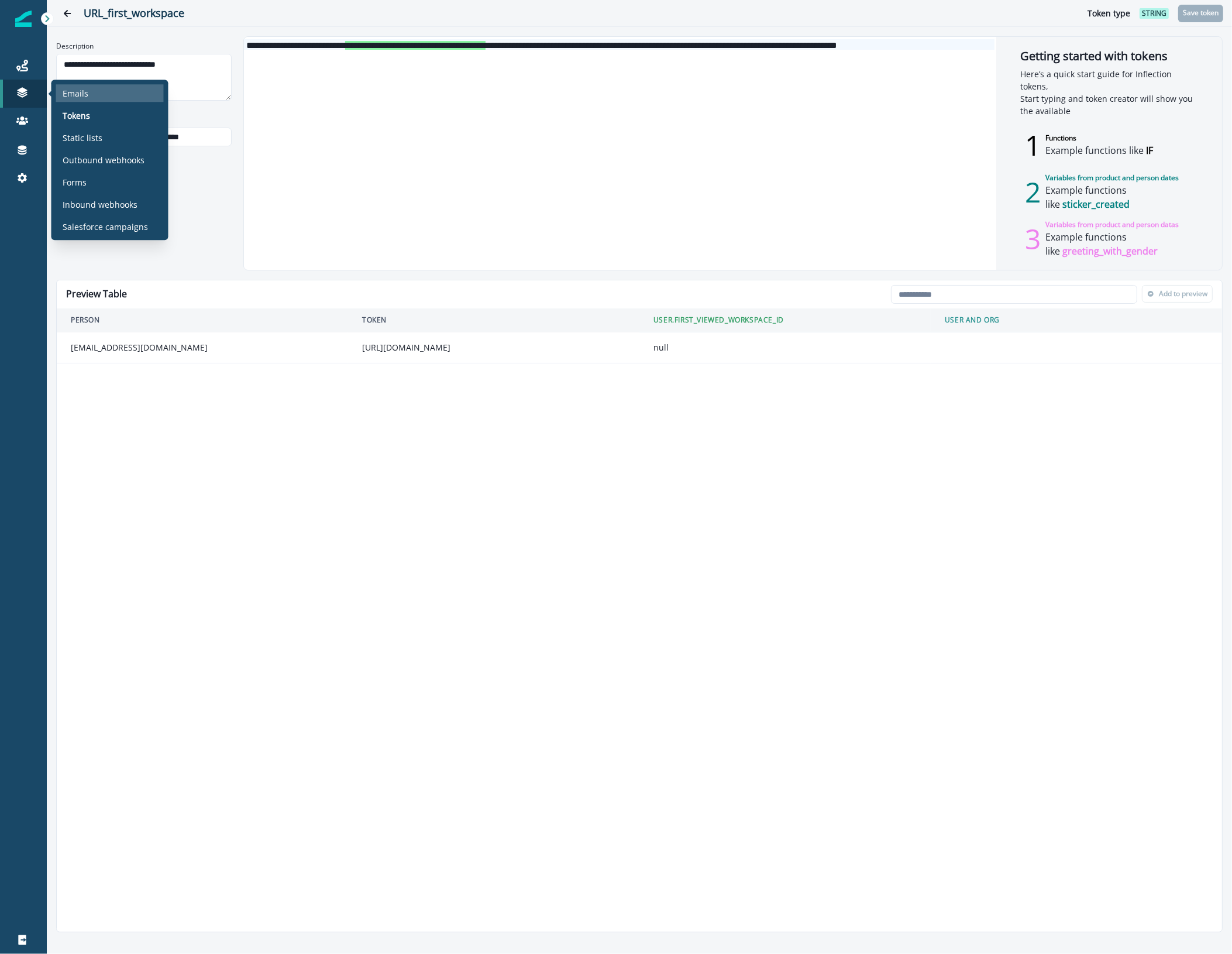
click at [94, 97] on div "Emails" at bounding box center [110, 93] width 108 height 17
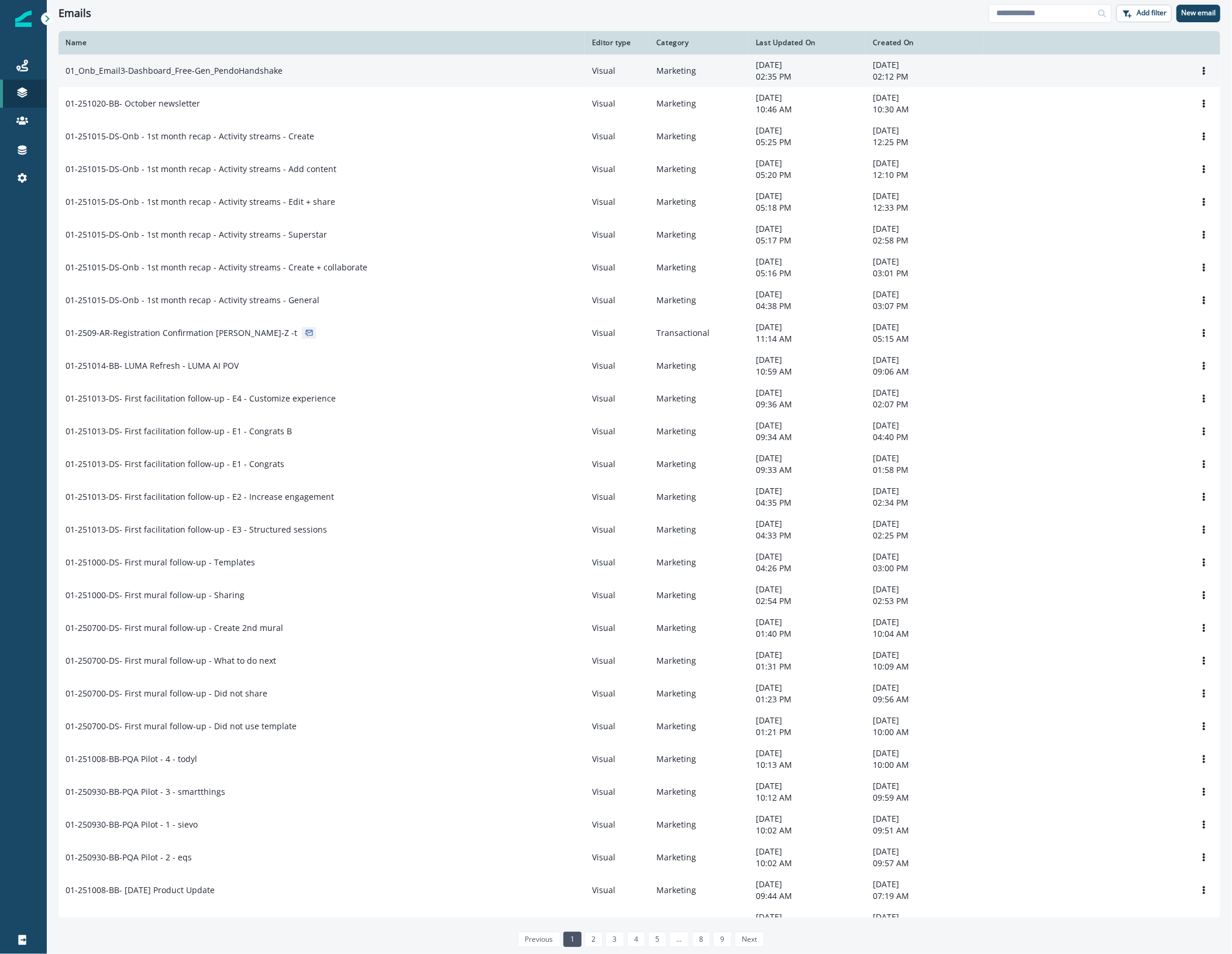
click at [375, 68] on div "01_Onb_Email3-Dashboard_Free-Gen_PendoHandshake" at bounding box center [322, 70] width 513 height 11
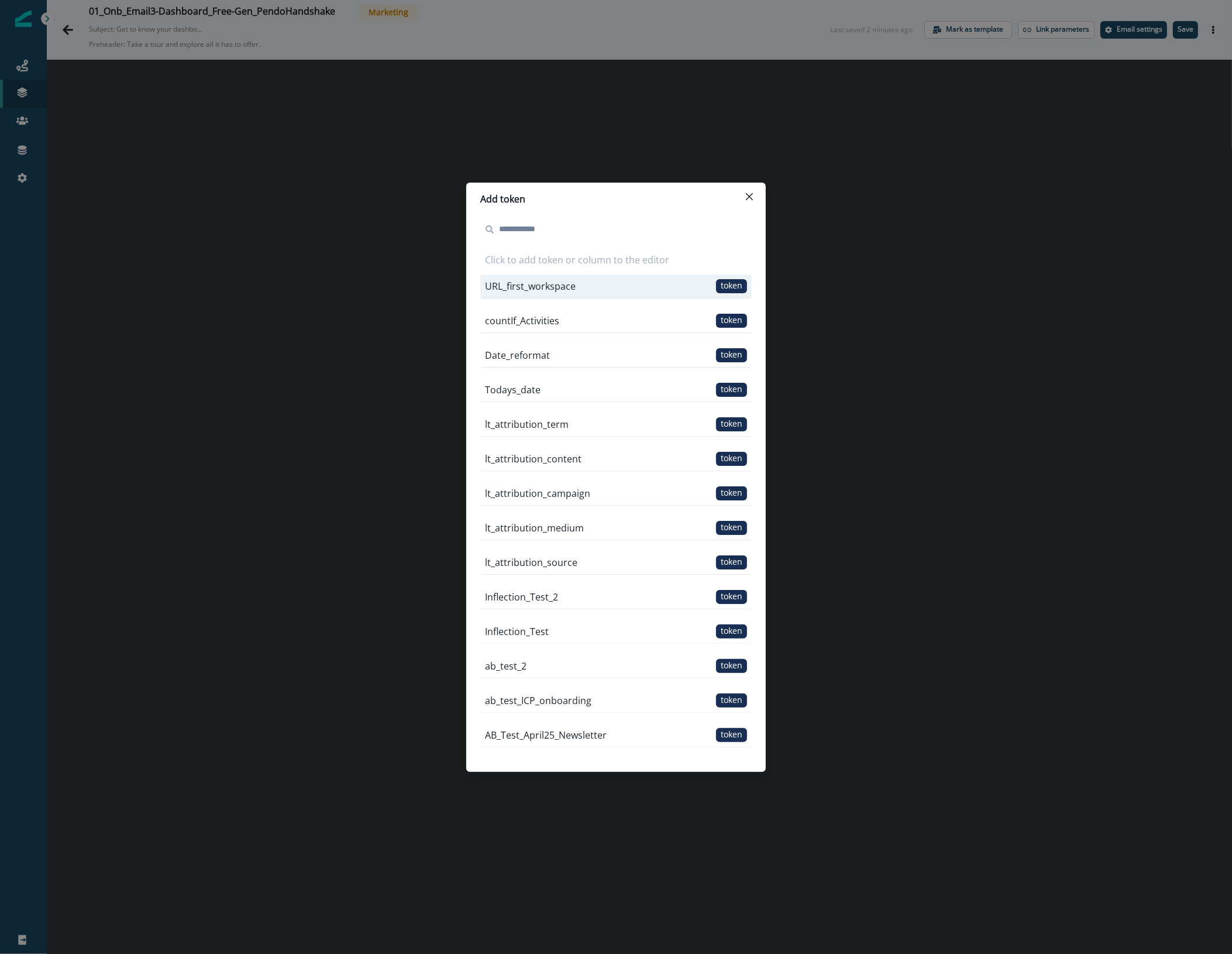
click at [716, 285] on span "token" at bounding box center [731, 286] width 31 height 14
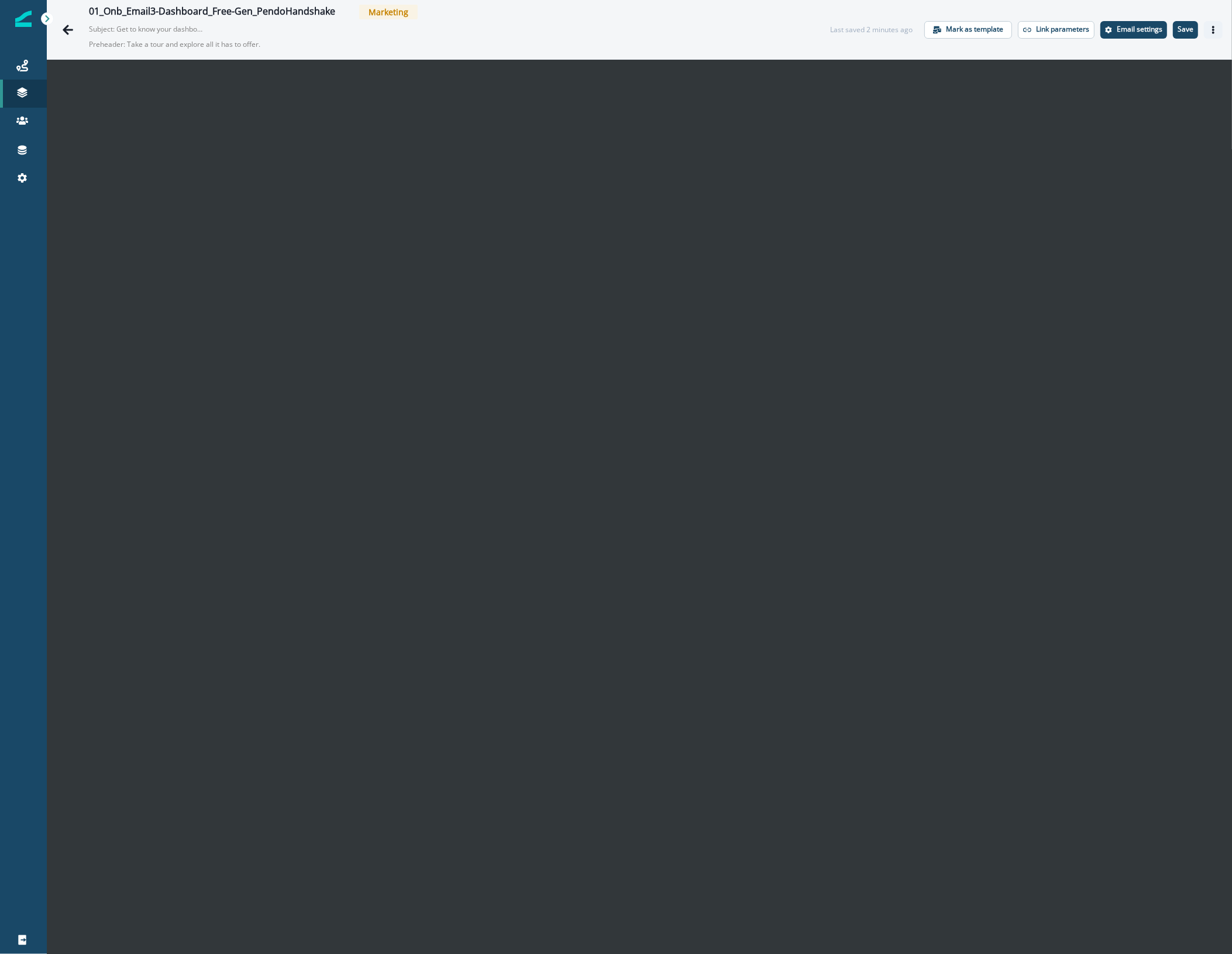
click at [1204, 33] on button "Actions" at bounding box center [1213, 30] width 19 height 17
click at [1171, 60] on button "Preview" at bounding box center [1145, 59] width 130 height 21
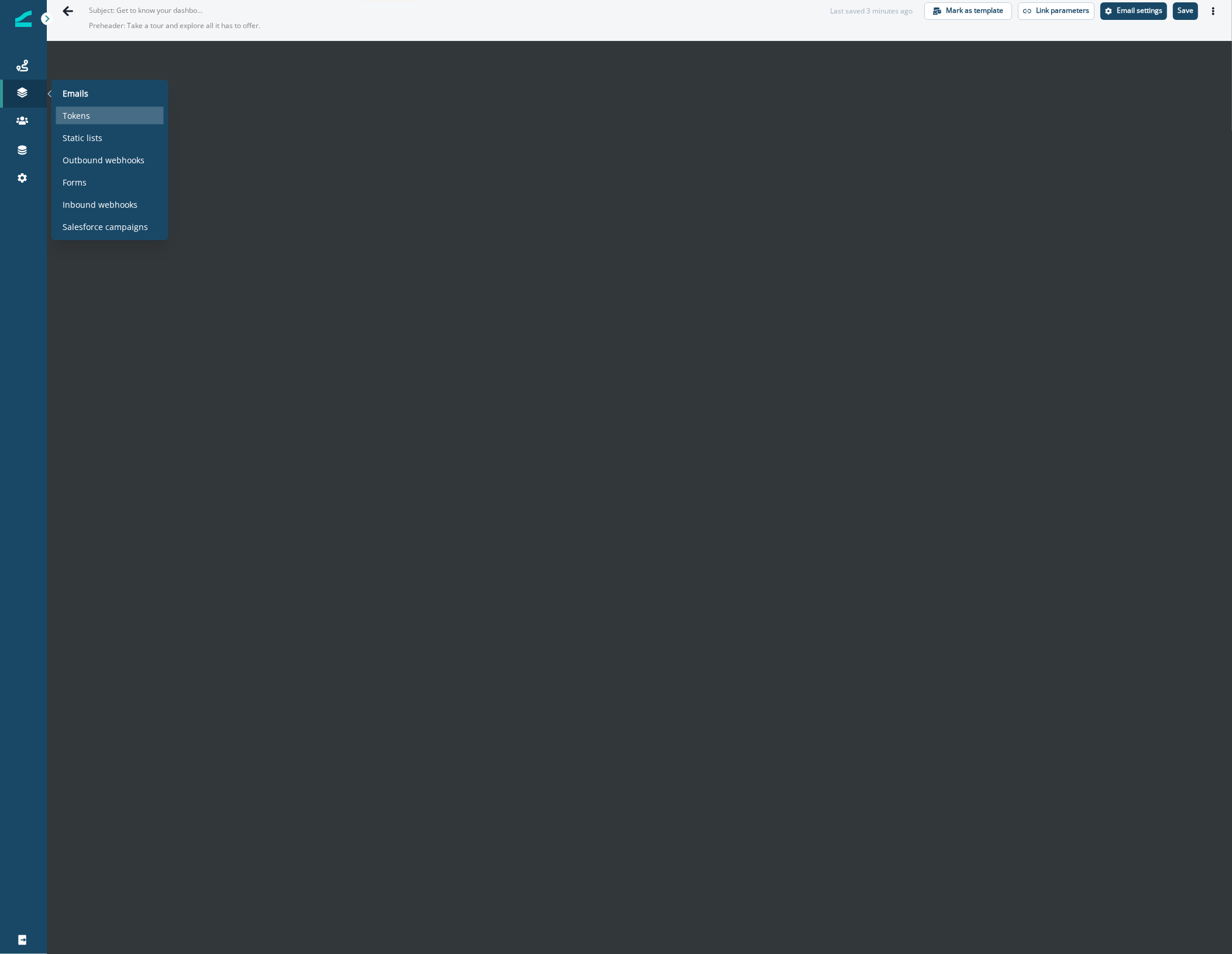
click at [91, 116] on div "Tokens" at bounding box center [110, 115] width 108 height 17
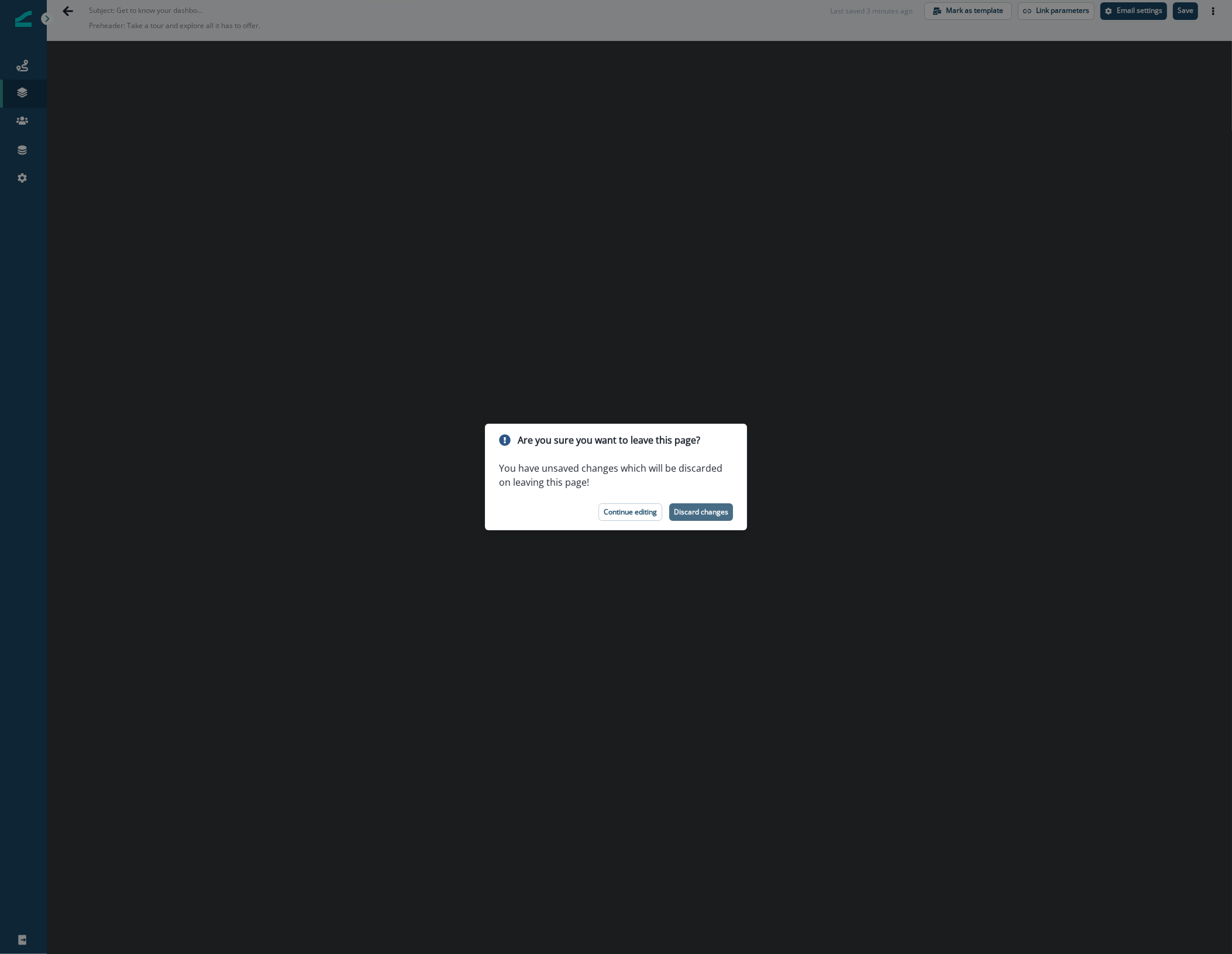
click at [703, 509] on p "Discard changes" at bounding box center [701, 512] width 55 height 8
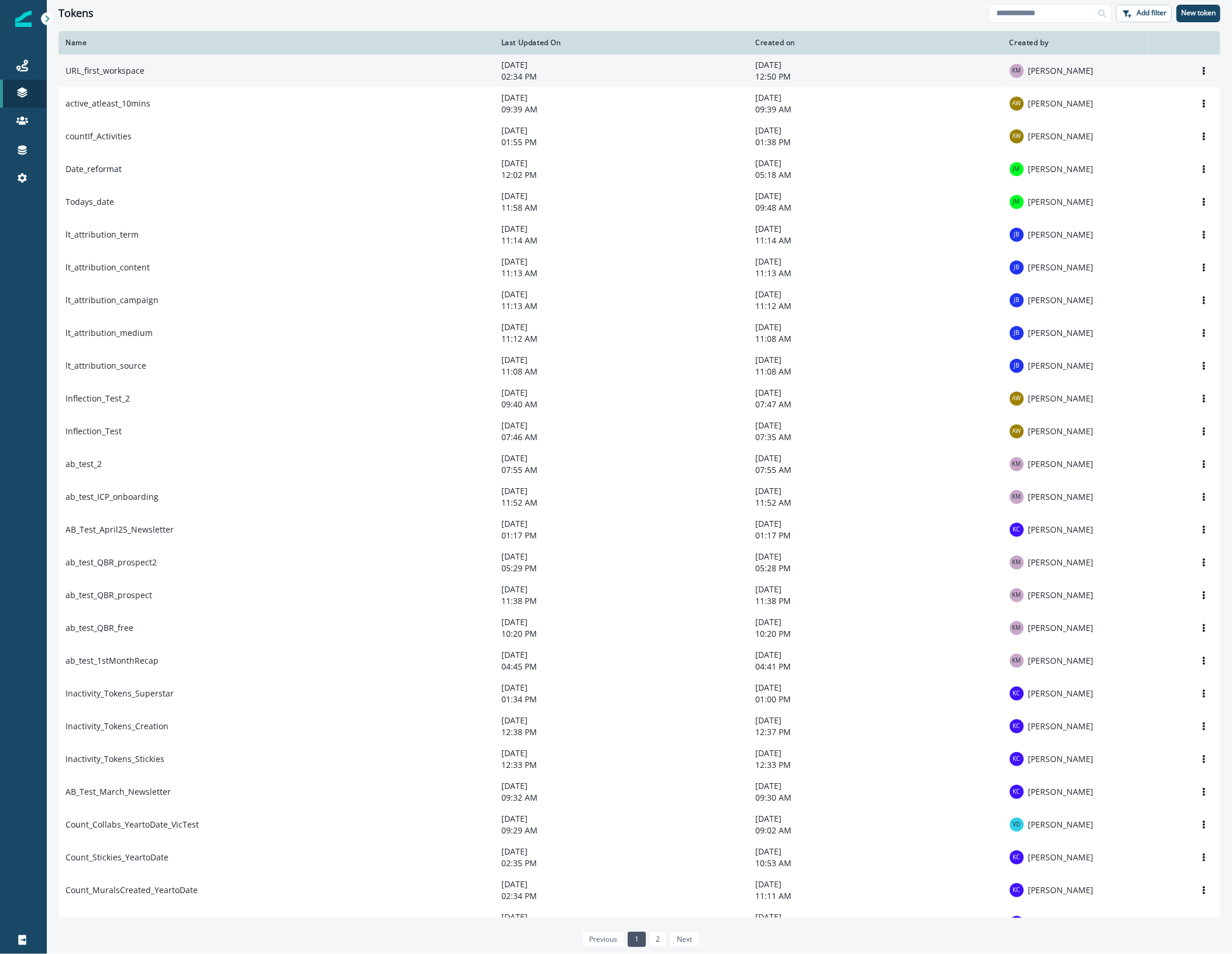
click at [222, 74] on td "URL_first_workspace" at bounding box center [276, 71] width 436 height 33
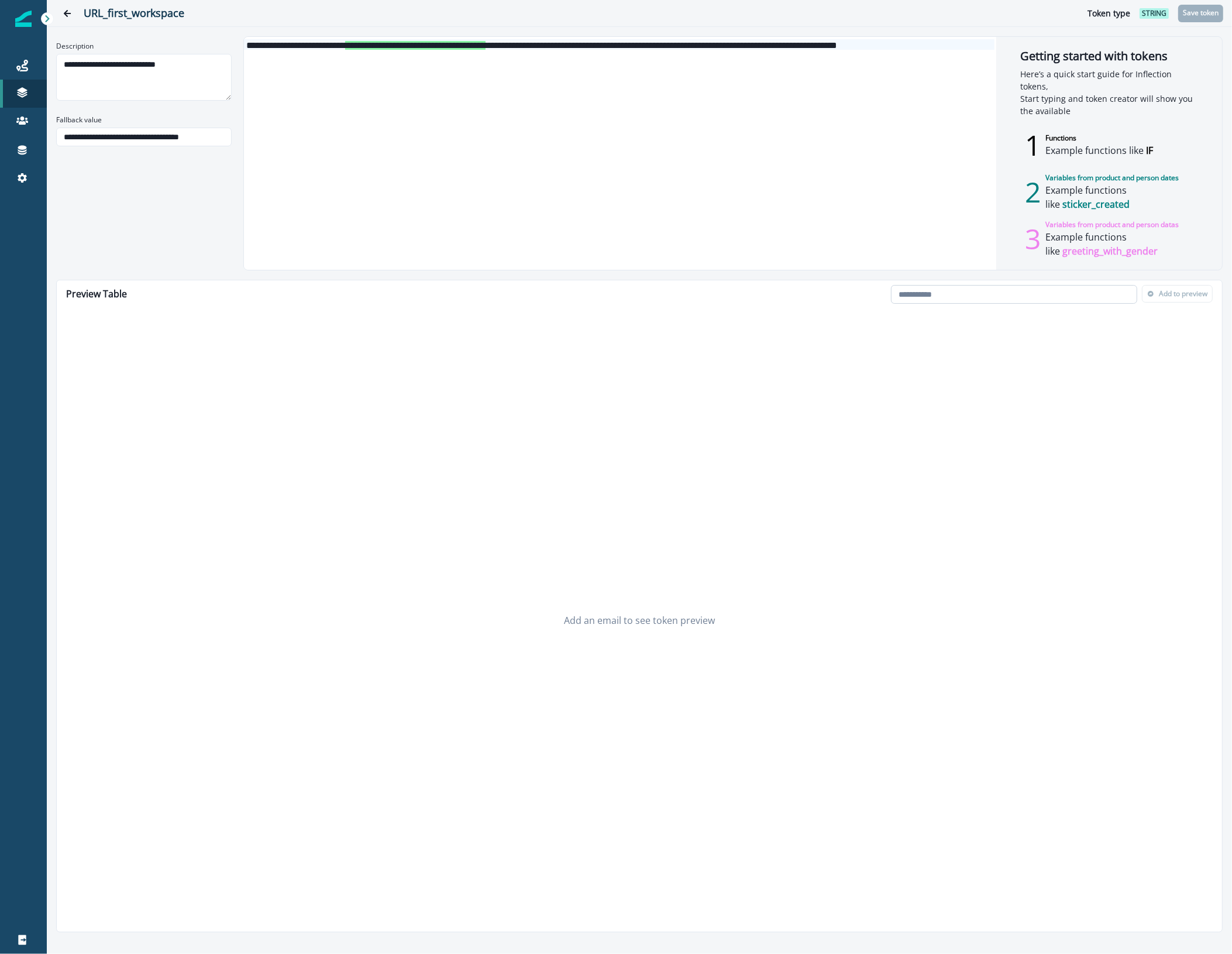
click at [1058, 300] on input "email" at bounding box center [1014, 294] width 246 height 19
type input "**********"
click at [1191, 297] on p "Add to preview" at bounding box center [1183, 294] width 49 height 8
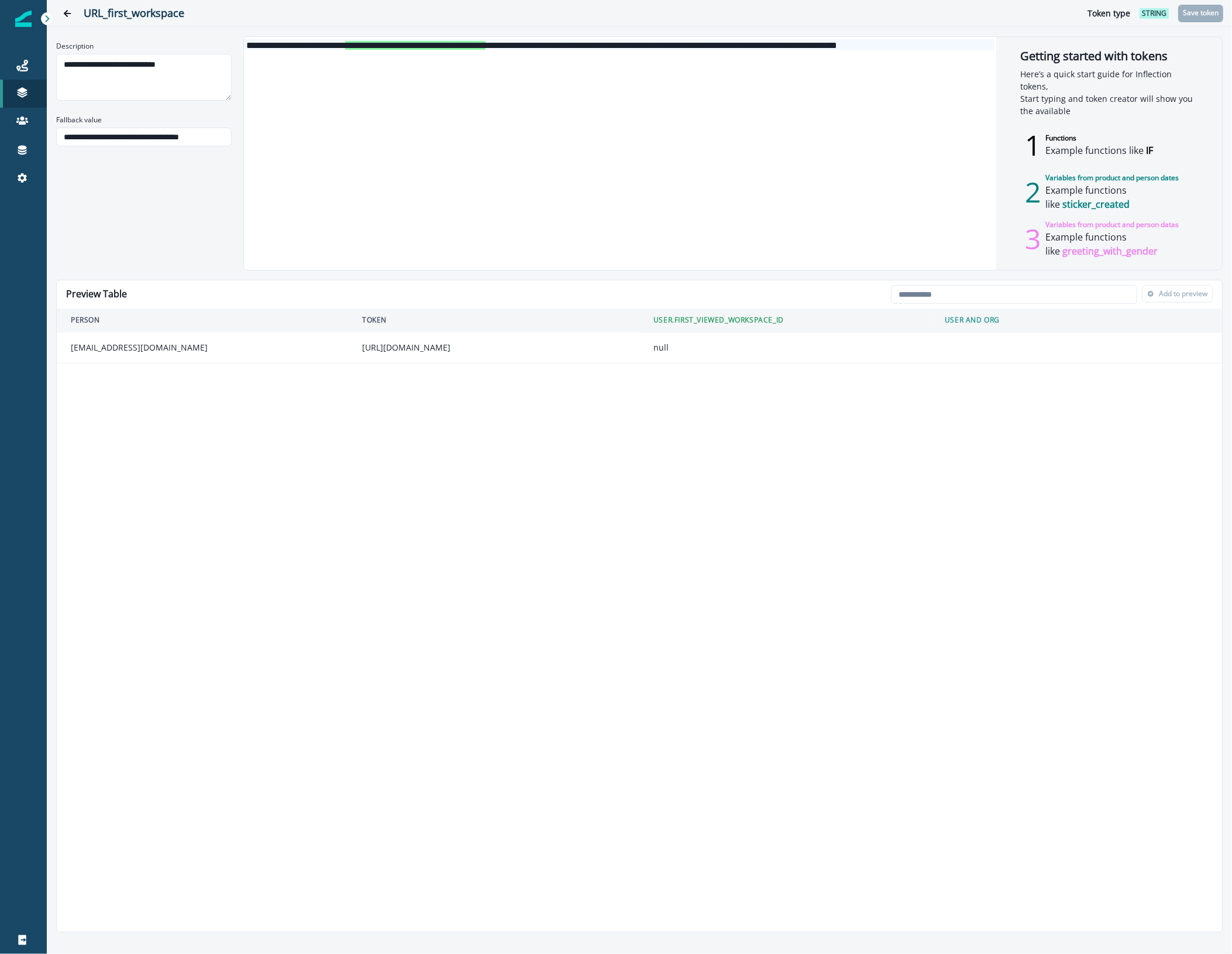
drag, startPoint x: 357, startPoint y: 351, endPoint x: 579, endPoint y: 352, distance: 222.0
click at [579, 352] on td "https://app.mural.co/t/murally-org/home" at bounding box center [494, 348] width 291 height 31
click at [1186, 158] on div "1 Functions Example functions like IF 2 Variables from product and person dates…" at bounding box center [1109, 192] width 178 height 135
